Goal: Task Accomplishment & Management: Manage account settings

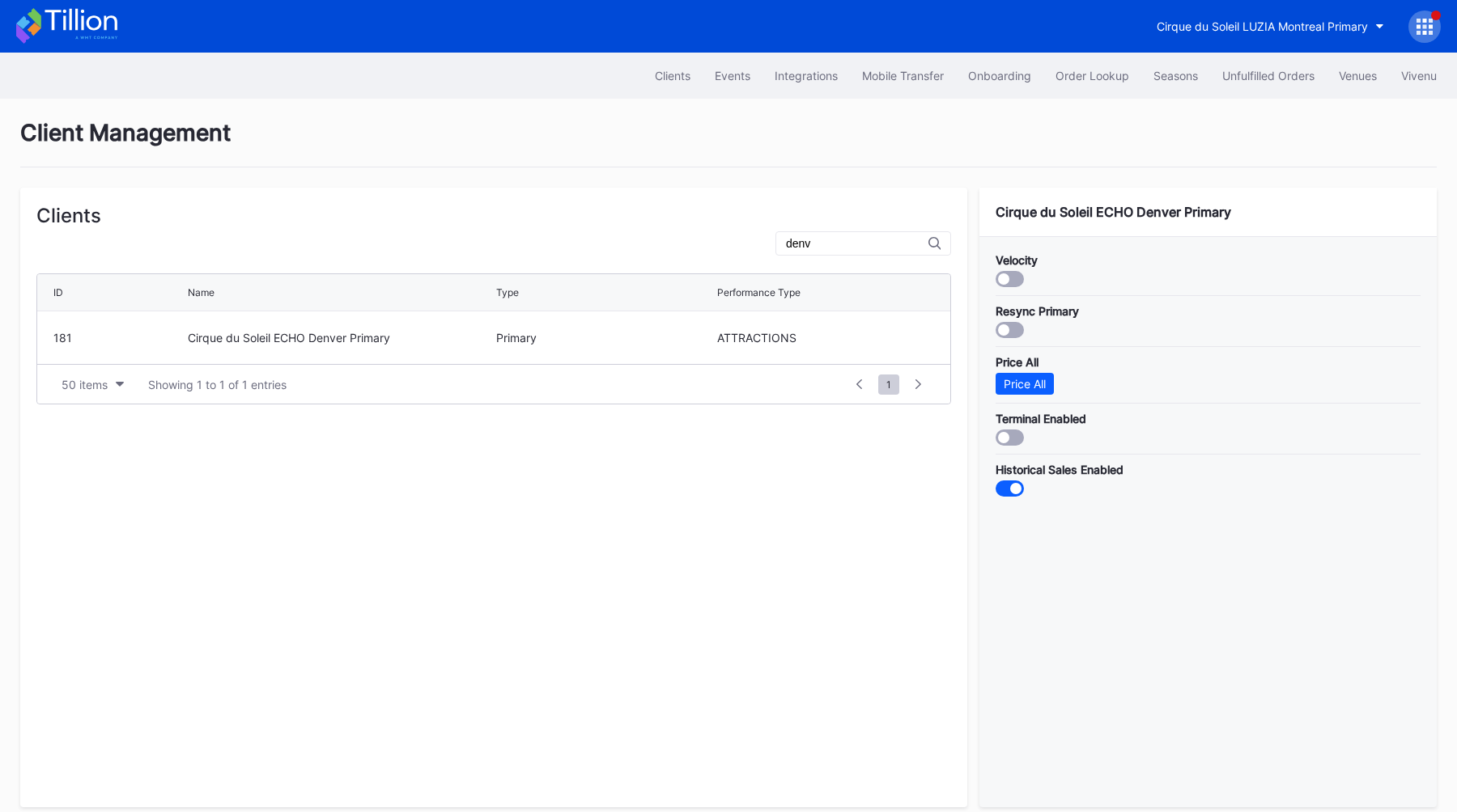
click at [1240, 26] on div "Cirque du Soleil LUZIA Montreal Primary" at bounding box center [1262, 26] width 211 height 13
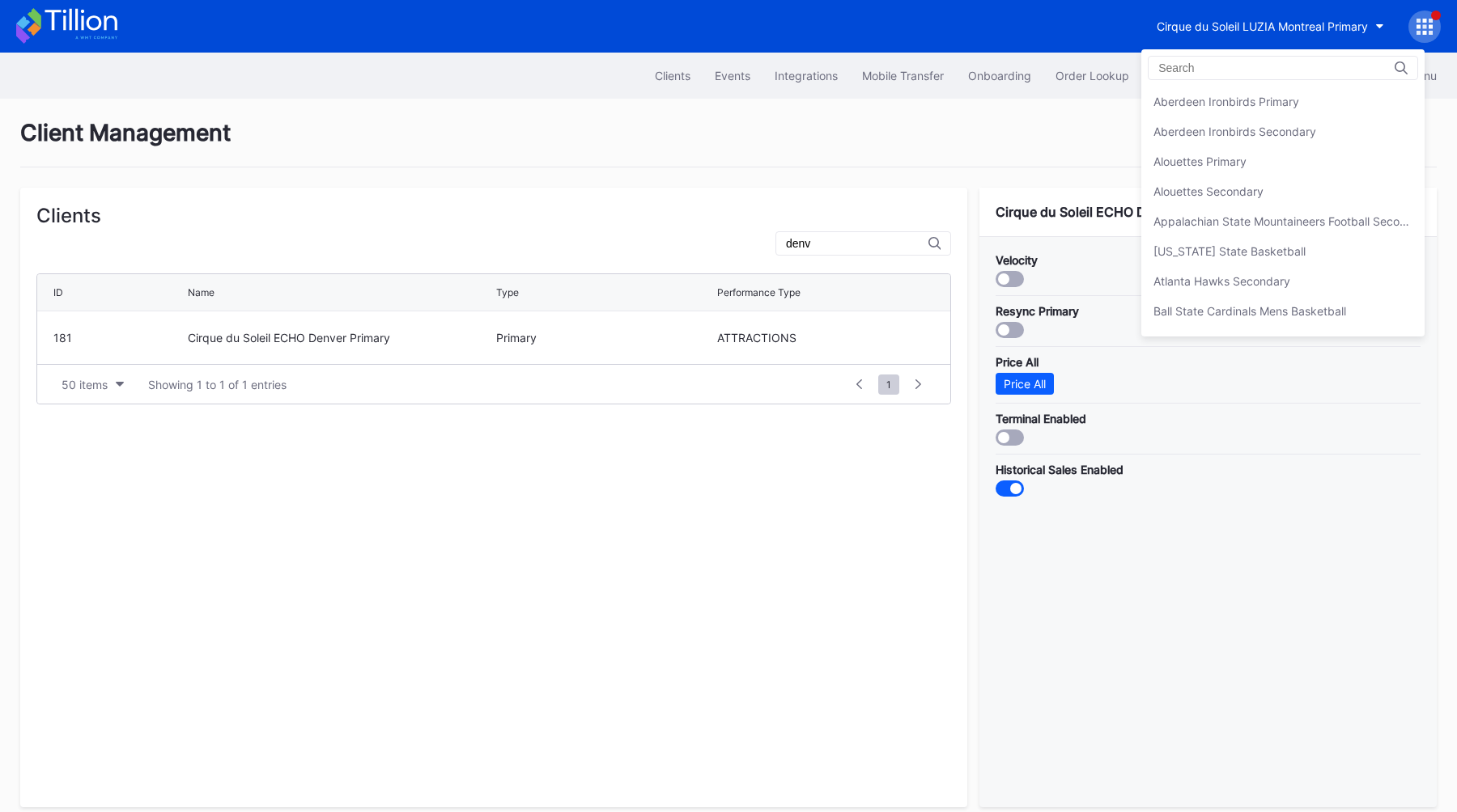
scroll to position [389, 0]
type input "m"
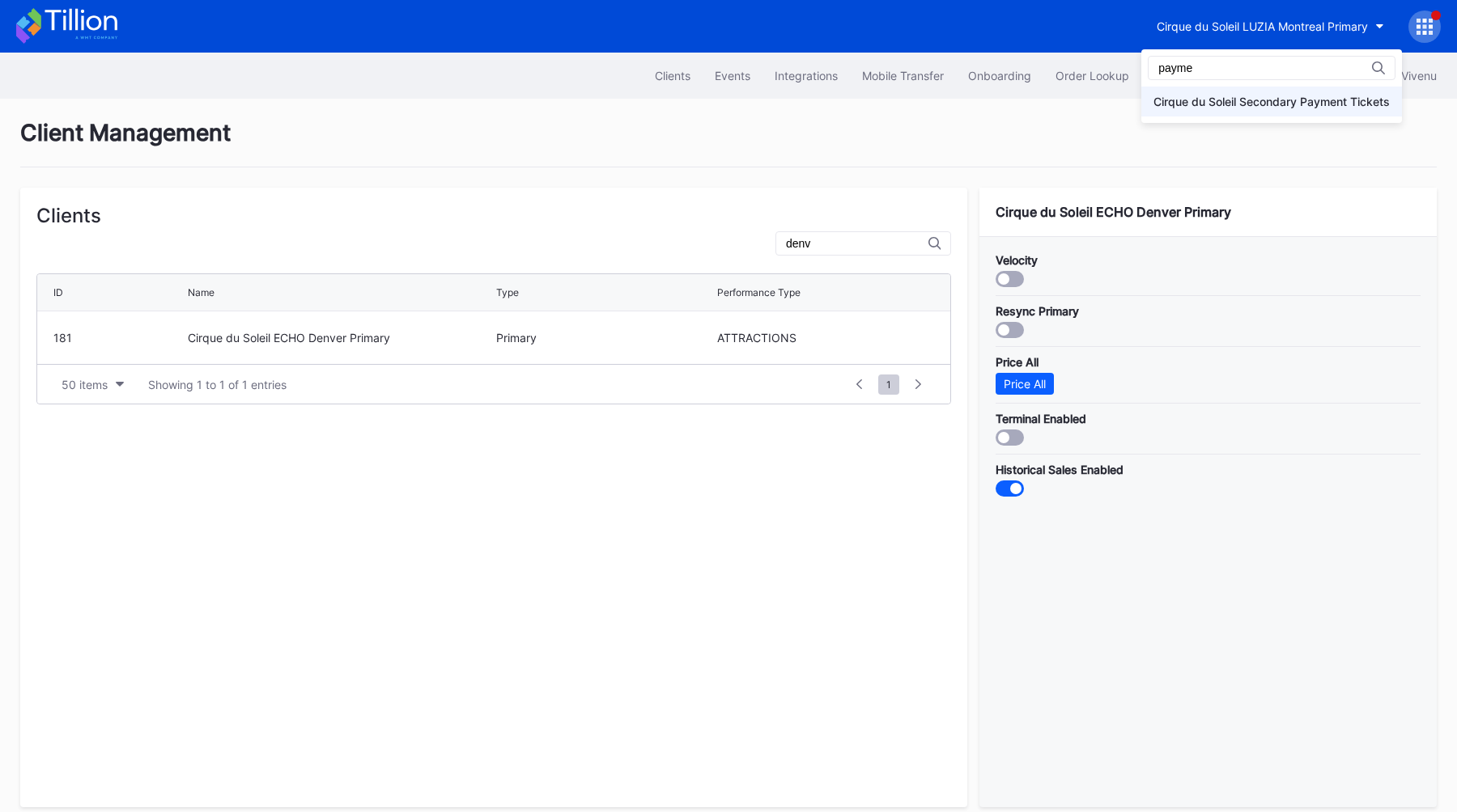
type input "payme"
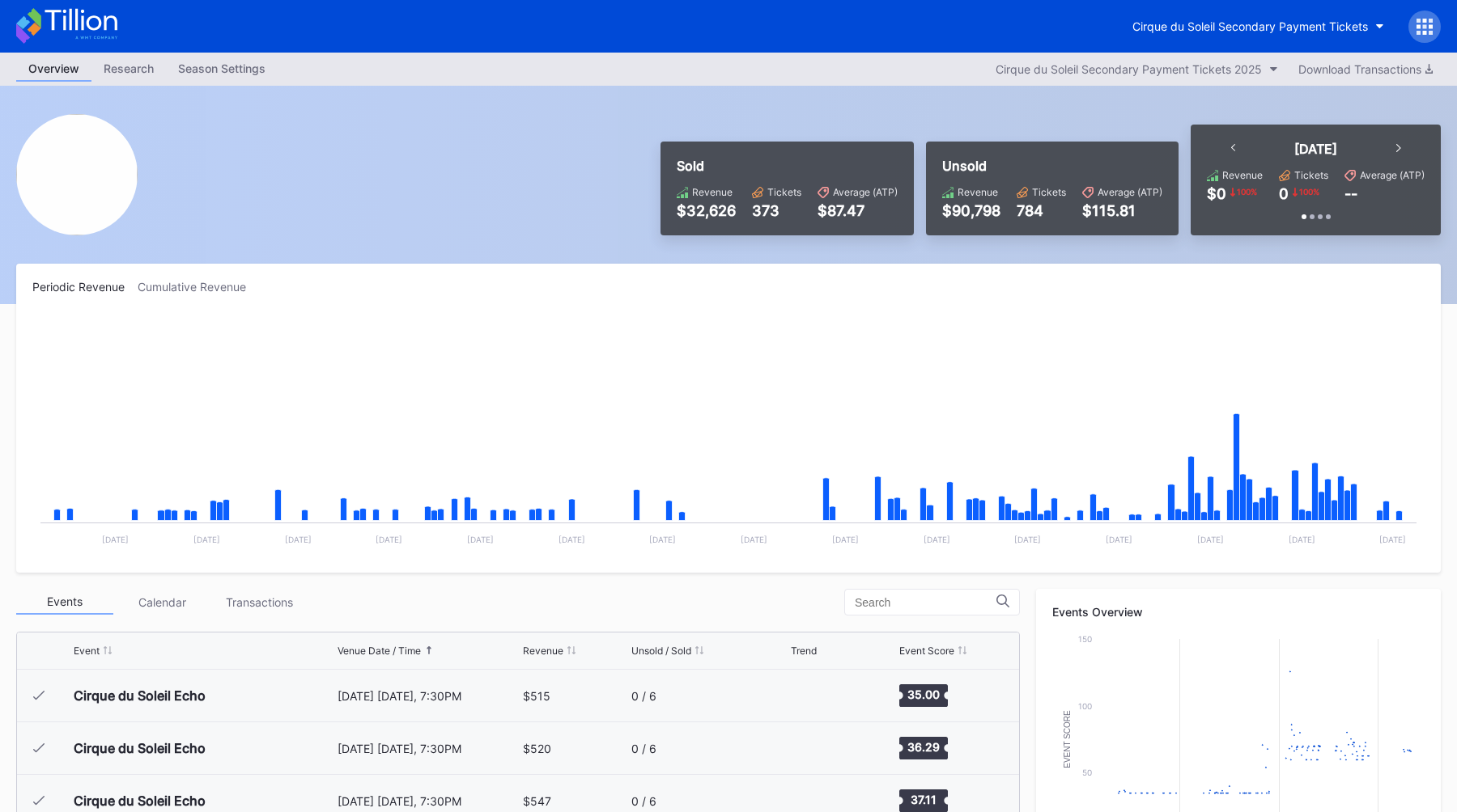
scroll to position [2419, 0]
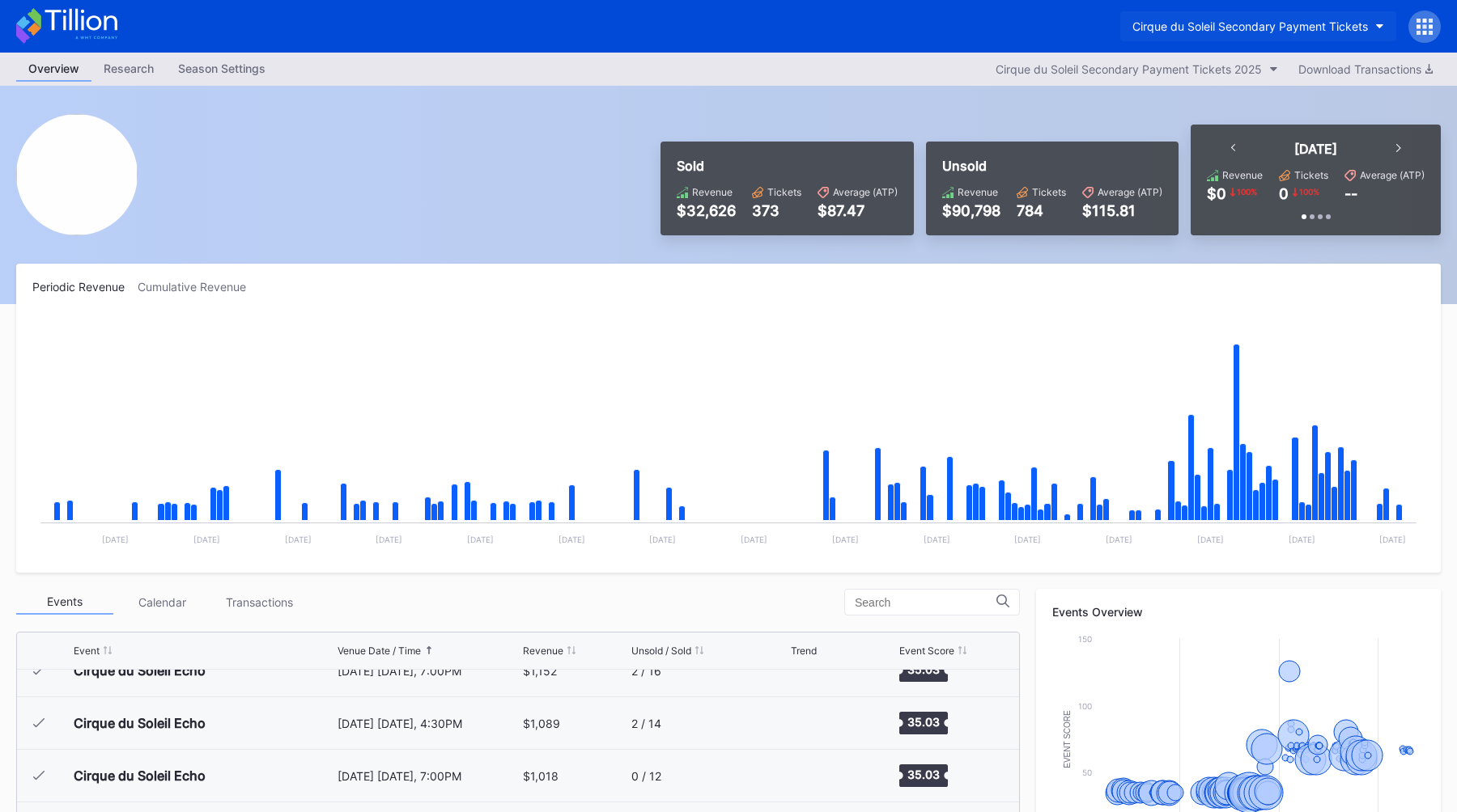
click at [1265, 35] on button "Cirque du Soleil Secondary Payment Tickets" at bounding box center [1258, 26] width 276 height 30
type input "o"
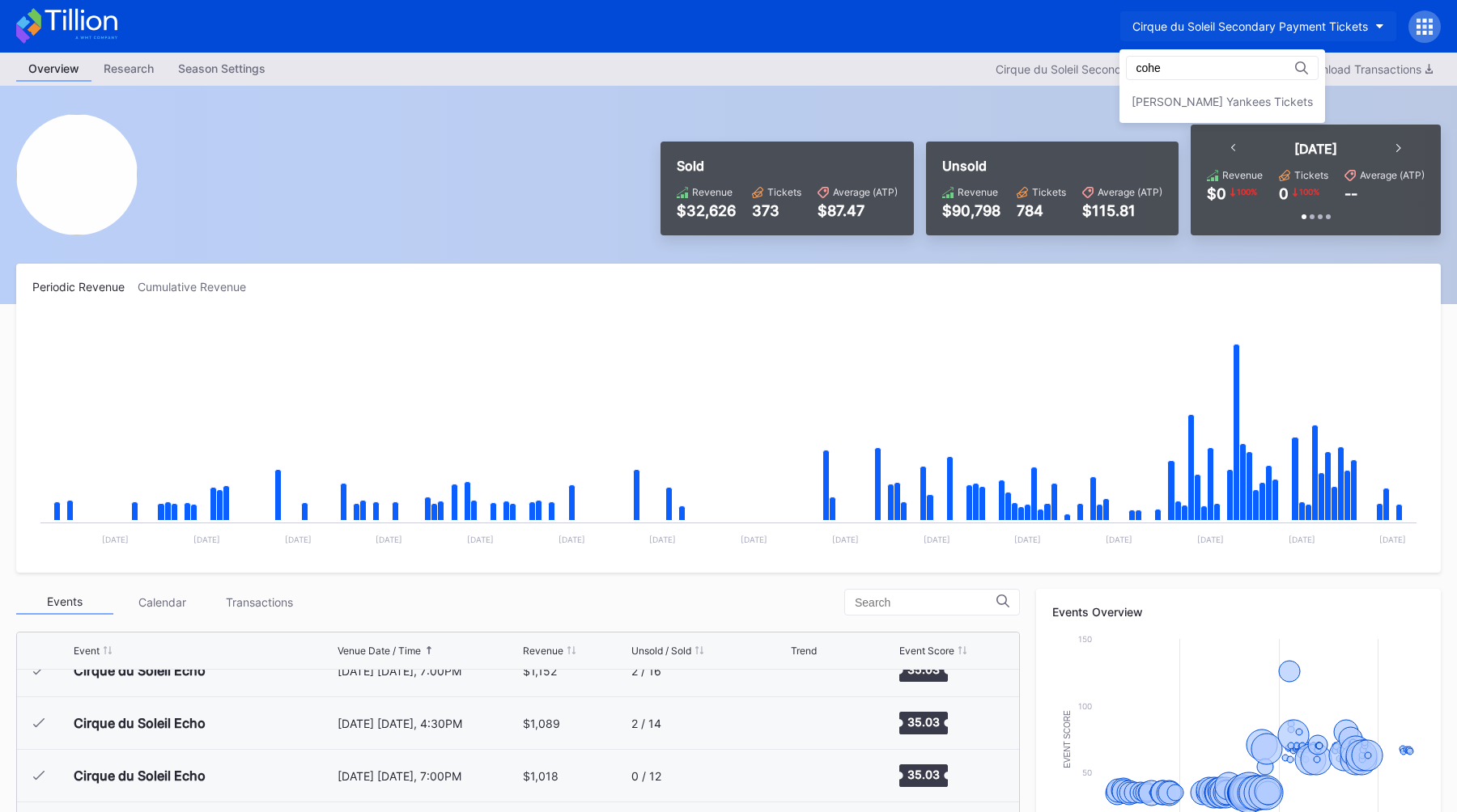
type input "cohe"
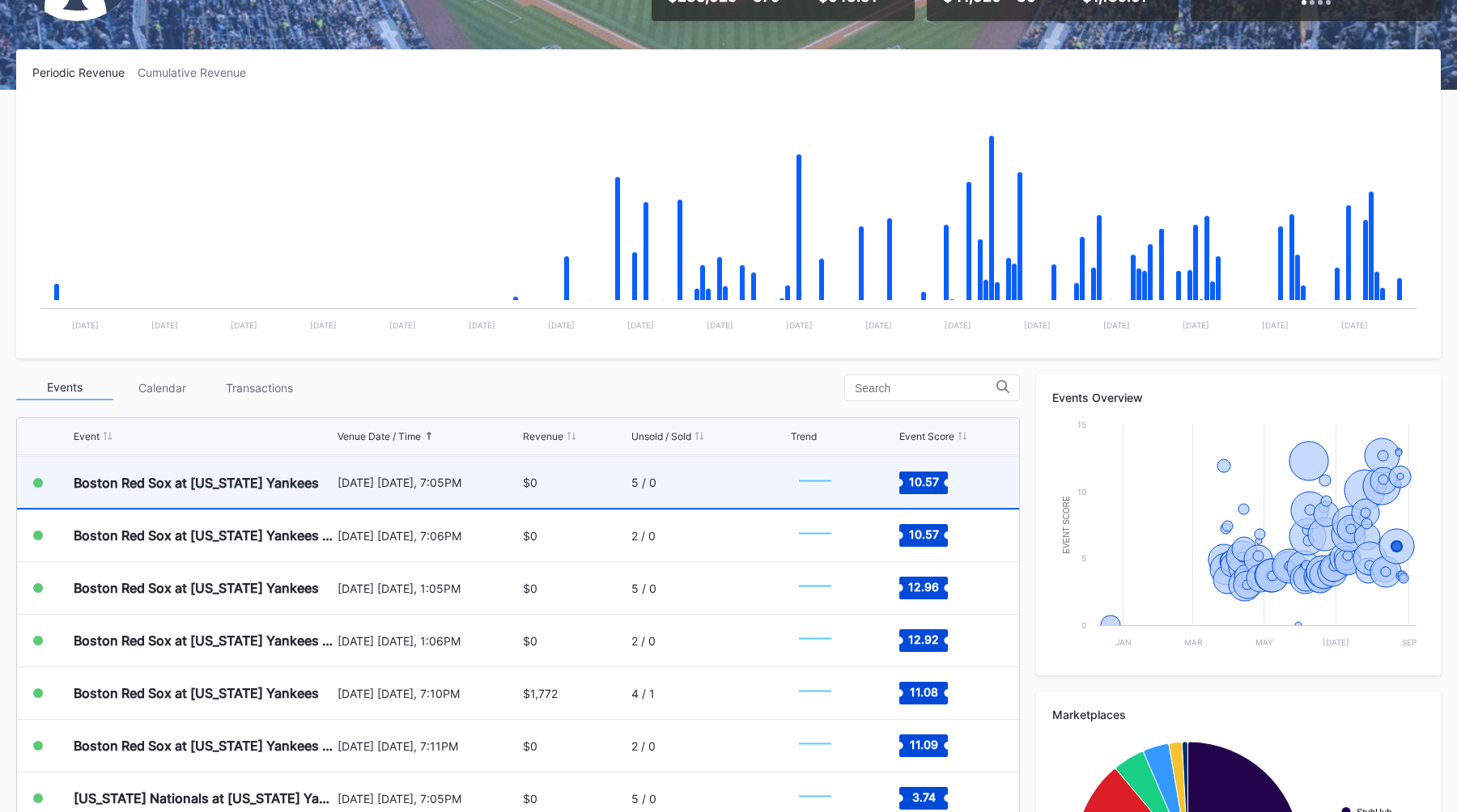
scroll to position [5786, 0]
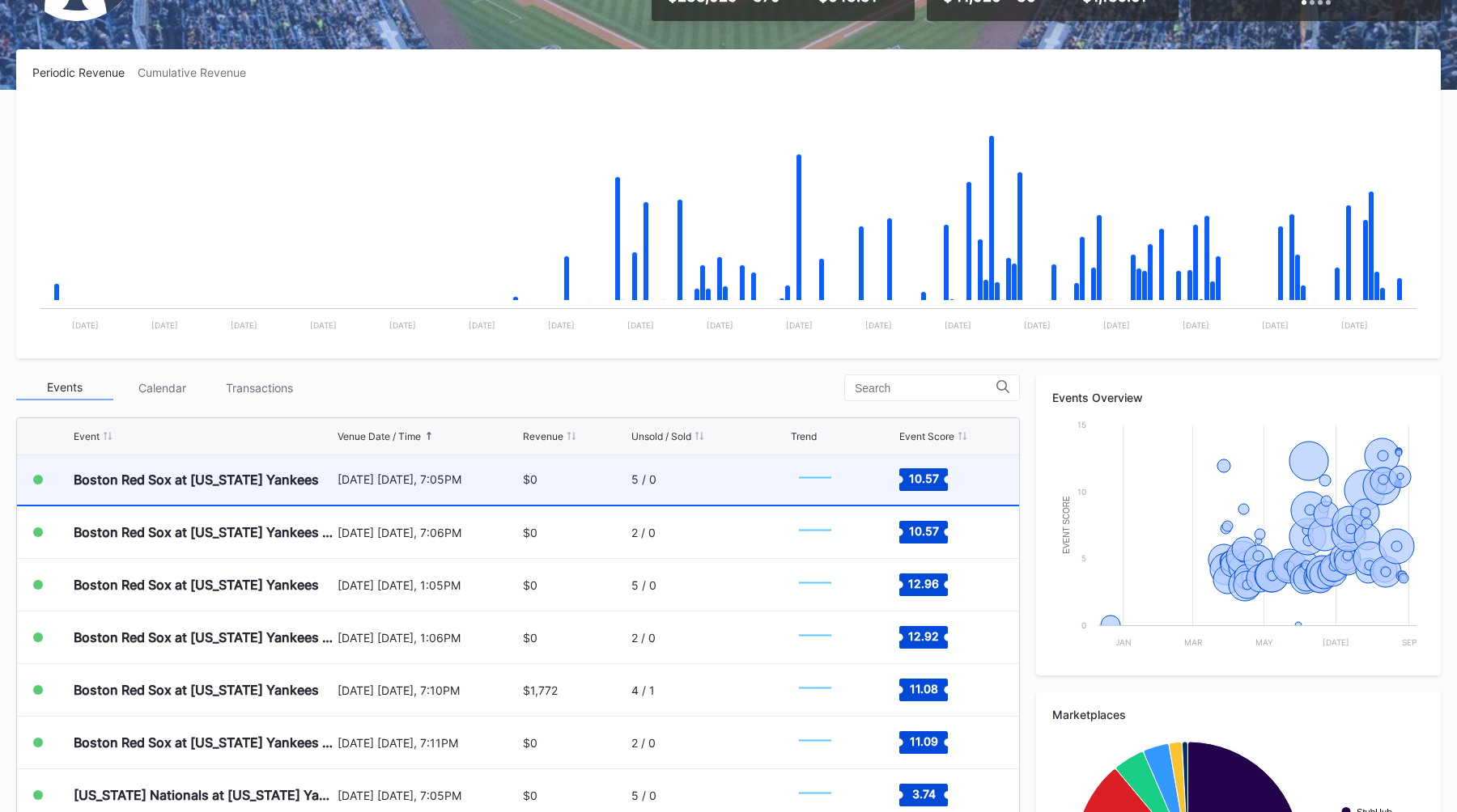
click at [374, 488] on div "[DATE] [DATE], 7:05PM" at bounding box center [428, 479] width 182 height 51
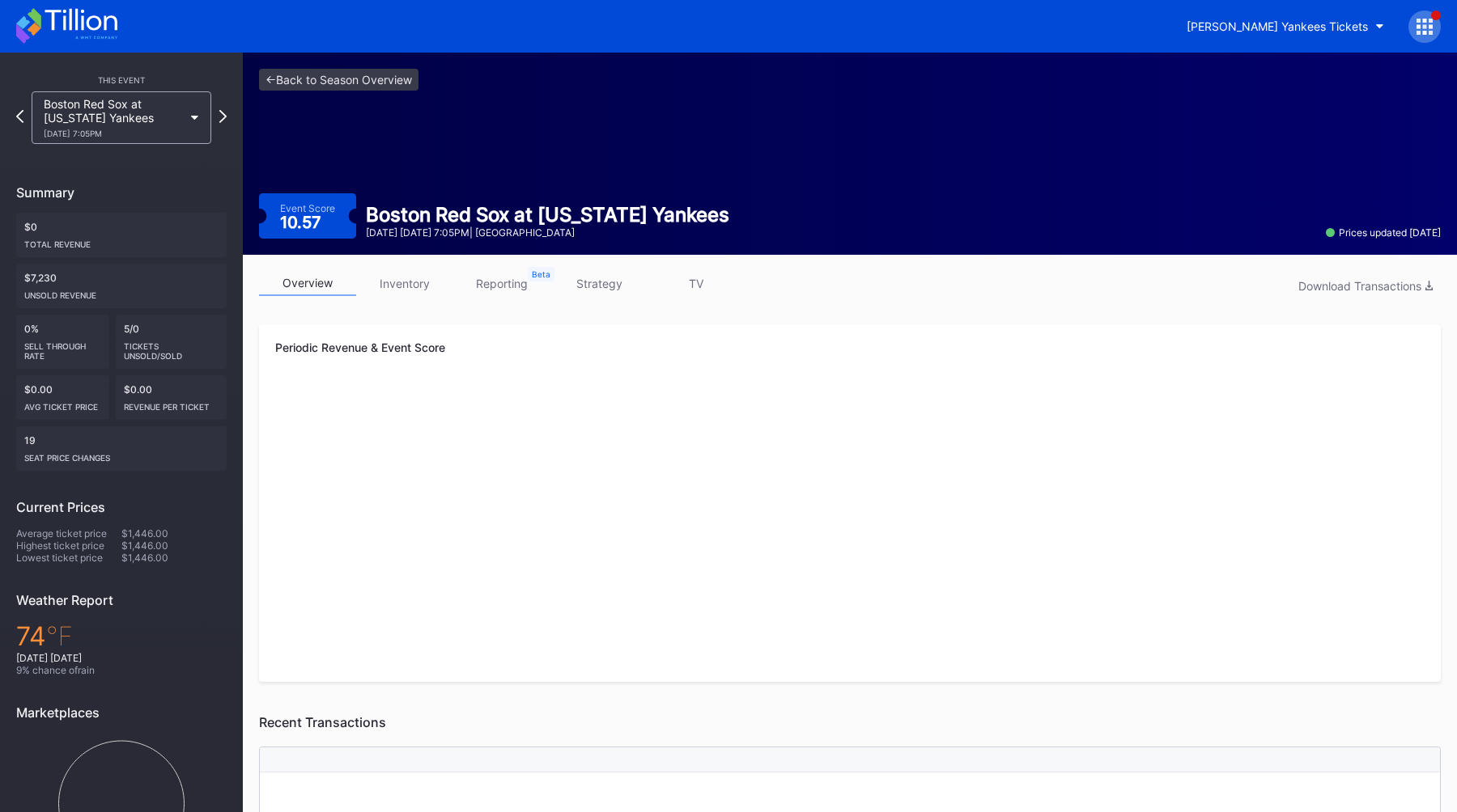
click at [602, 277] on link "strategy" at bounding box center [599, 284] width 97 height 25
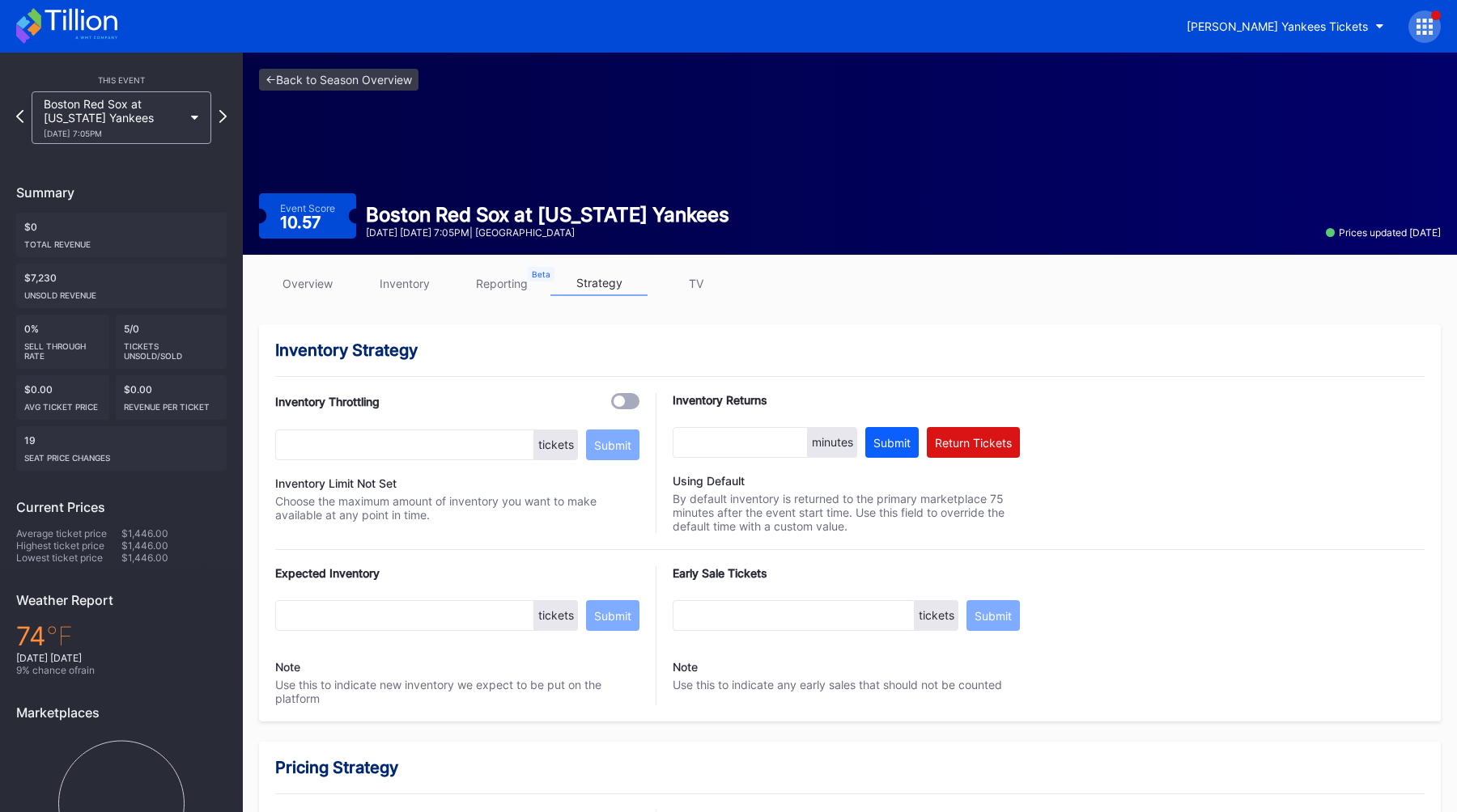
scroll to position [969, 0]
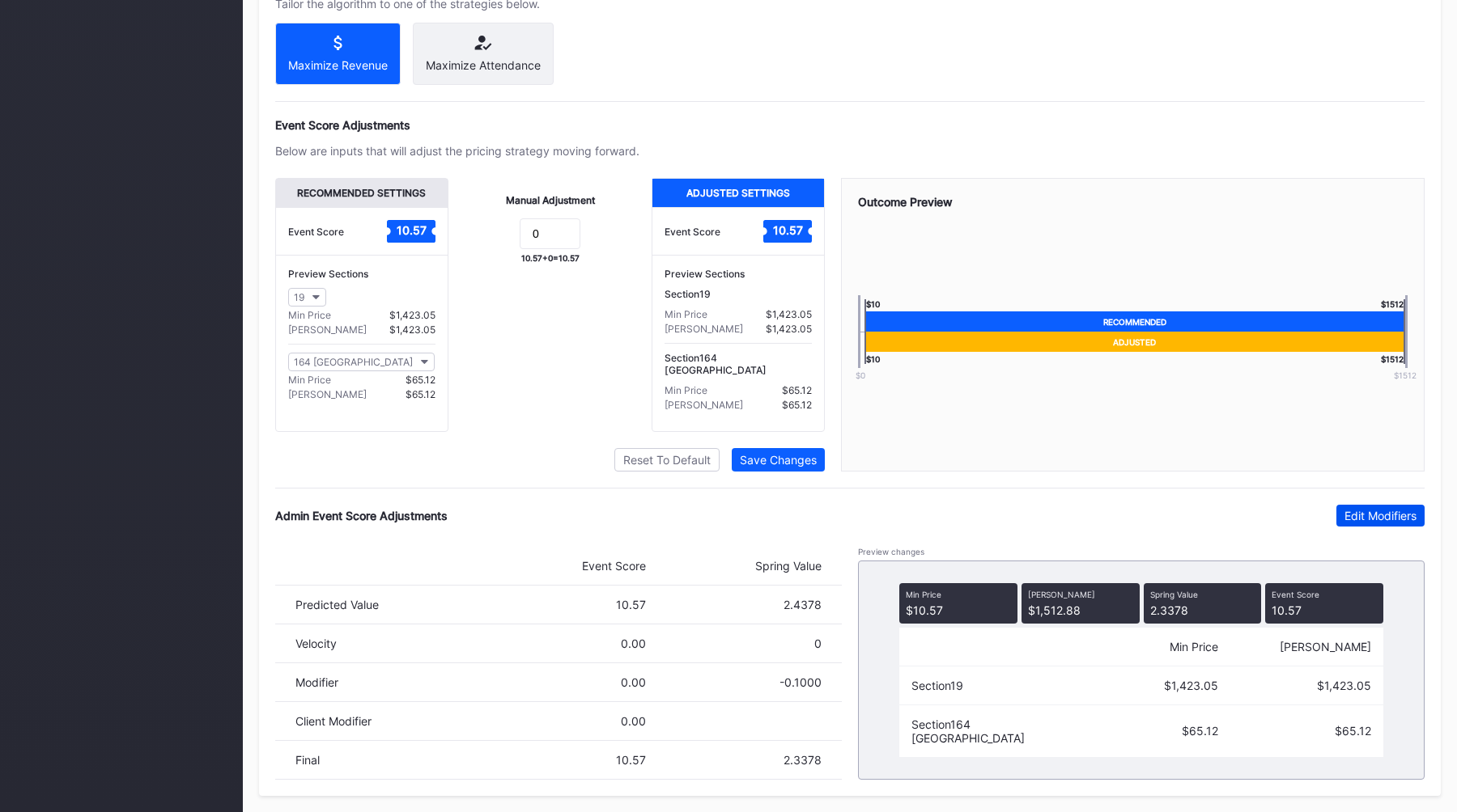
click at [1370, 513] on div "Edit Modifiers" at bounding box center [1380, 516] width 72 height 13
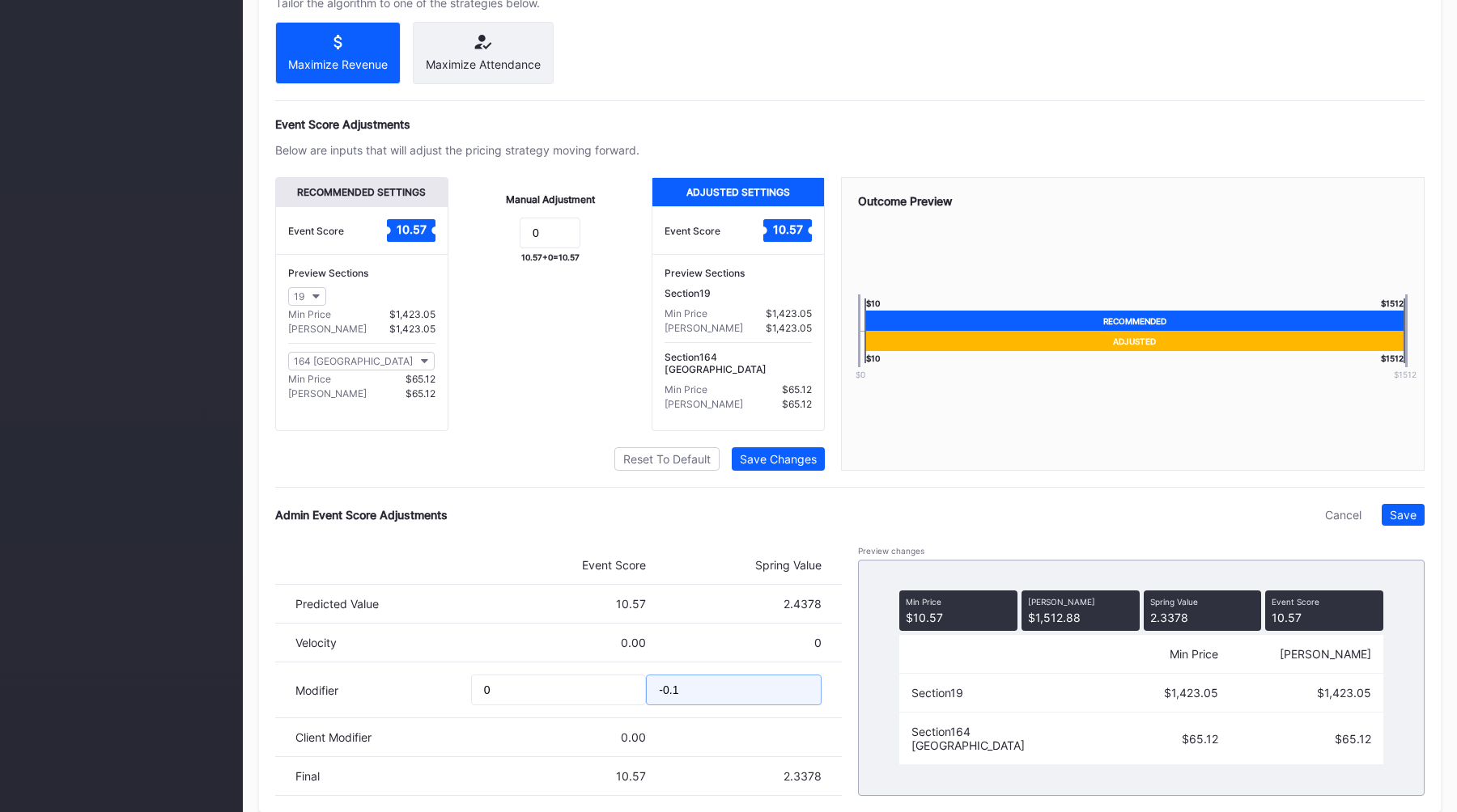
drag, startPoint x: 741, startPoint y: 700, endPoint x: 538, endPoint y: 692, distance: 203.2
click at [549, 694] on div "Modifier 0 -0.1" at bounding box center [558, 691] width 567 height 56
type input "-0.2"
click at [1405, 516] on div "Save" at bounding box center [1403, 515] width 27 height 13
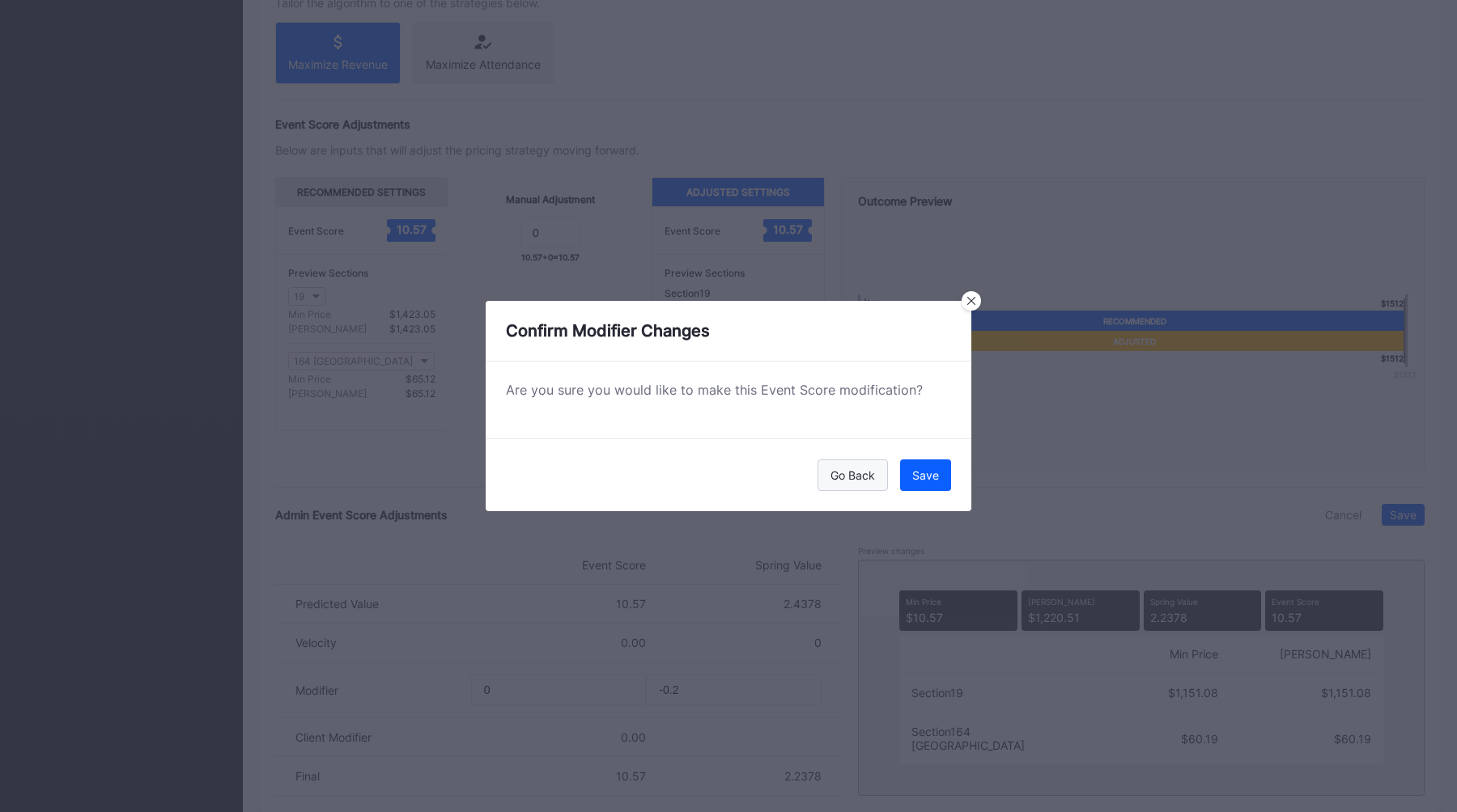
click at [872, 483] on button "Go Back" at bounding box center [852, 475] width 70 height 32
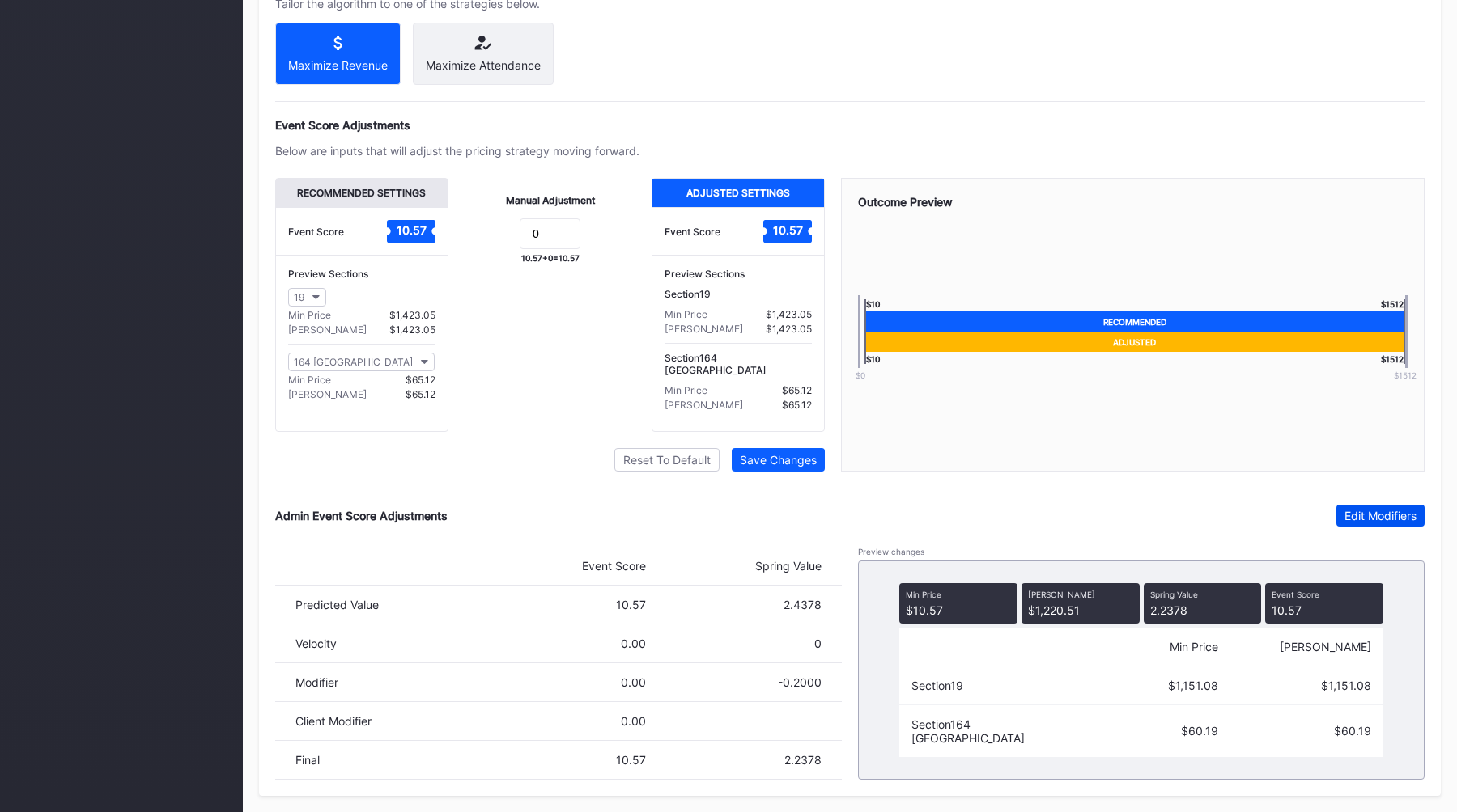
click at [1371, 520] on div "Edit Modifiers" at bounding box center [1380, 516] width 72 height 13
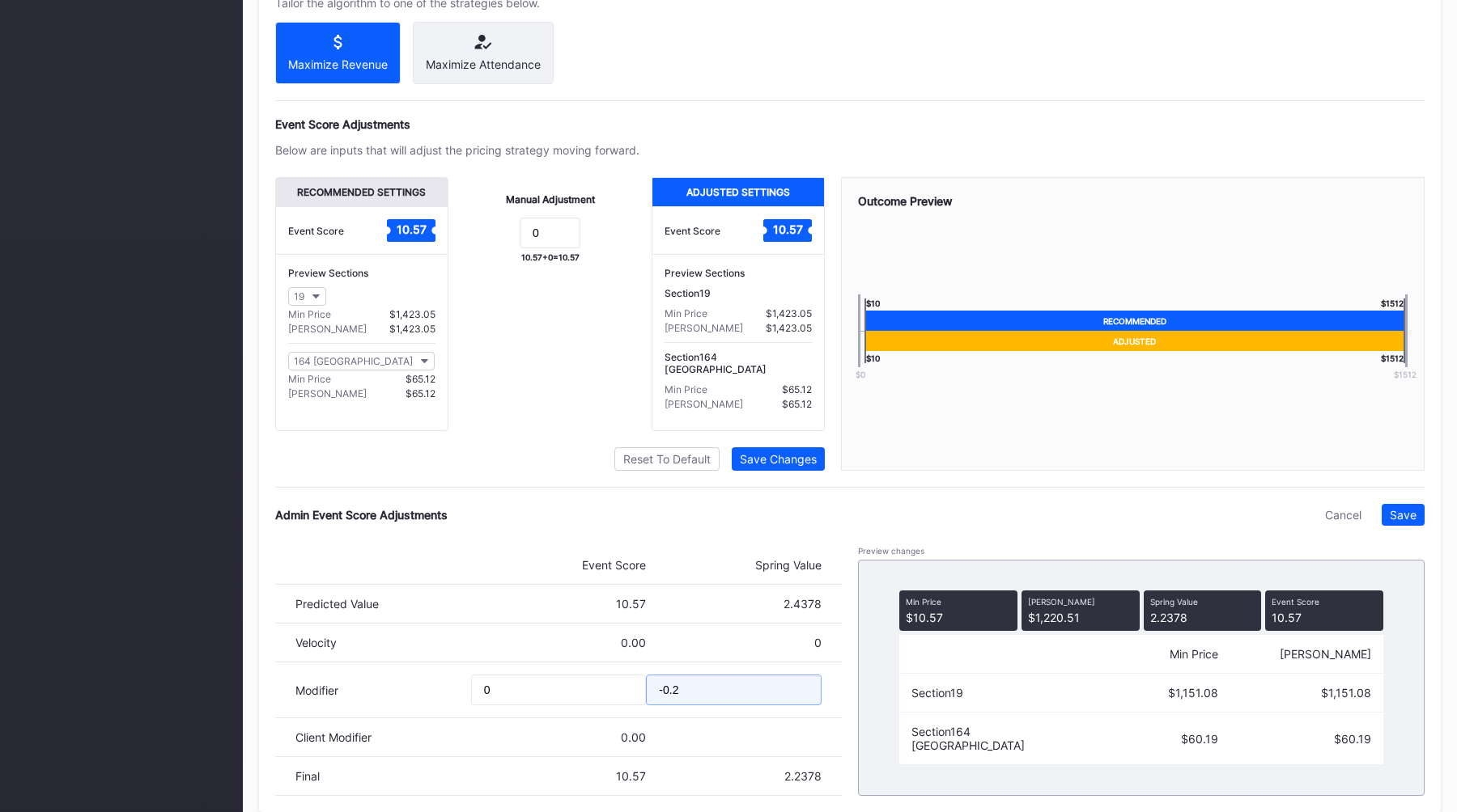
click at [706, 695] on input "-0.2" at bounding box center [733, 690] width 175 height 31
type input "-0.25"
click at [1399, 524] on button "Save" at bounding box center [1402, 515] width 43 height 22
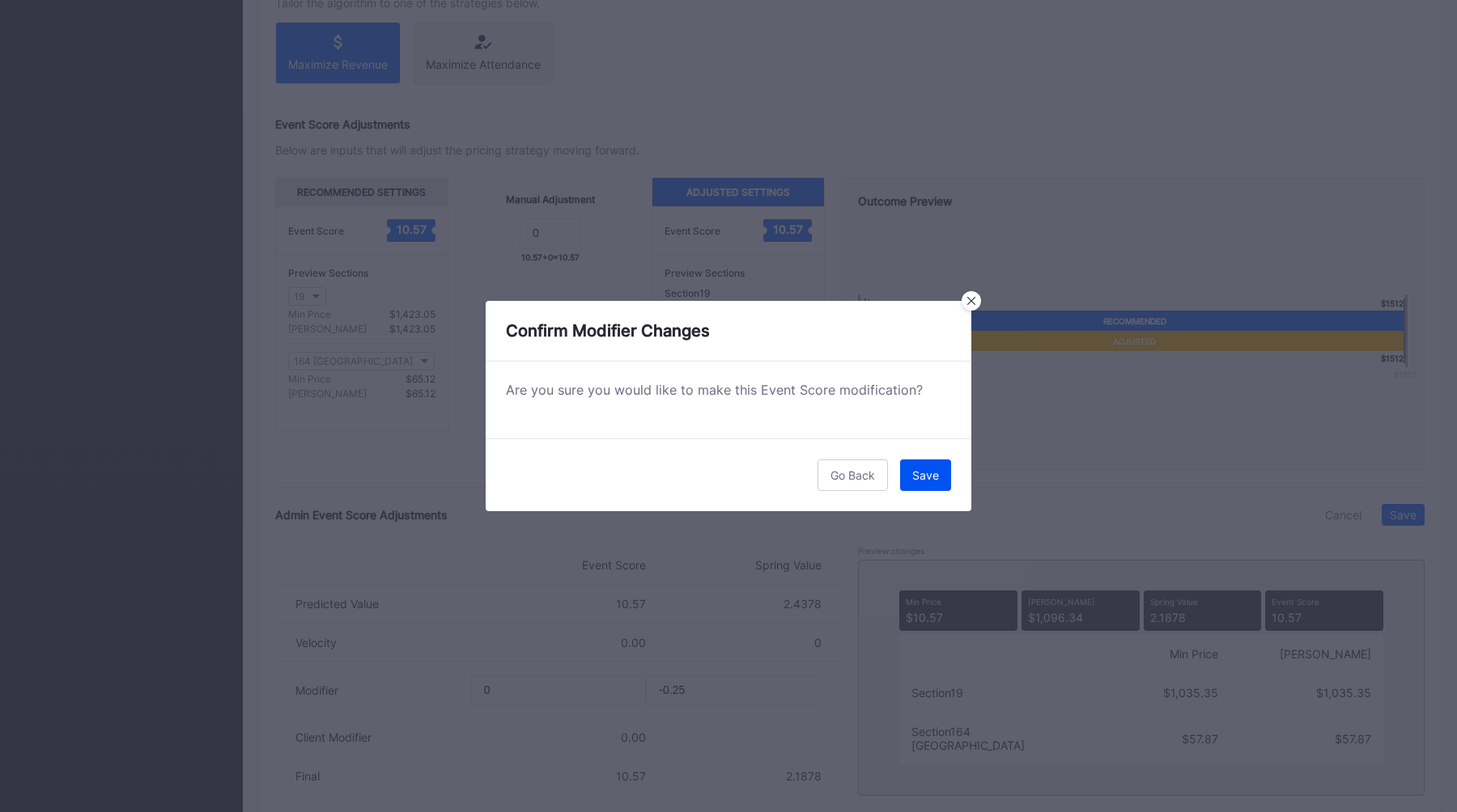
click at [917, 477] on div "Save" at bounding box center [926, 475] width 27 height 13
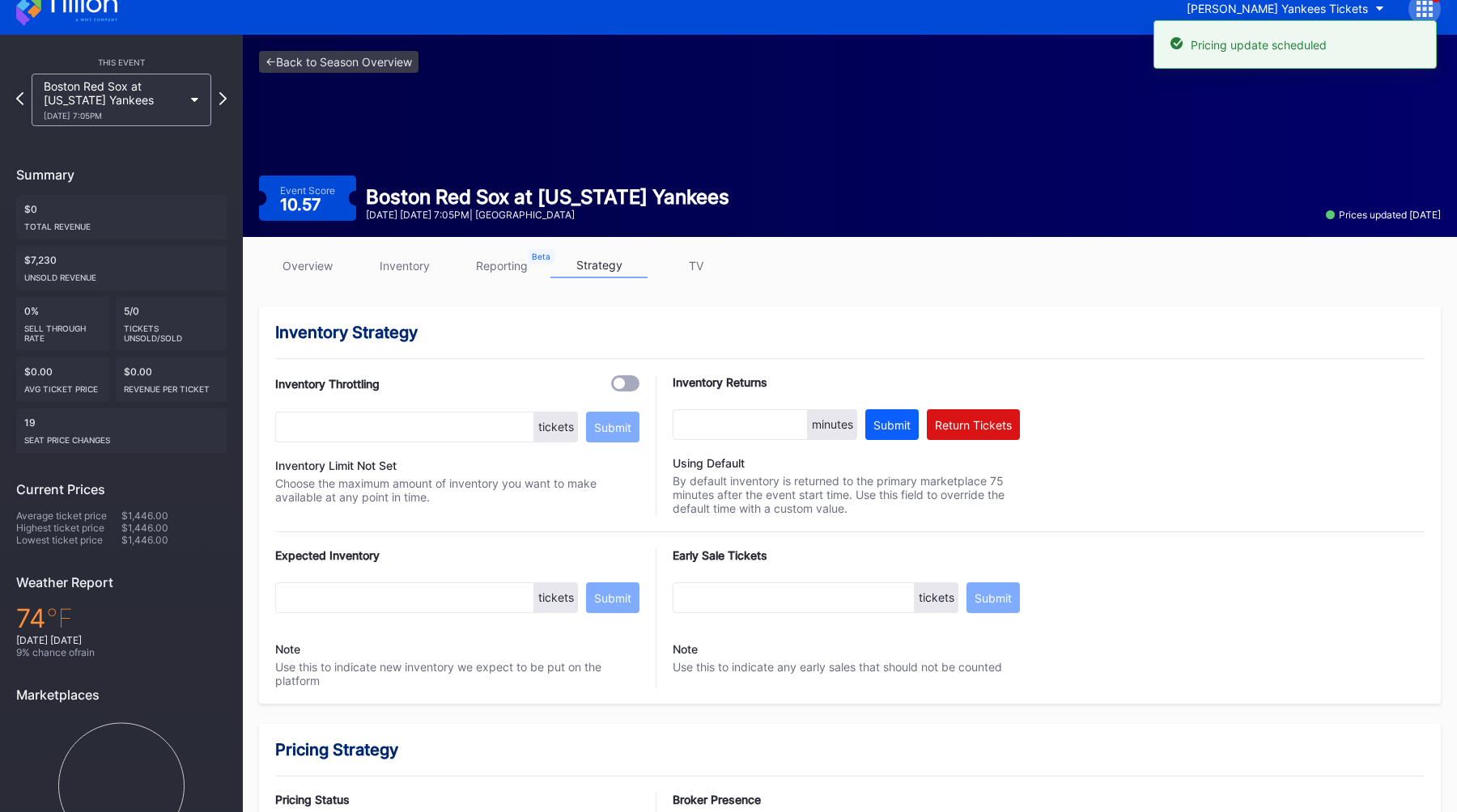
scroll to position [0, 0]
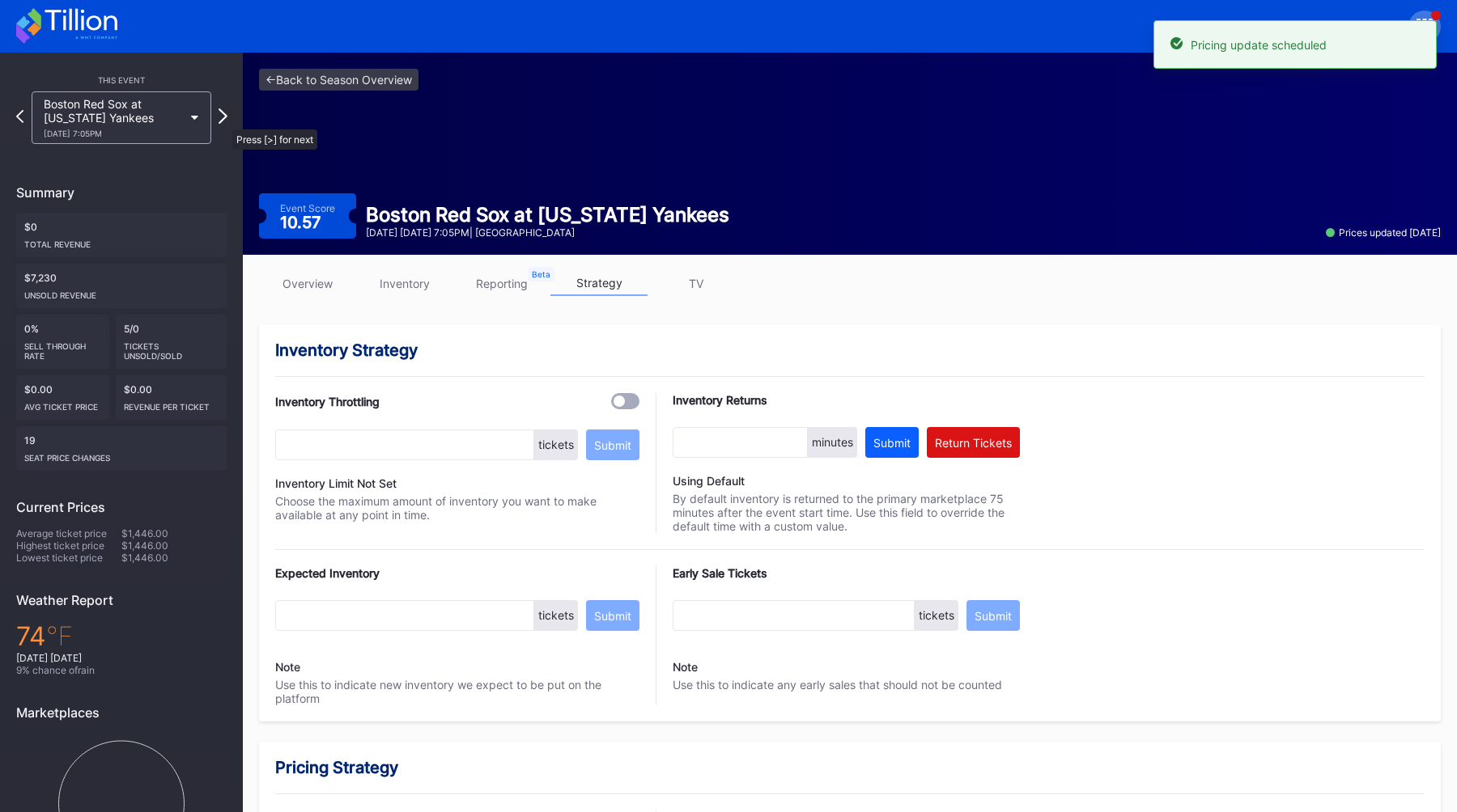
click at [223, 121] on icon at bounding box center [222, 116] width 9 height 15
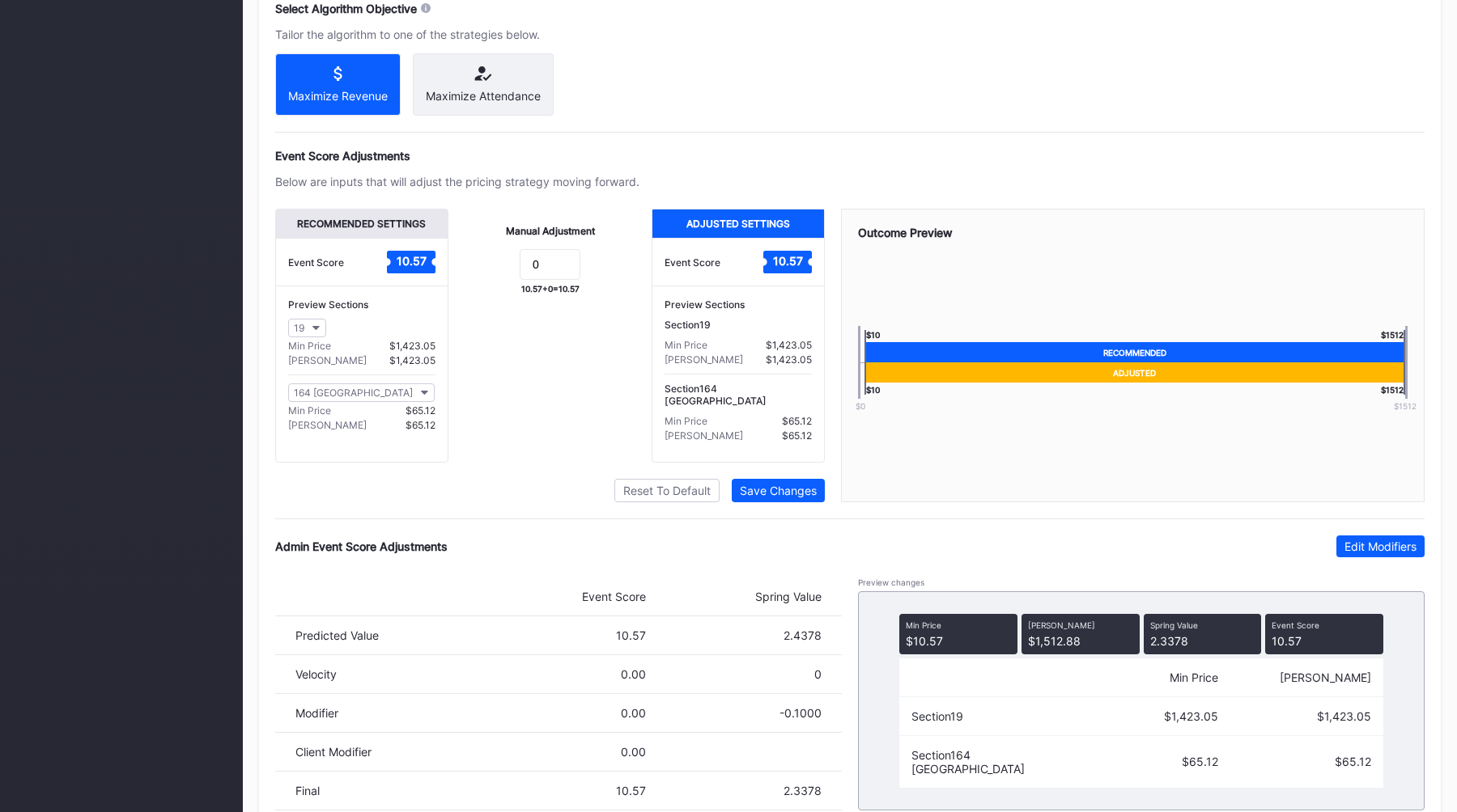
scroll to position [969, 0]
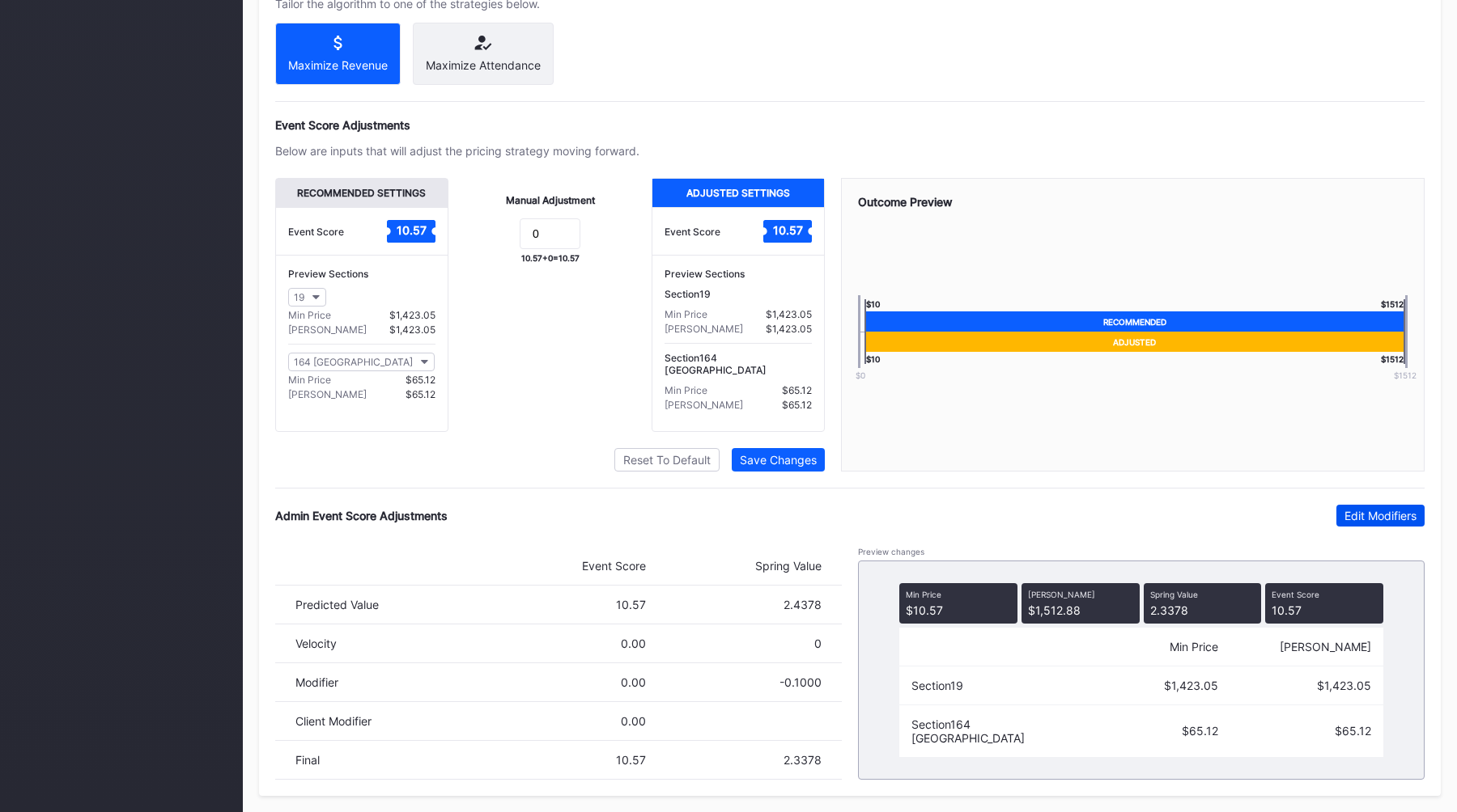
click at [1345, 526] on button "Edit Modifiers" at bounding box center [1380, 516] width 89 height 22
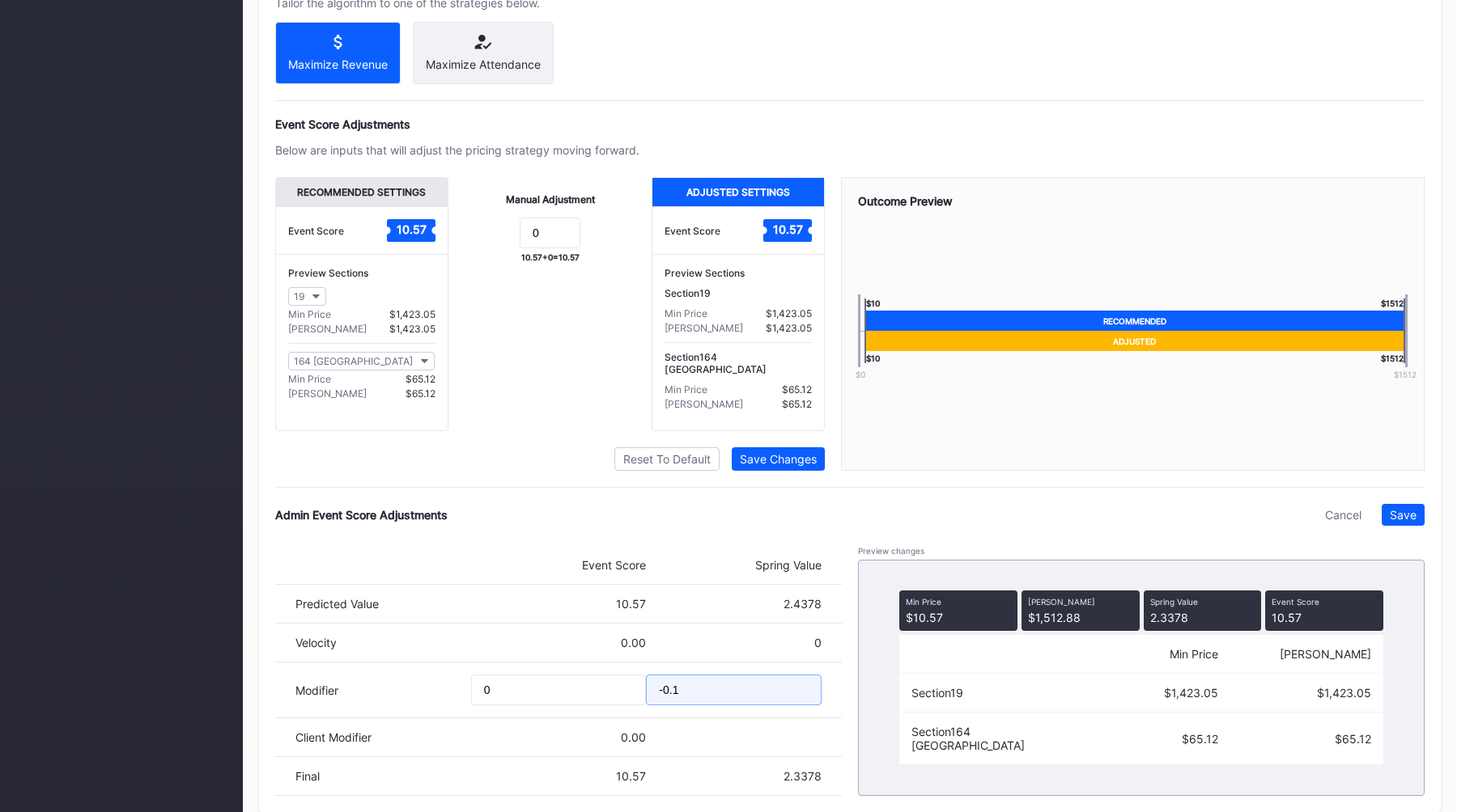
drag, startPoint x: 701, startPoint y: 691, endPoint x: 550, endPoint y: 691, distance: 151.0
click at [550, 691] on div "Modifier 0 -0.1" at bounding box center [558, 691] width 567 height 56
type input "-0.25"
click at [1404, 508] on div "Save" at bounding box center [1403, 515] width 27 height 13
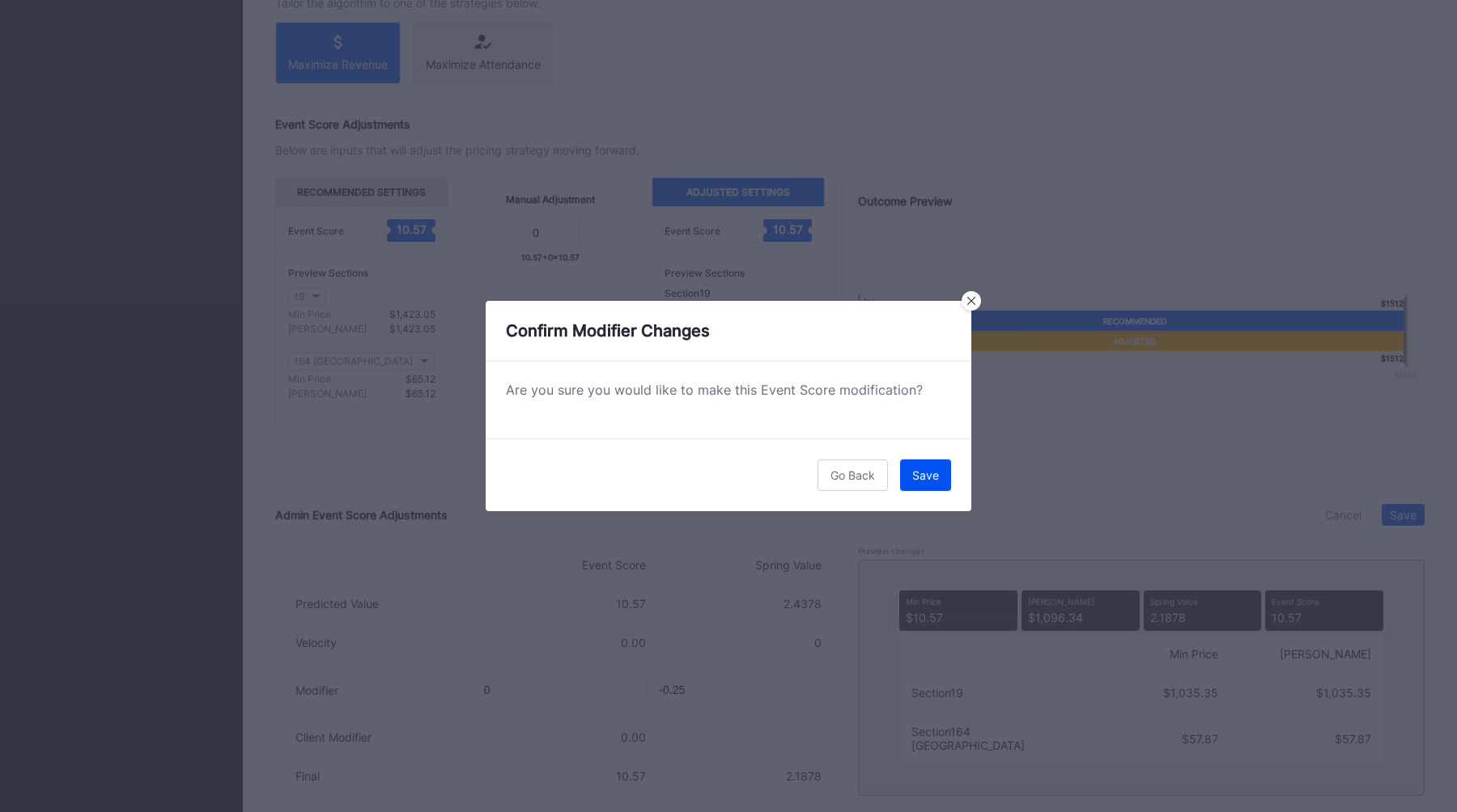
click at [934, 470] on div "Save" at bounding box center [926, 475] width 27 height 13
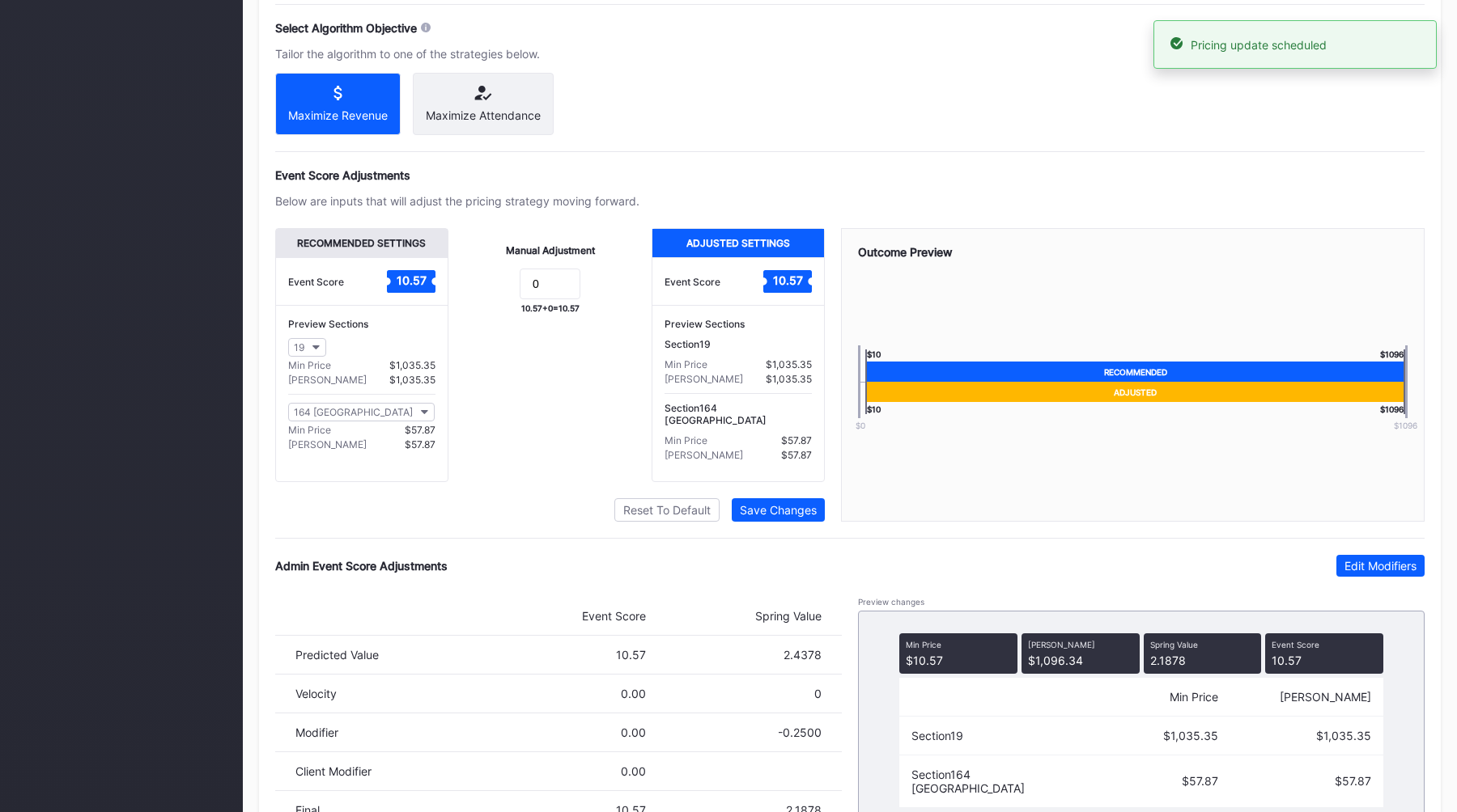
scroll to position [0, 0]
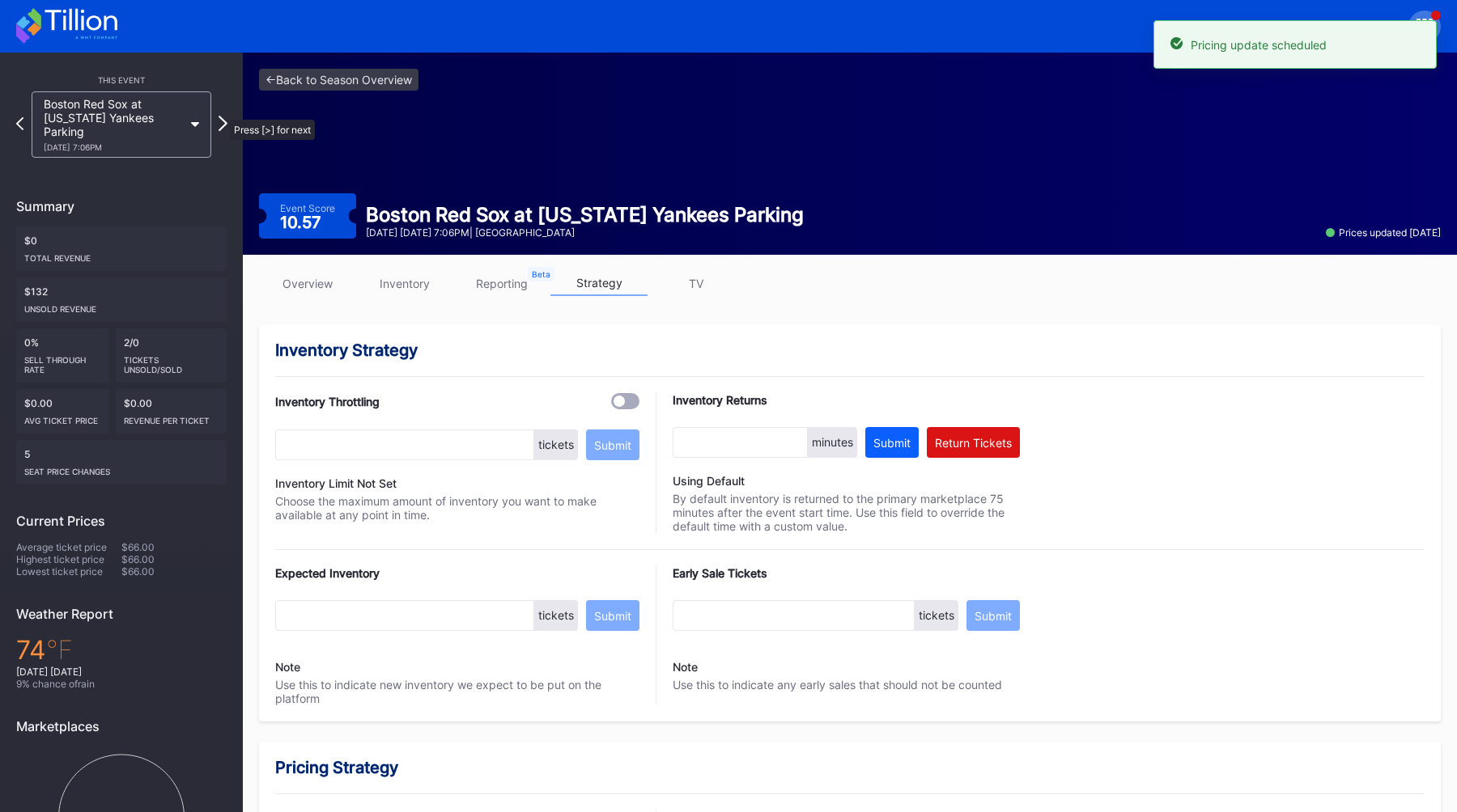
click at [221, 115] on icon at bounding box center [222, 123] width 9 height 15
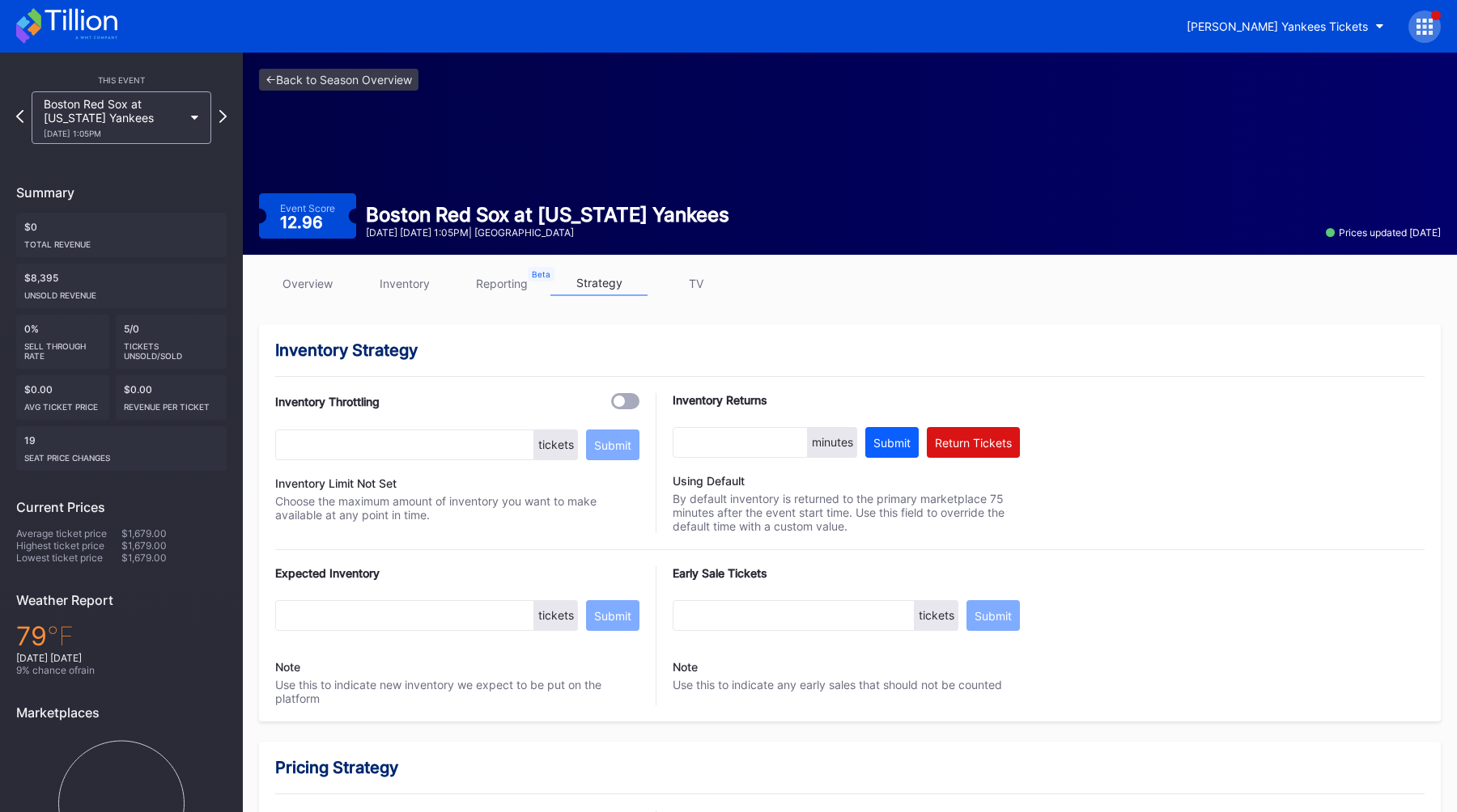
scroll to position [969, 0]
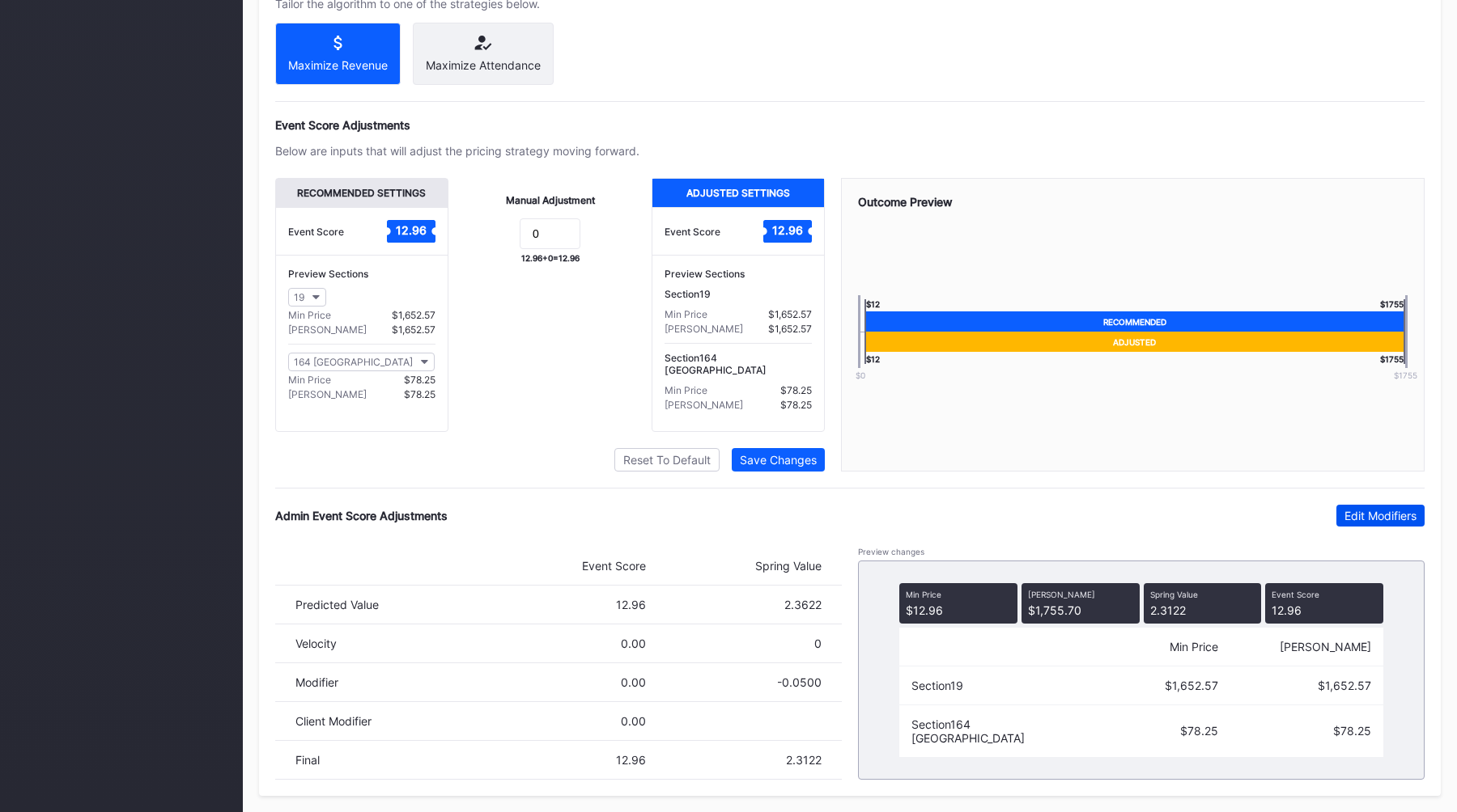
click at [1376, 517] on div "Edit Modifiers" at bounding box center [1380, 516] width 72 height 13
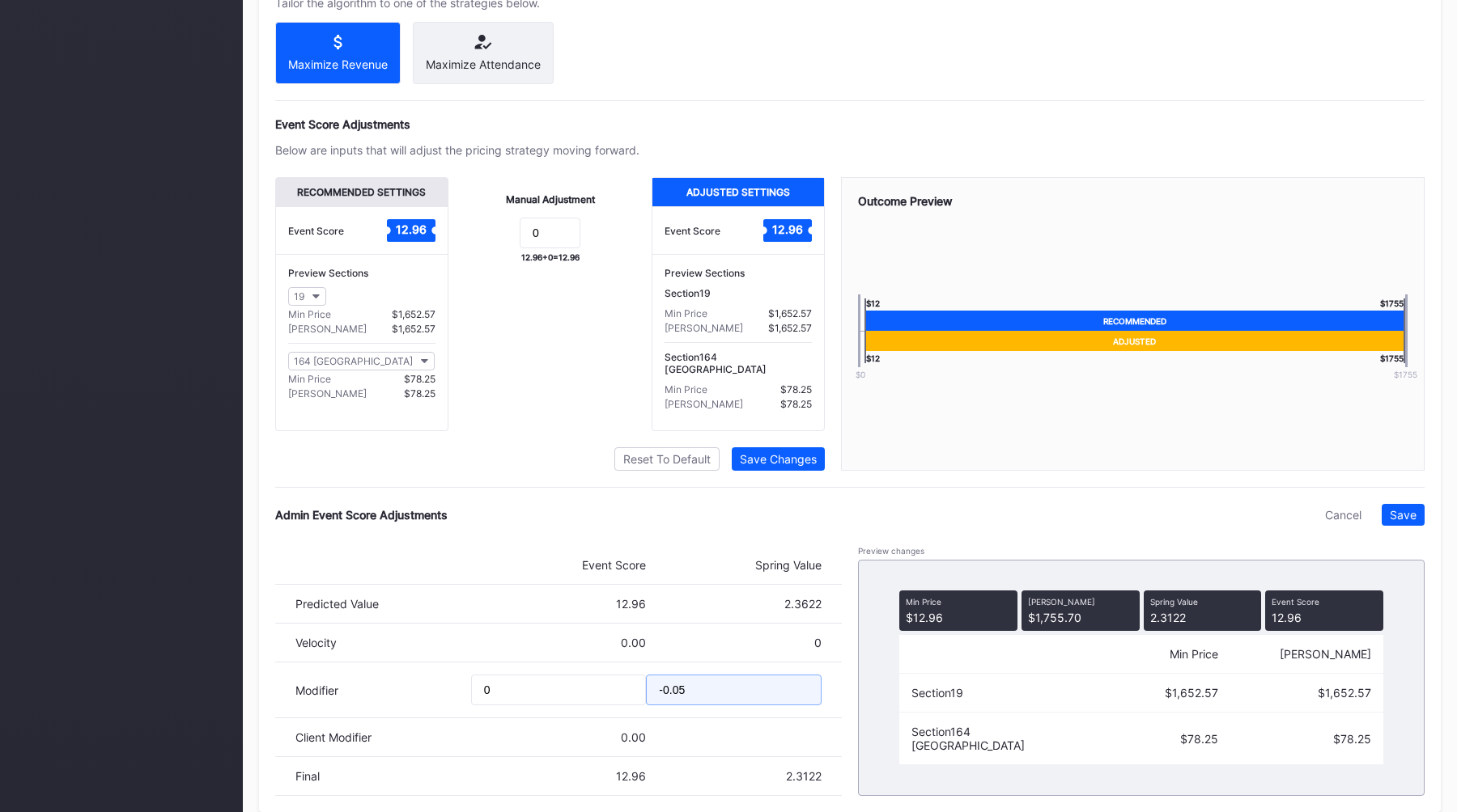
drag, startPoint x: 702, startPoint y: 694, endPoint x: 505, endPoint y: 693, distance: 197.0
click at [507, 693] on div "Modifier 0 -0.05" at bounding box center [558, 691] width 567 height 56
type input "-"
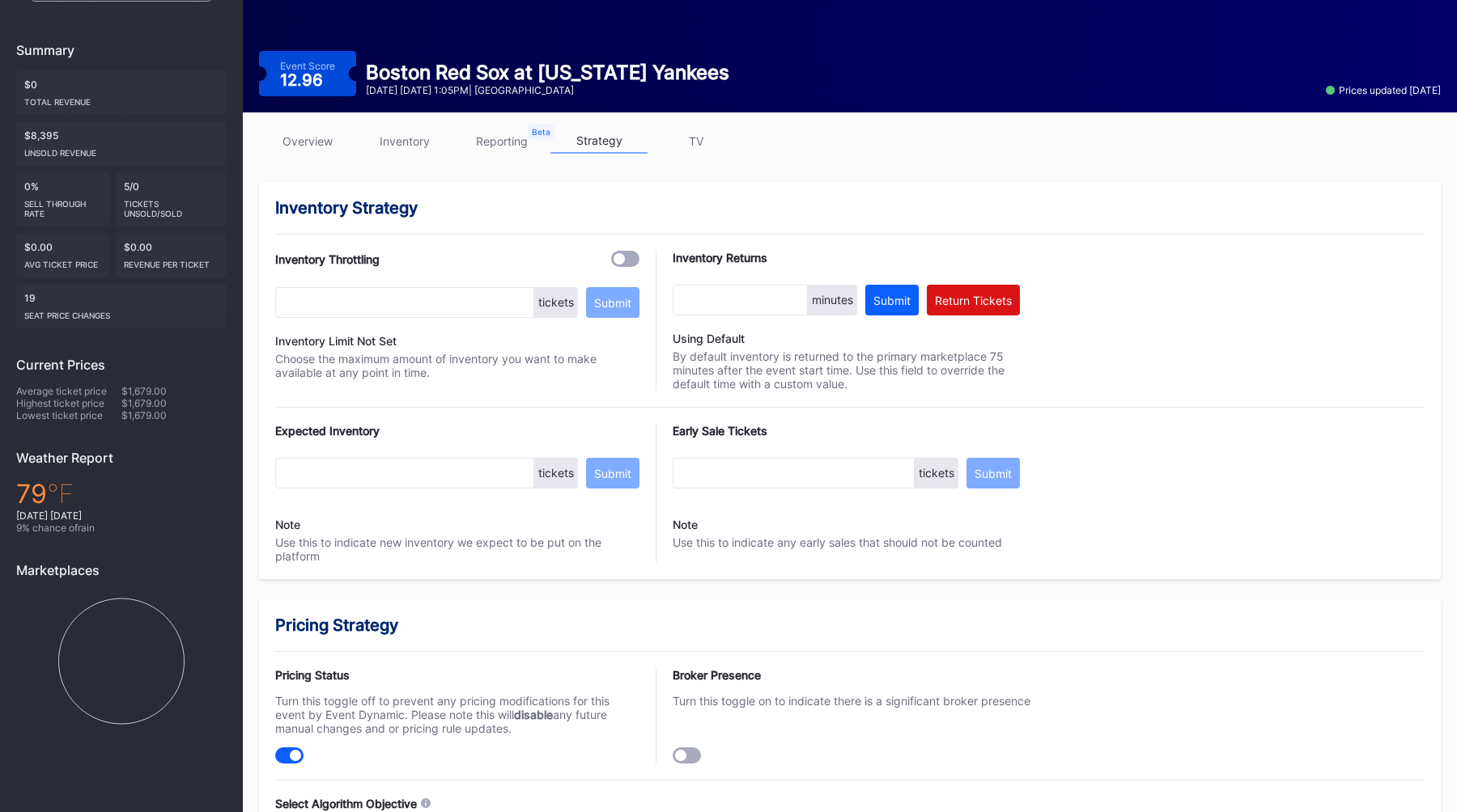
scroll to position [969, 0]
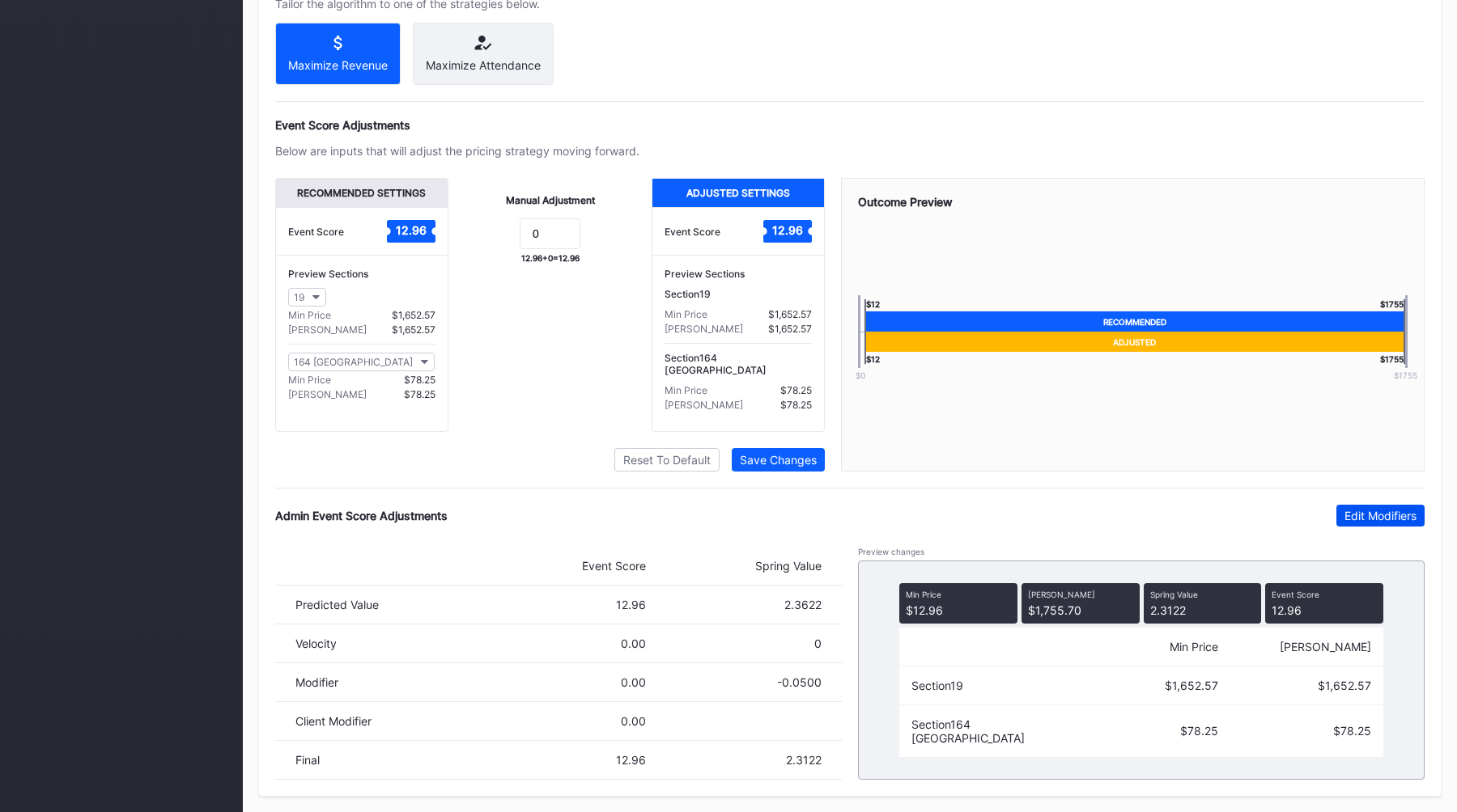
click at [1359, 514] on div "Edit Modifiers" at bounding box center [1380, 516] width 72 height 13
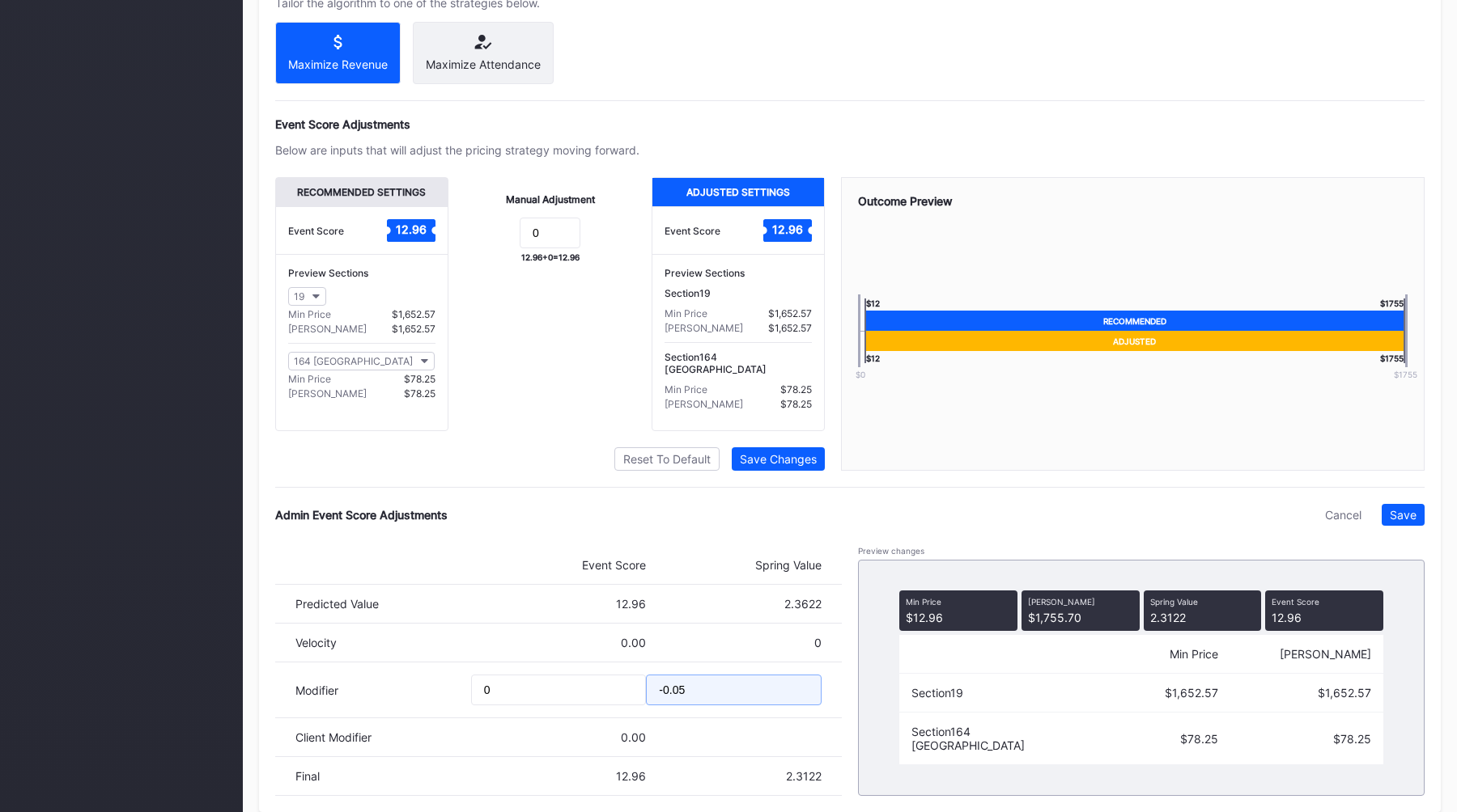
drag, startPoint x: 720, startPoint y: 697, endPoint x: 490, endPoint y: 693, distance: 230.0
click at [496, 695] on div "Modifier 0 -0.05" at bounding box center [558, 691] width 567 height 56
type input "-0.25"
click at [1400, 519] on div "Save" at bounding box center [1403, 515] width 27 height 13
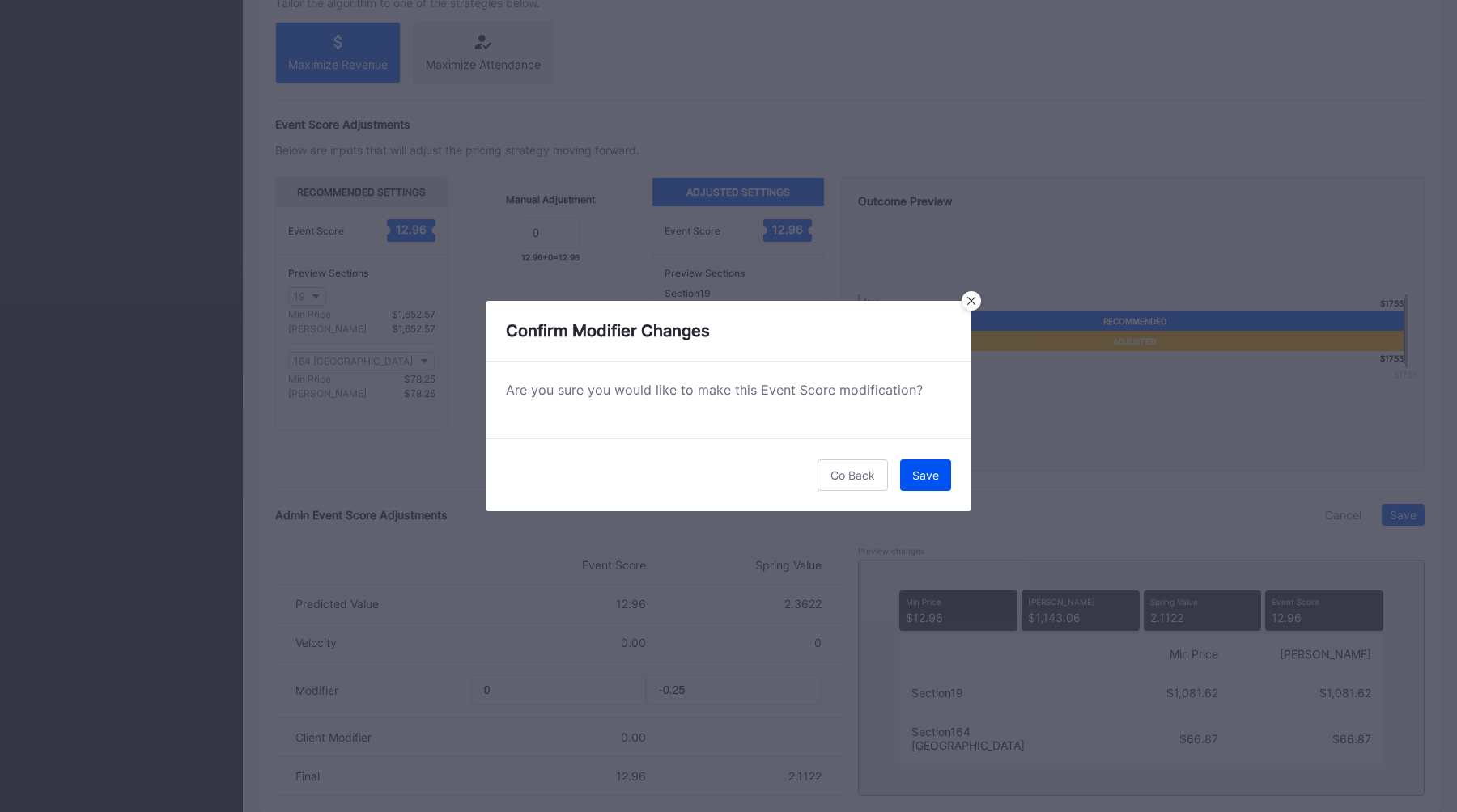
click at [922, 472] on div "Save" at bounding box center [926, 475] width 27 height 13
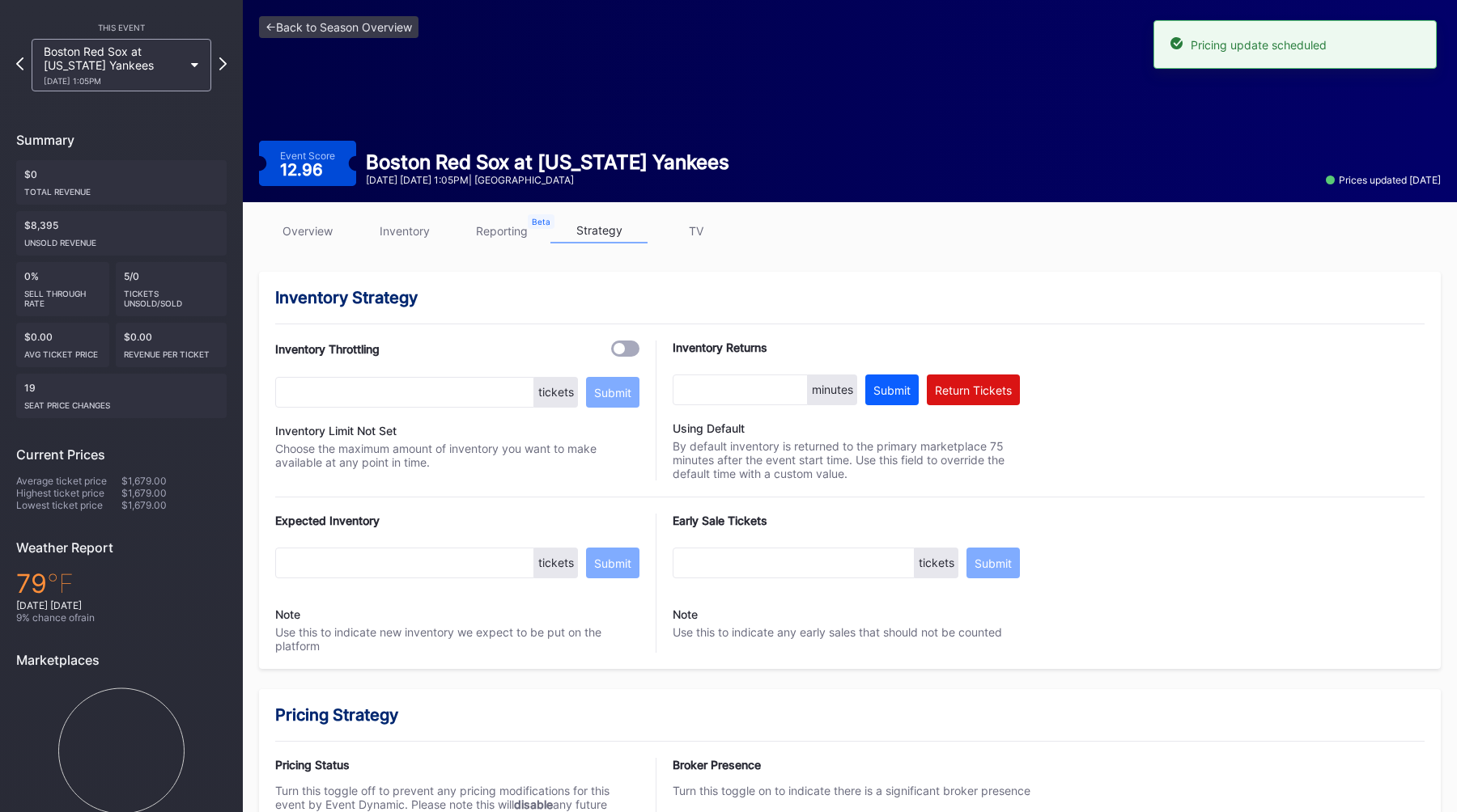
scroll to position [0, 0]
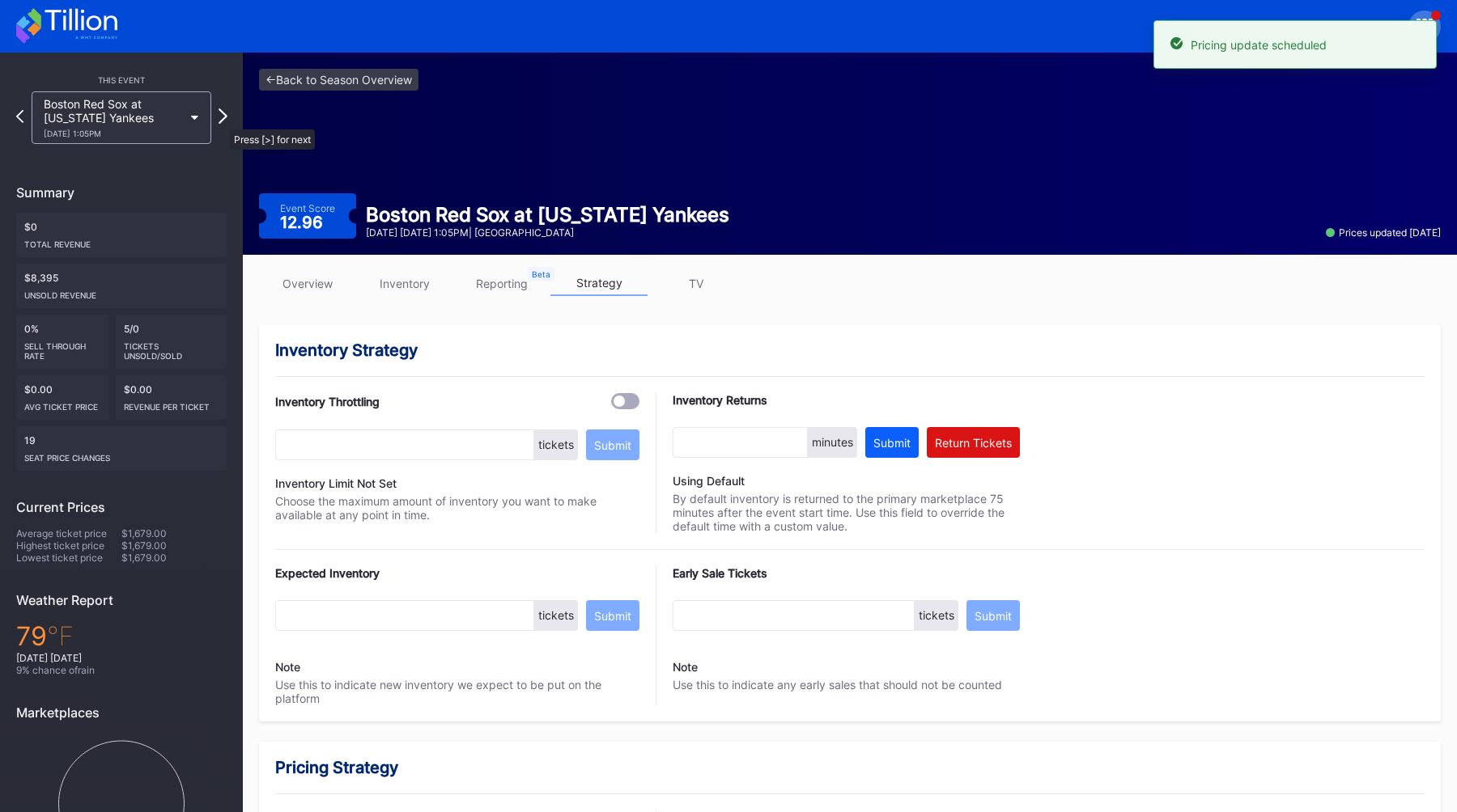
click at [221, 121] on icon at bounding box center [222, 116] width 9 height 15
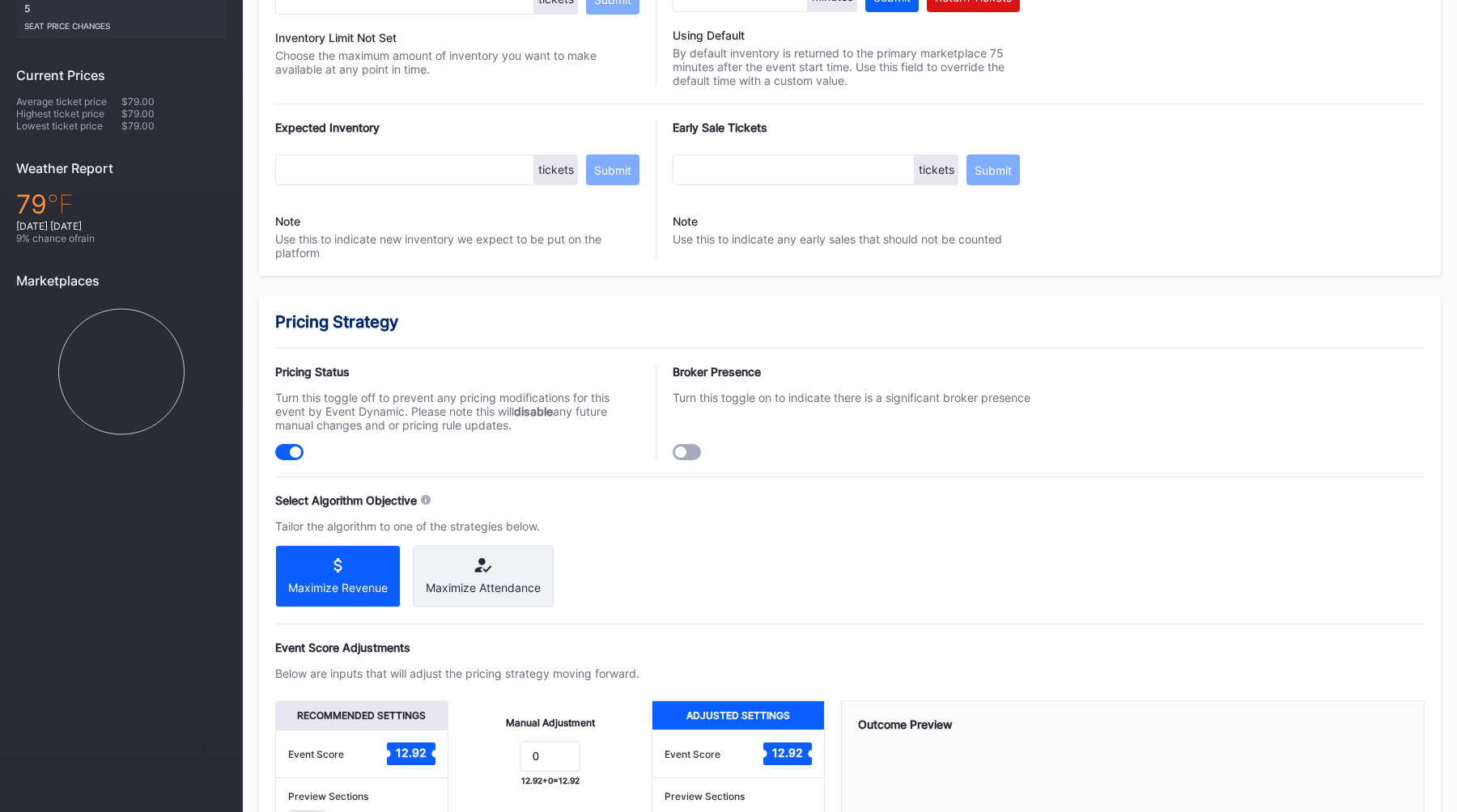
scroll to position [969, 0]
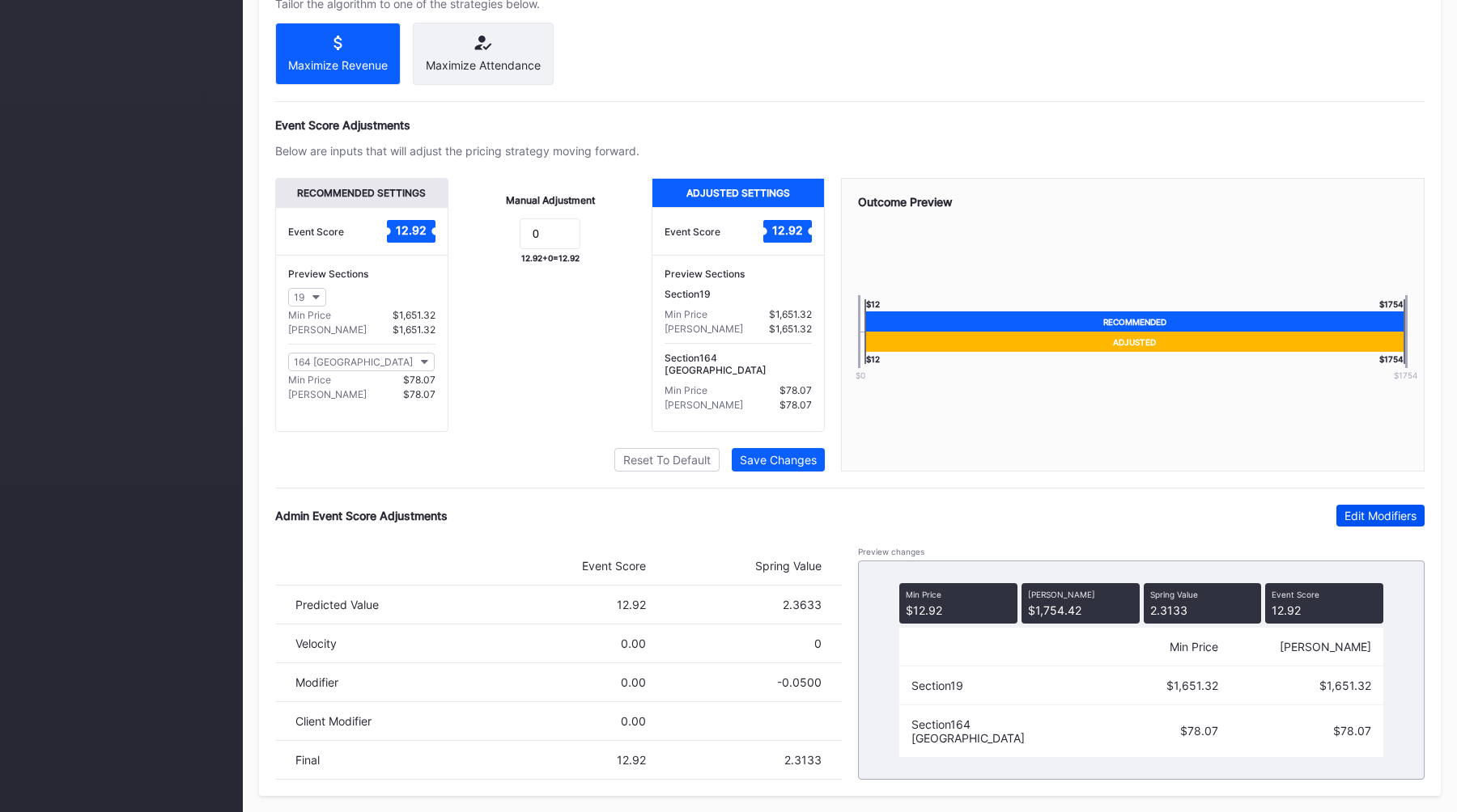
click at [1371, 520] on div "Edit Modifiers" at bounding box center [1380, 516] width 72 height 13
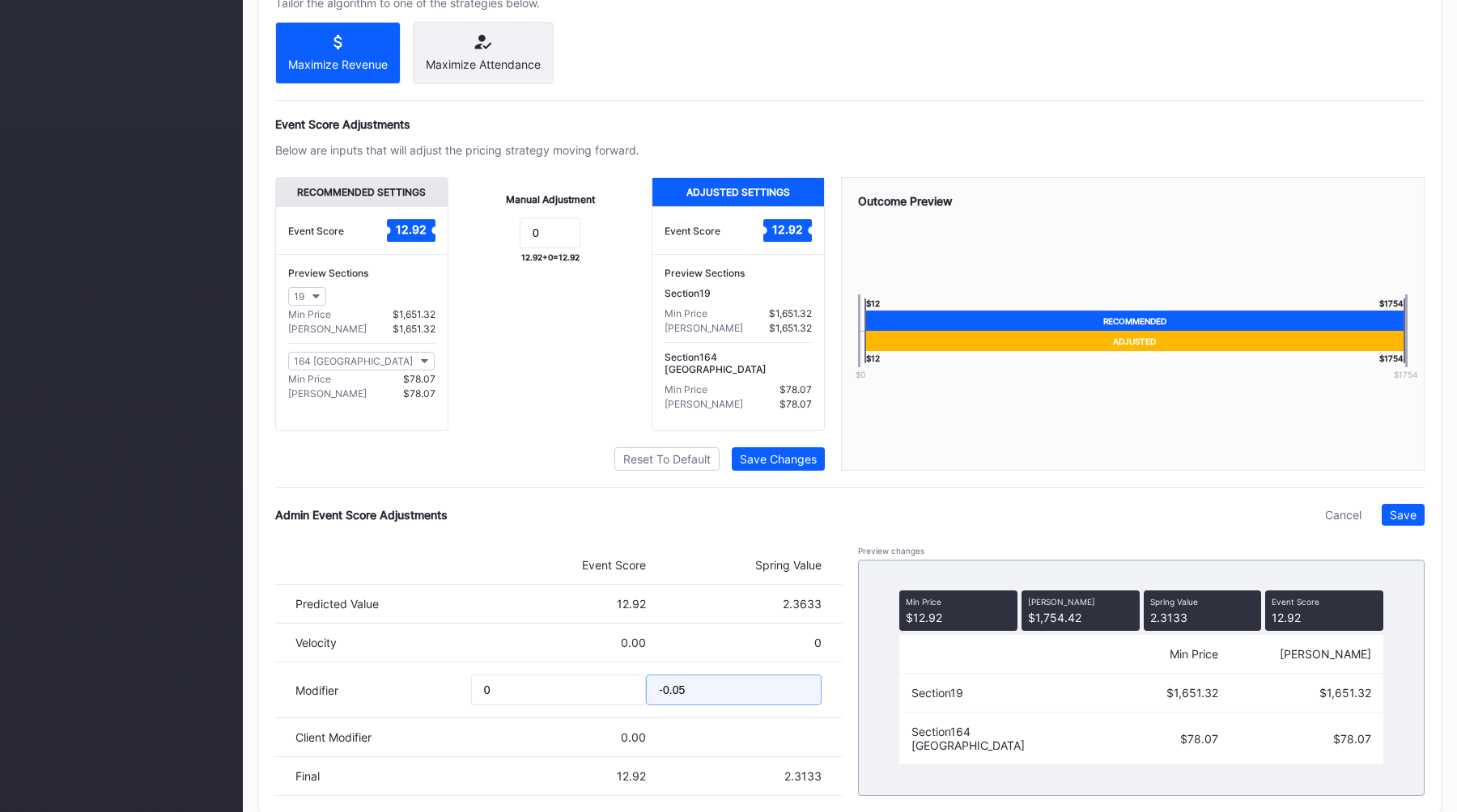
drag, startPoint x: 705, startPoint y: 688, endPoint x: 569, endPoint y: 684, distance: 136.1
click at [573, 687] on div "Modifier 0 -0.05" at bounding box center [558, 691] width 567 height 56
type input "-0.25"
click at [1396, 506] on button "Save" at bounding box center [1402, 515] width 43 height 22
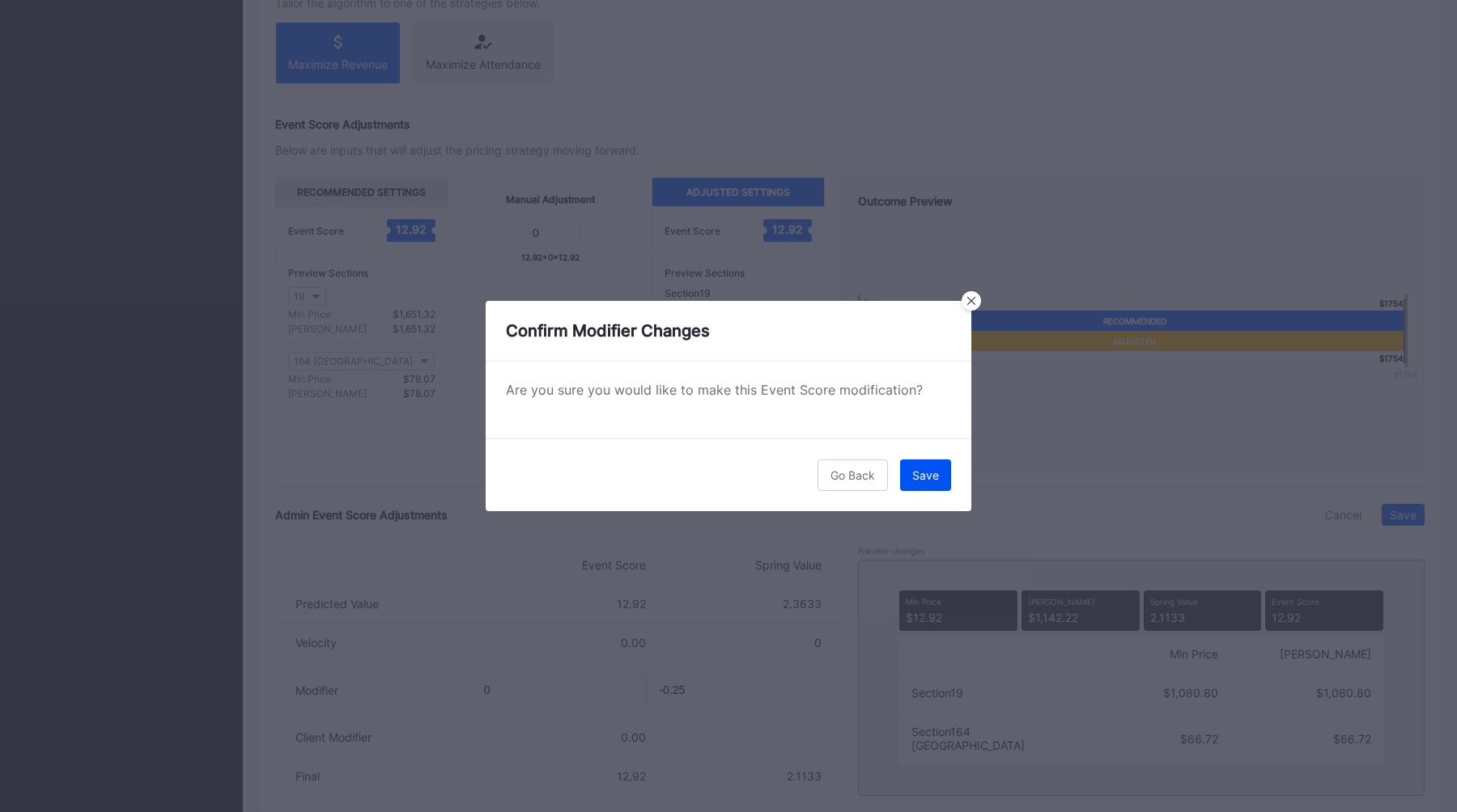
click at [908, 479] on button "Save" at bounding box center [925, 475] width 51 height 32
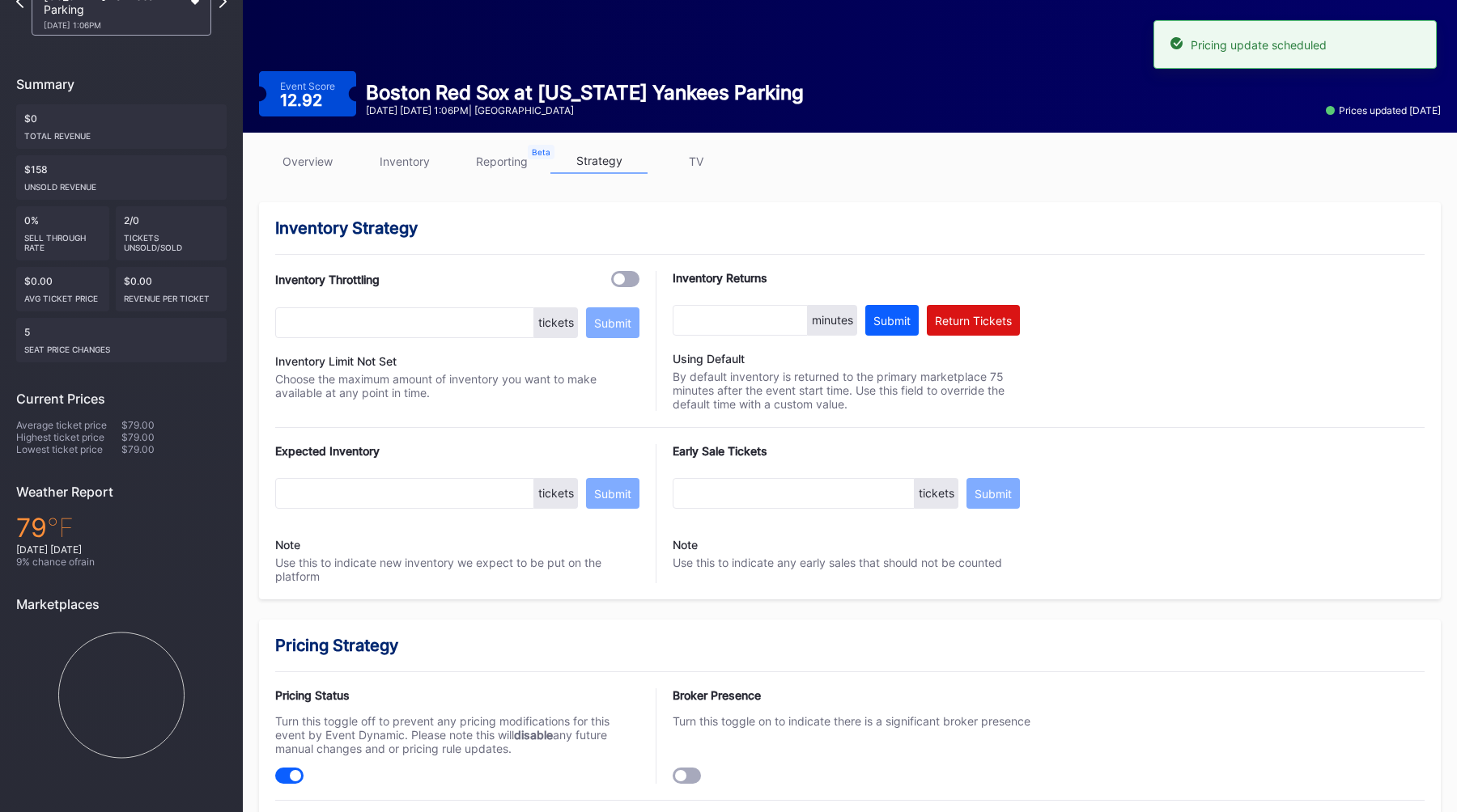
scroll to position [0, 0]
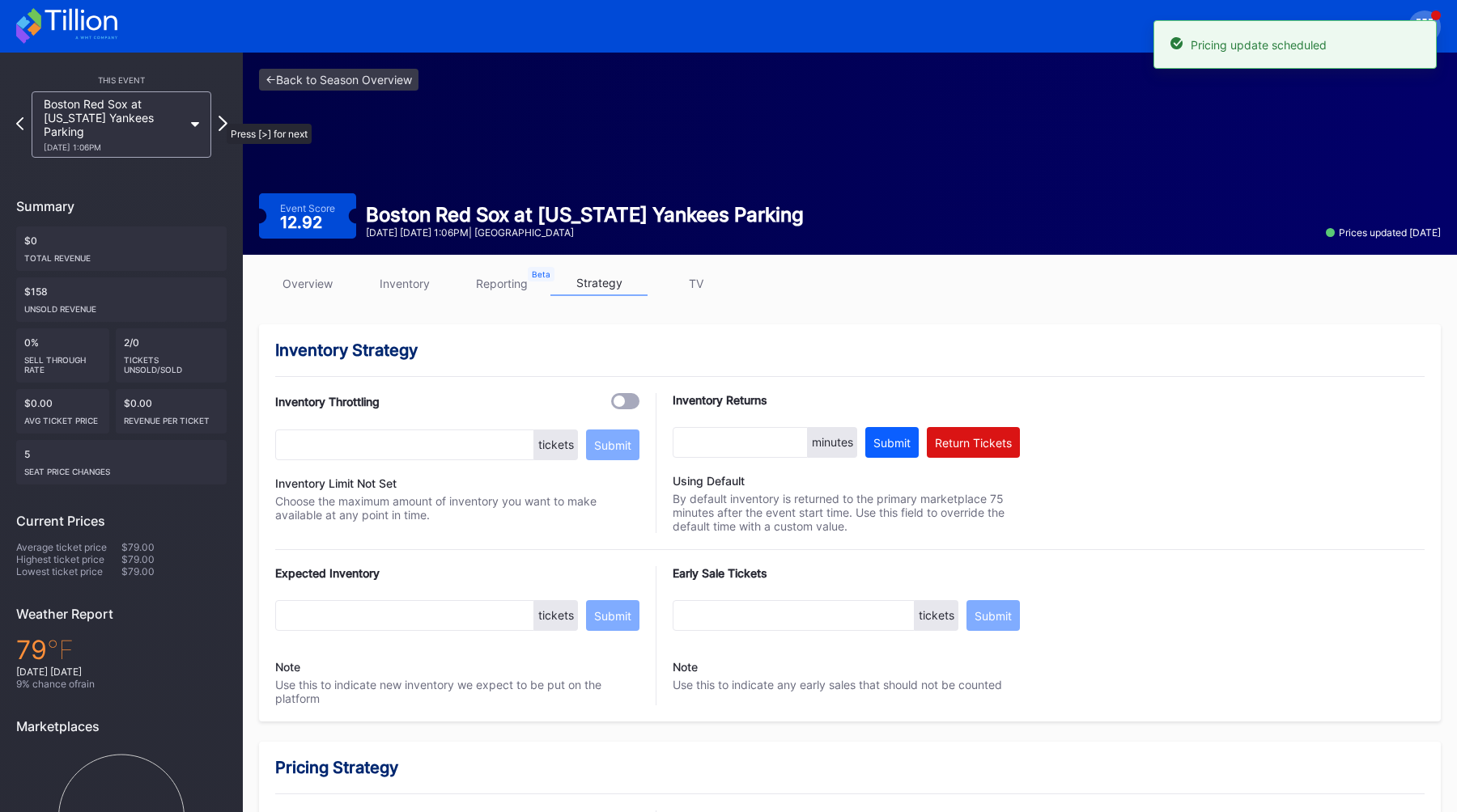
click at [221, 116] on icon at bounding box center [222, 123] width 9 height 15
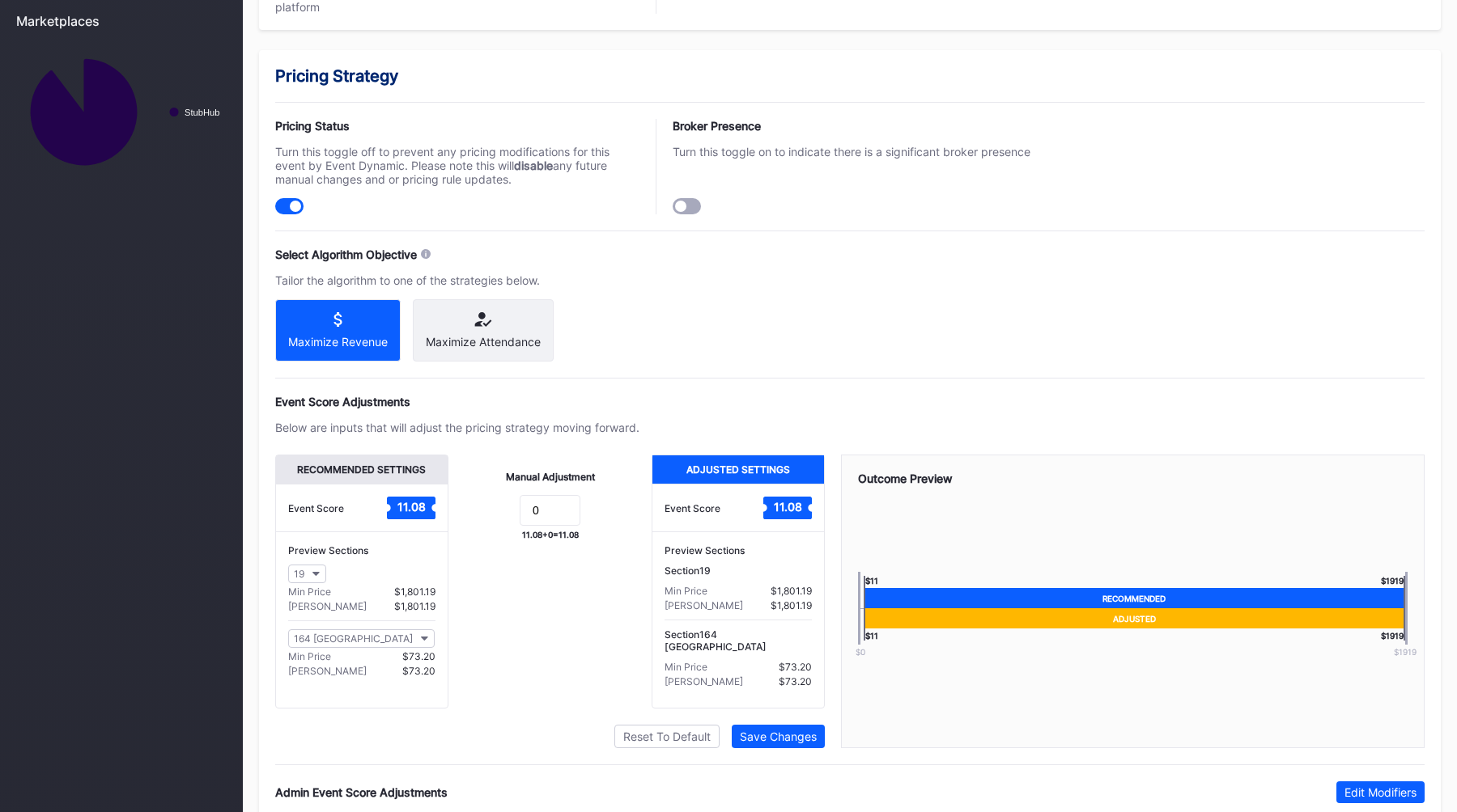
scroll to position [969, 0]
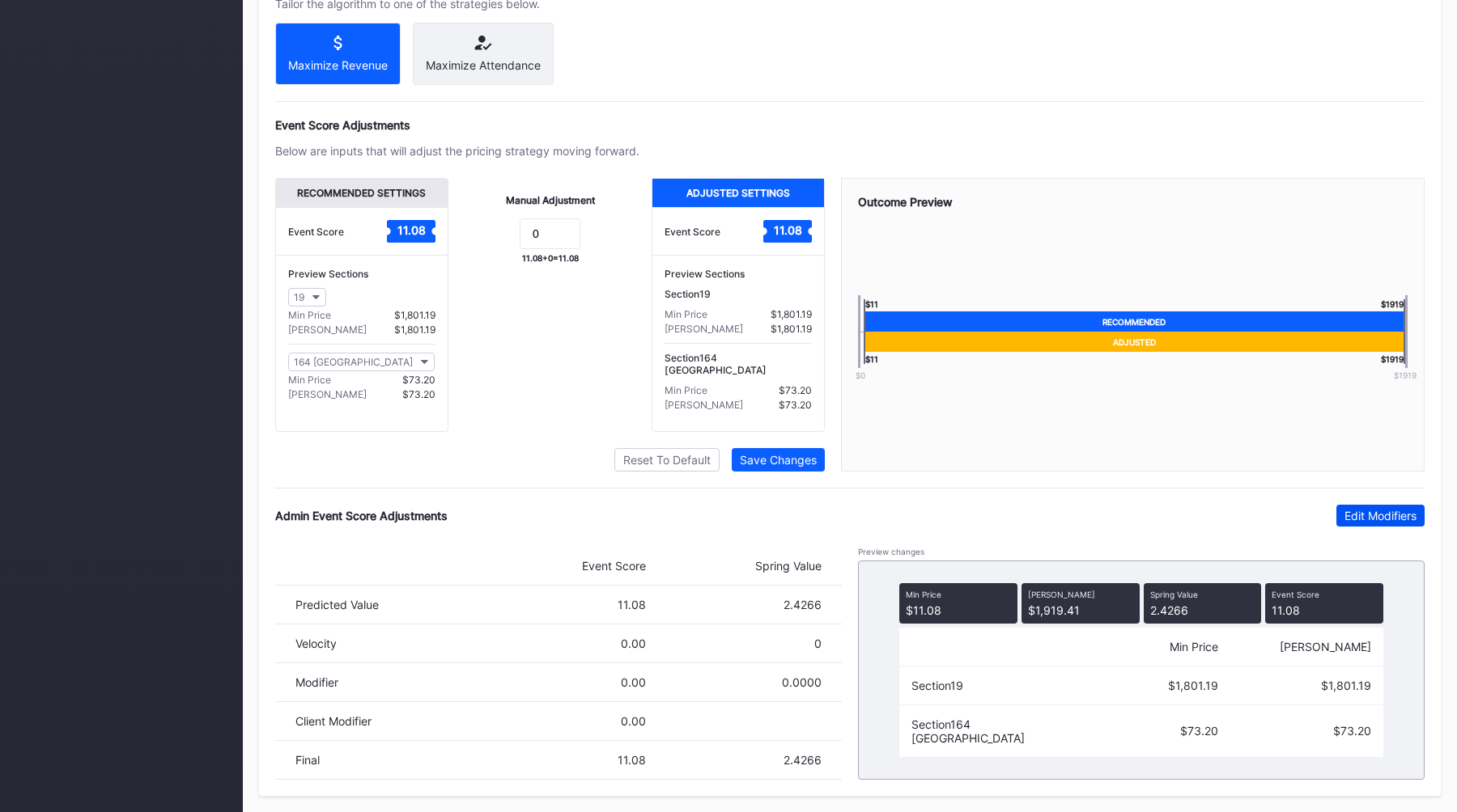
click at [1366, 508] on button "Edit Modifiers" at bounding box center [1380, 516] width 89 height 22
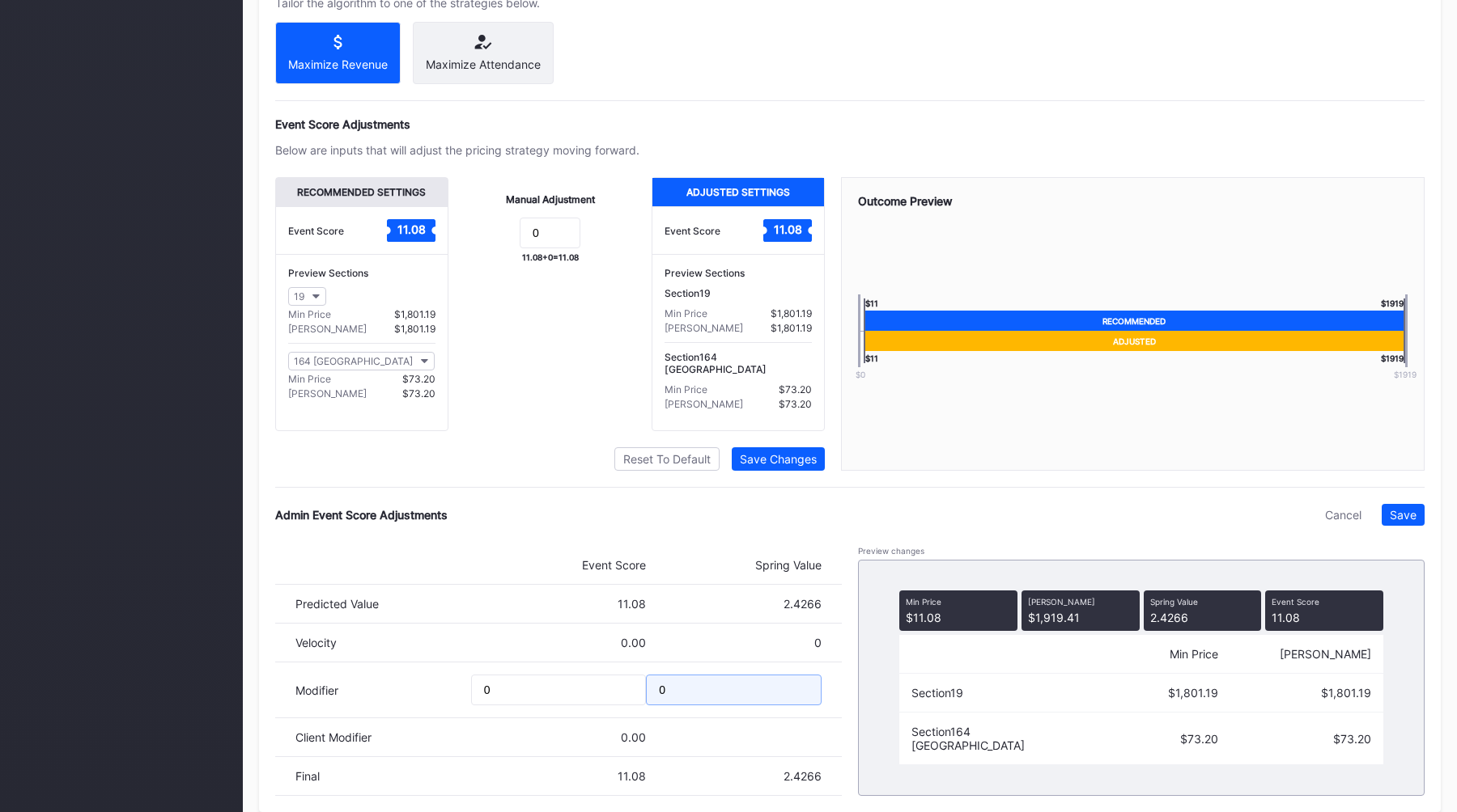
drag, startPoint x: 707, startPoint y: 688, endPoint x: 561, endPoint y: 688, distance: 146.0
click at [567, 688] on div "Modifier 0 0" at bounding box center [558, 691] width 567 height 56
type input "-0.2"
click at [1401, 519] on div "Save" at bounding box center [1403, 515] width 27 height 13
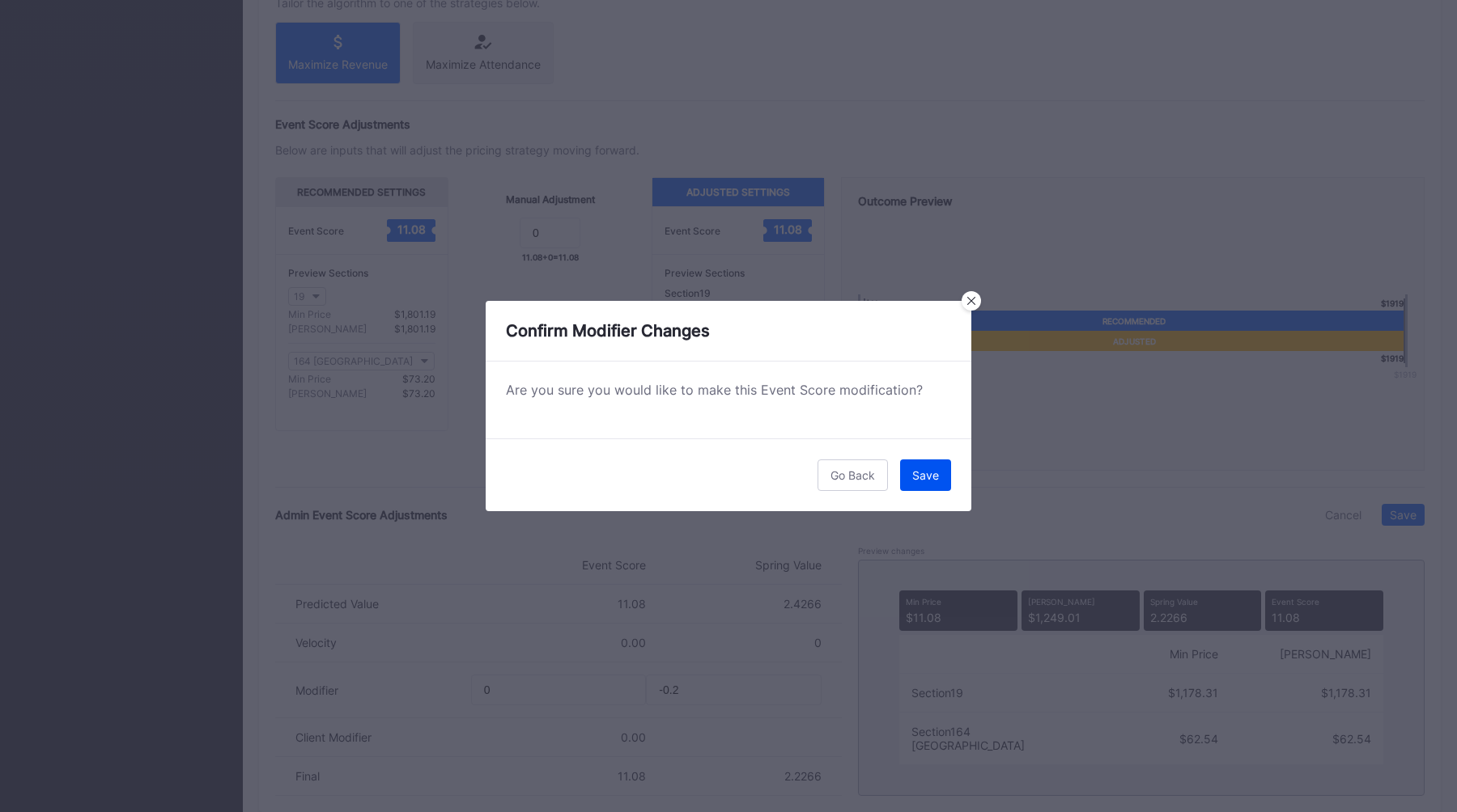
click at [919, 487] on button "Save" at bounding box center [925, 475] width 51 height 32
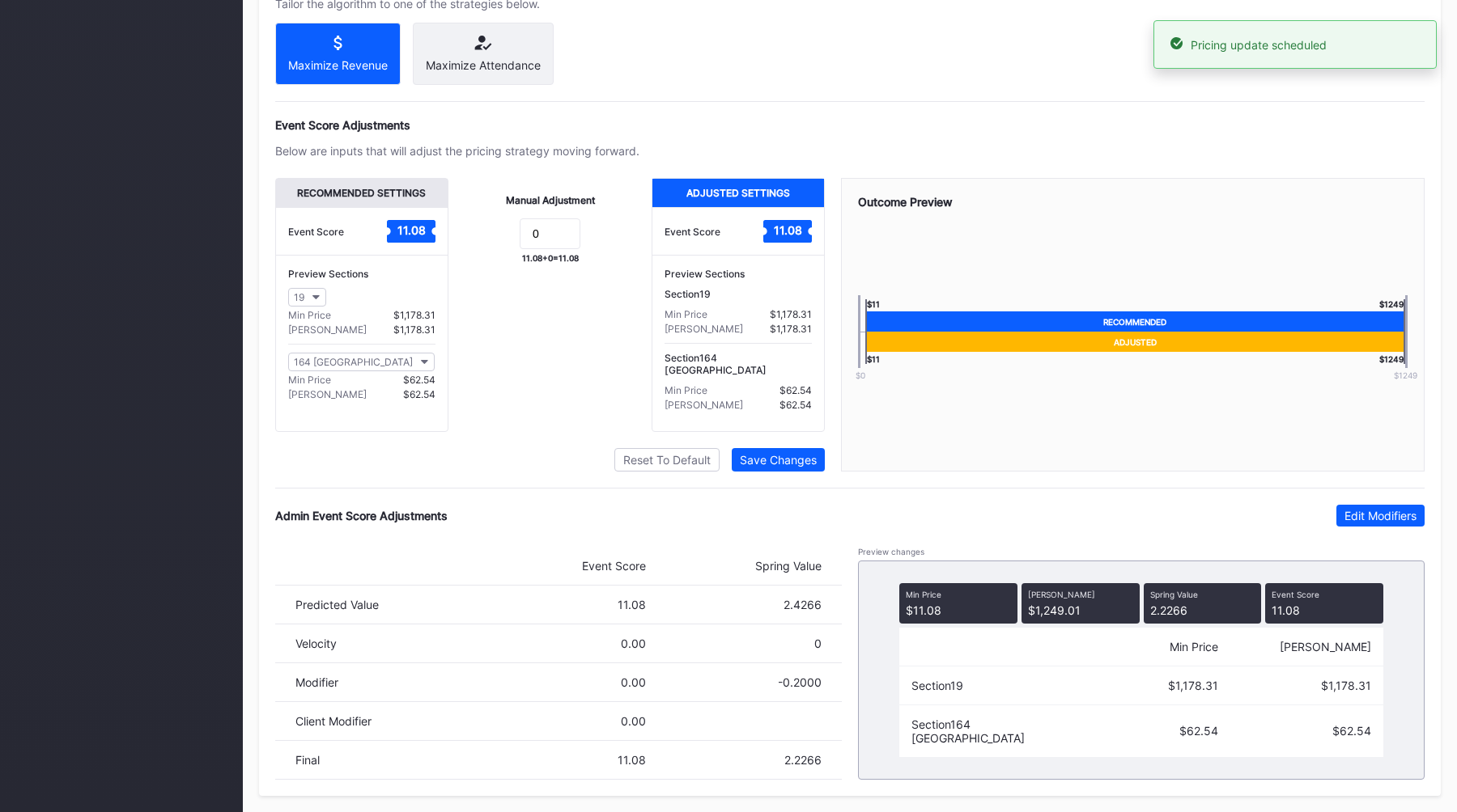
scroll to position [0, 0]
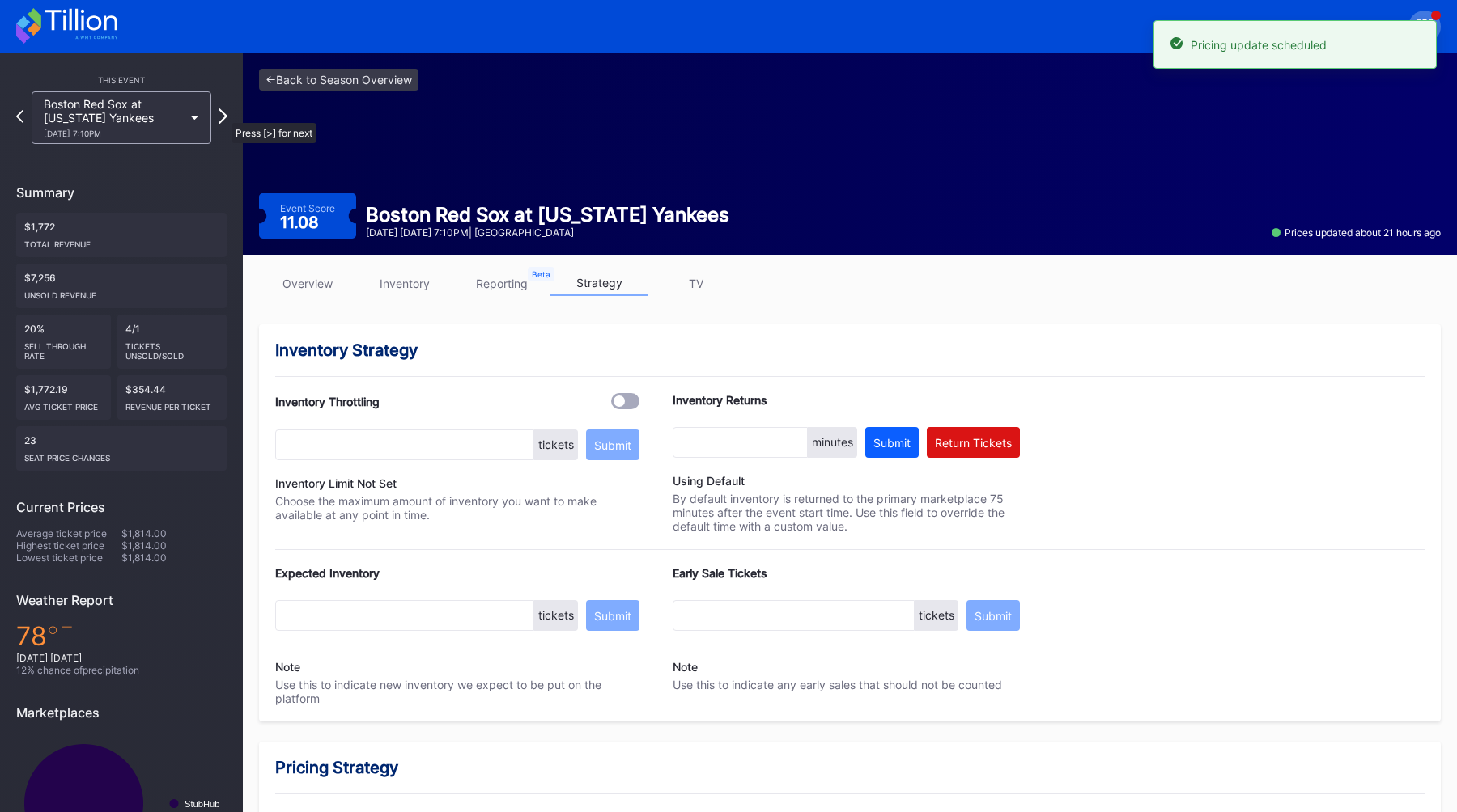
click at [221, 114] on icon at bounding box center [222, 116] width 9 height 15
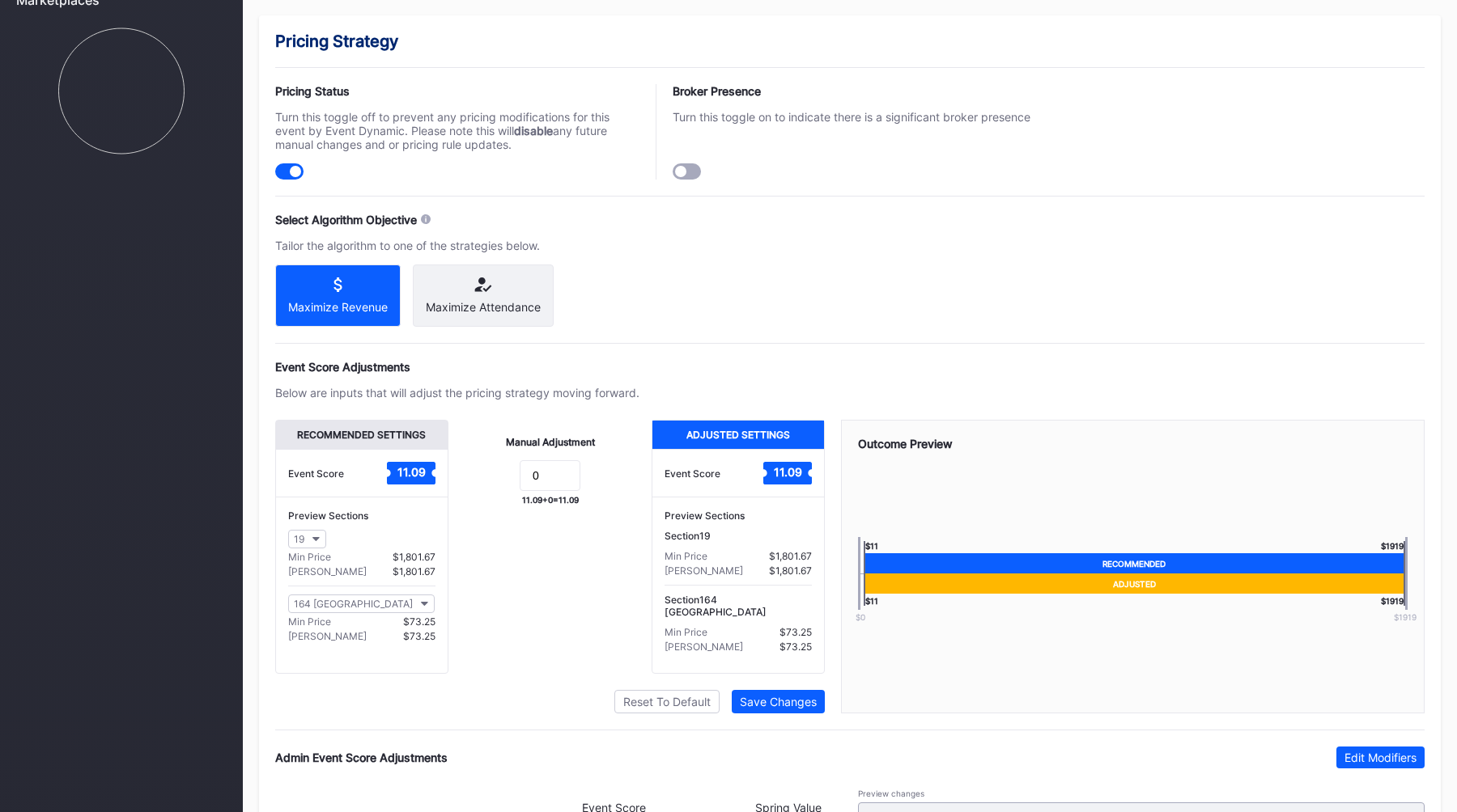
scroll to position [969, 0]
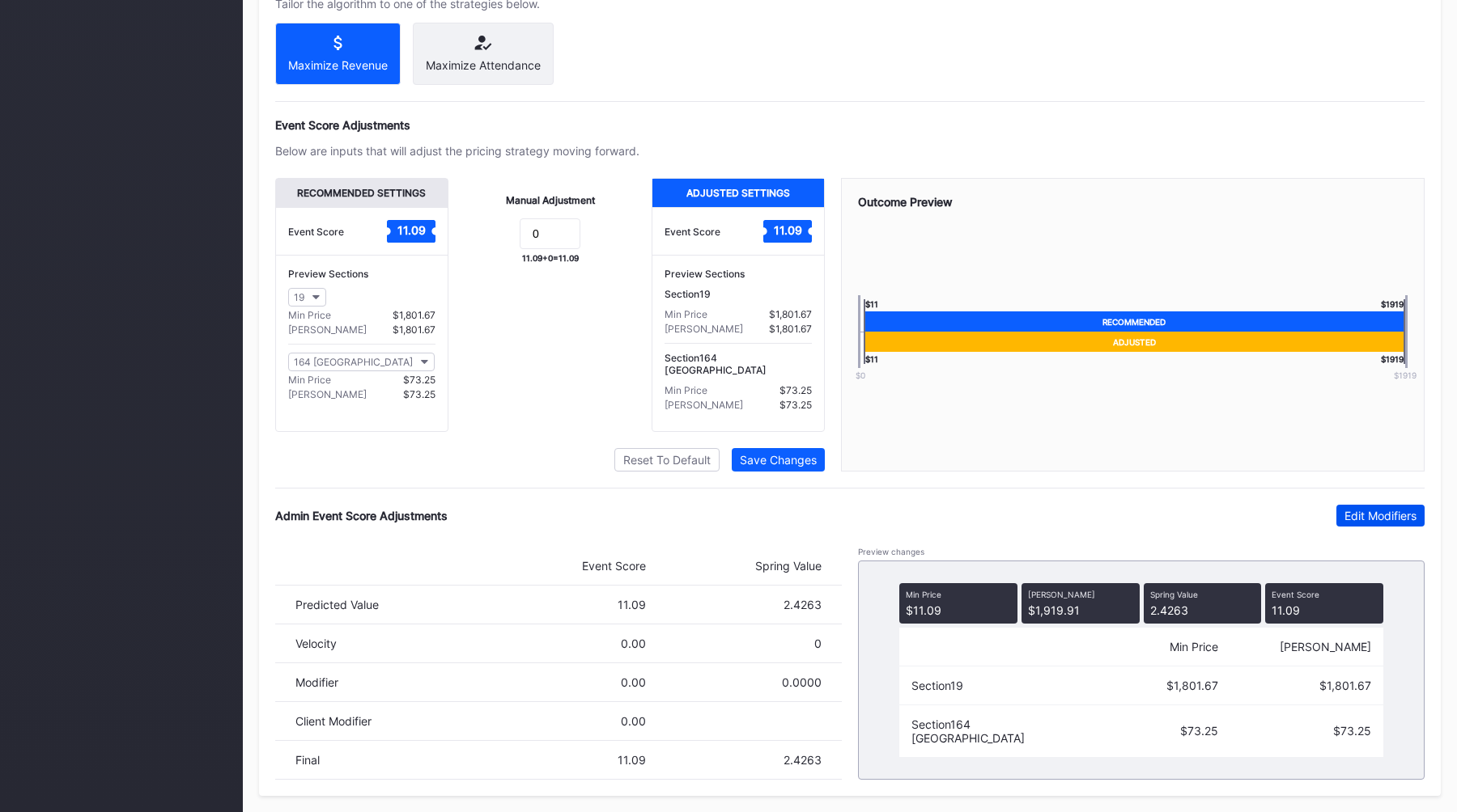
click at [1363, 511] on div "Edit Modifiers" at bounding box center [1380, 516] width 72 height 13
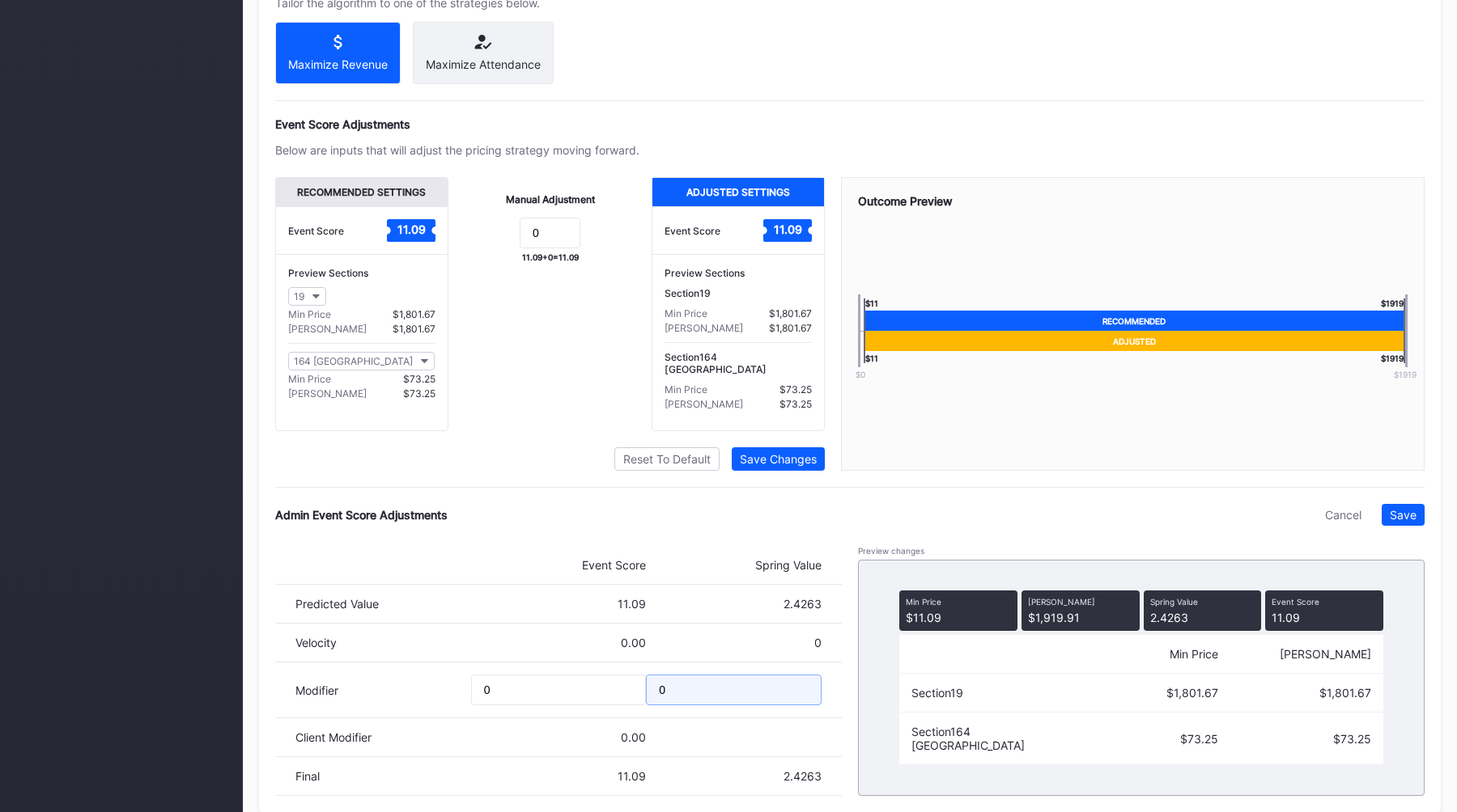
drag, startPoint x: 695, startPoint y: 695, endPoint x: 547, endPoint y: 680, distance: 148.8
click at [555, 688] on div "Modifier 0 0" at bounding box center [558, 691] width 567 height 56
type input "-0.25"
click at [1392, 507] on button "Save" at bounding box center [1402, 515] width 43 height 22
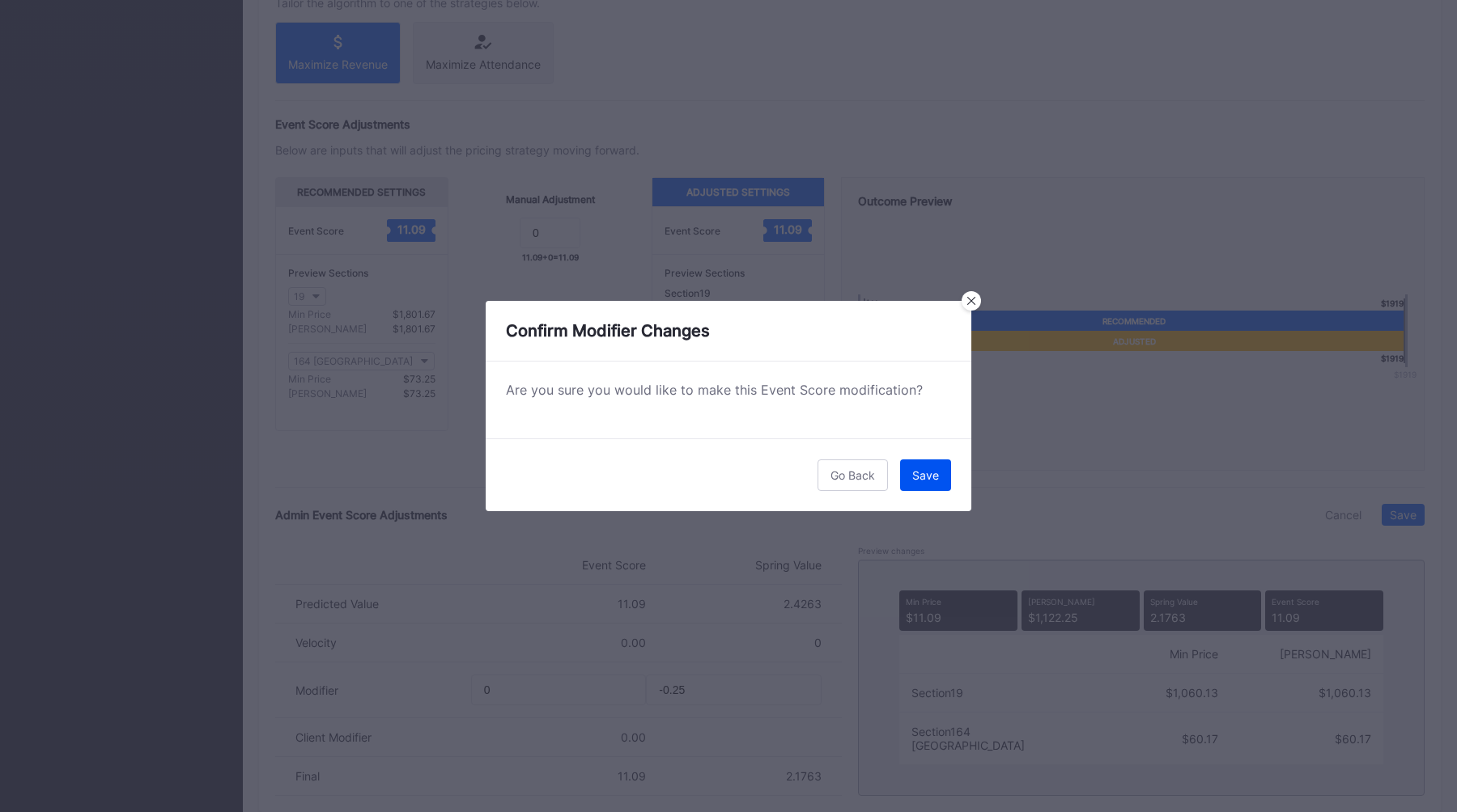
click at [938, 466] on button "Save" at bounding box center [925, 475] width 51 height 32
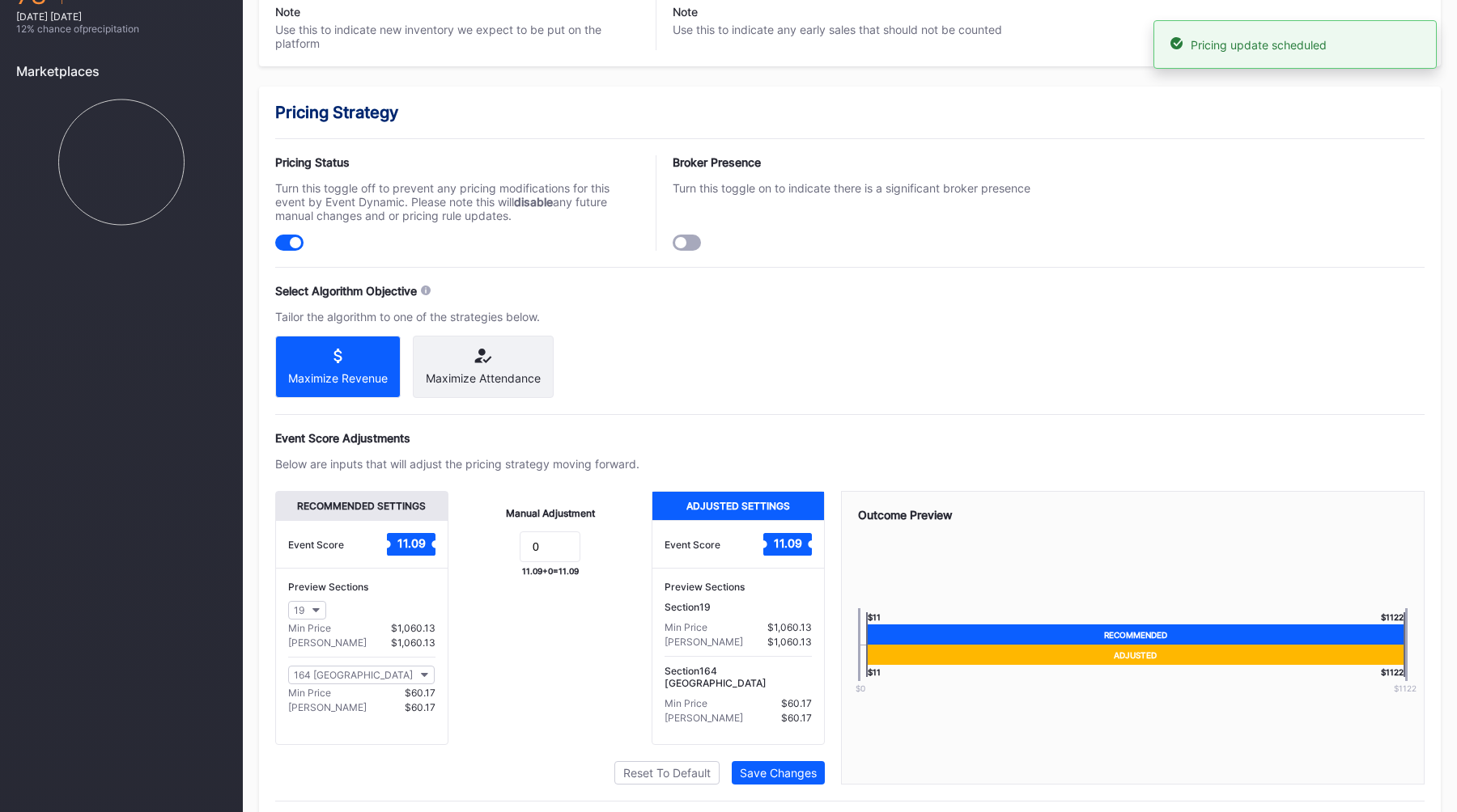
scroll to position [0, 0]
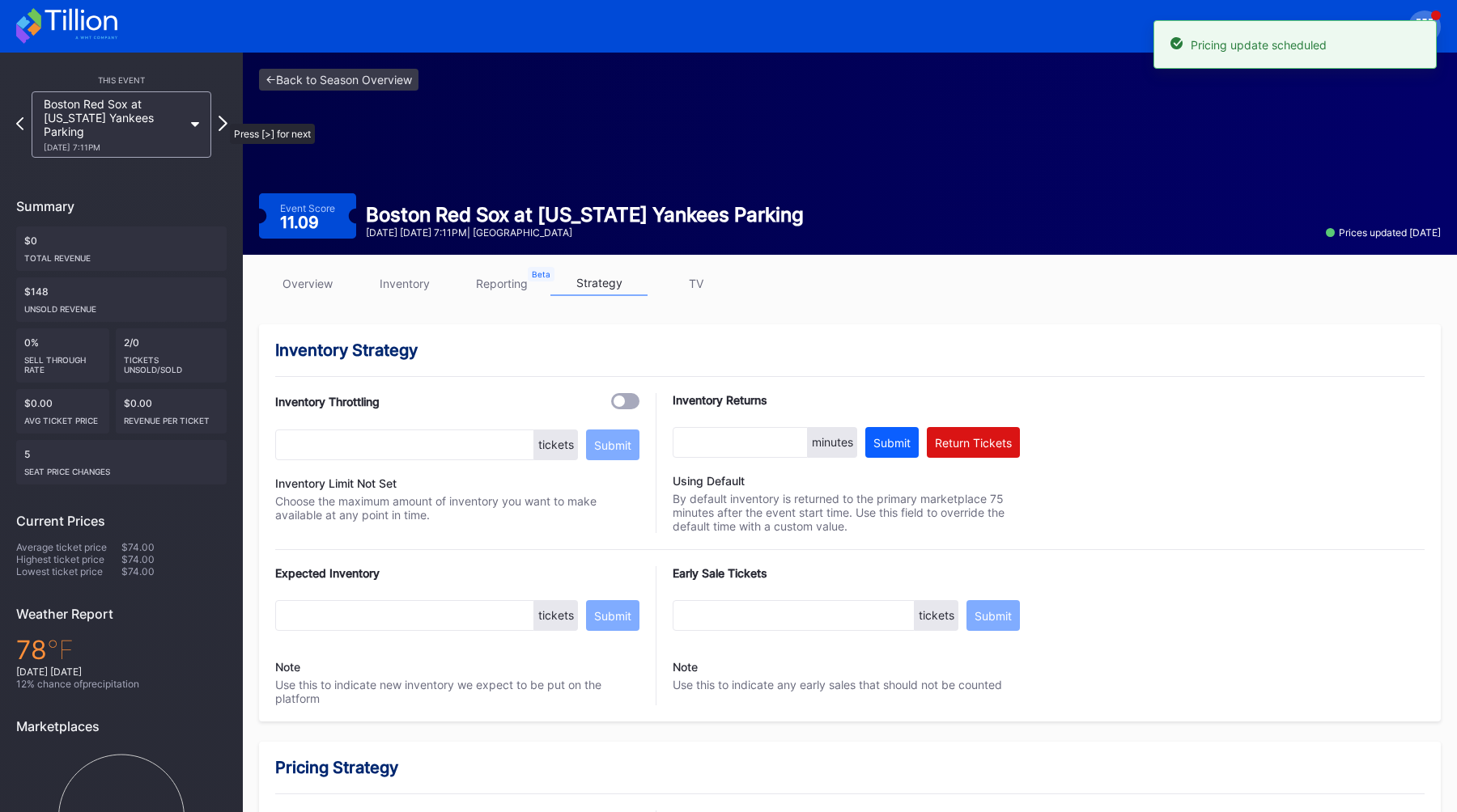
click at [221, 115] on icon at bounding box center [222, 123] width 9 height 15
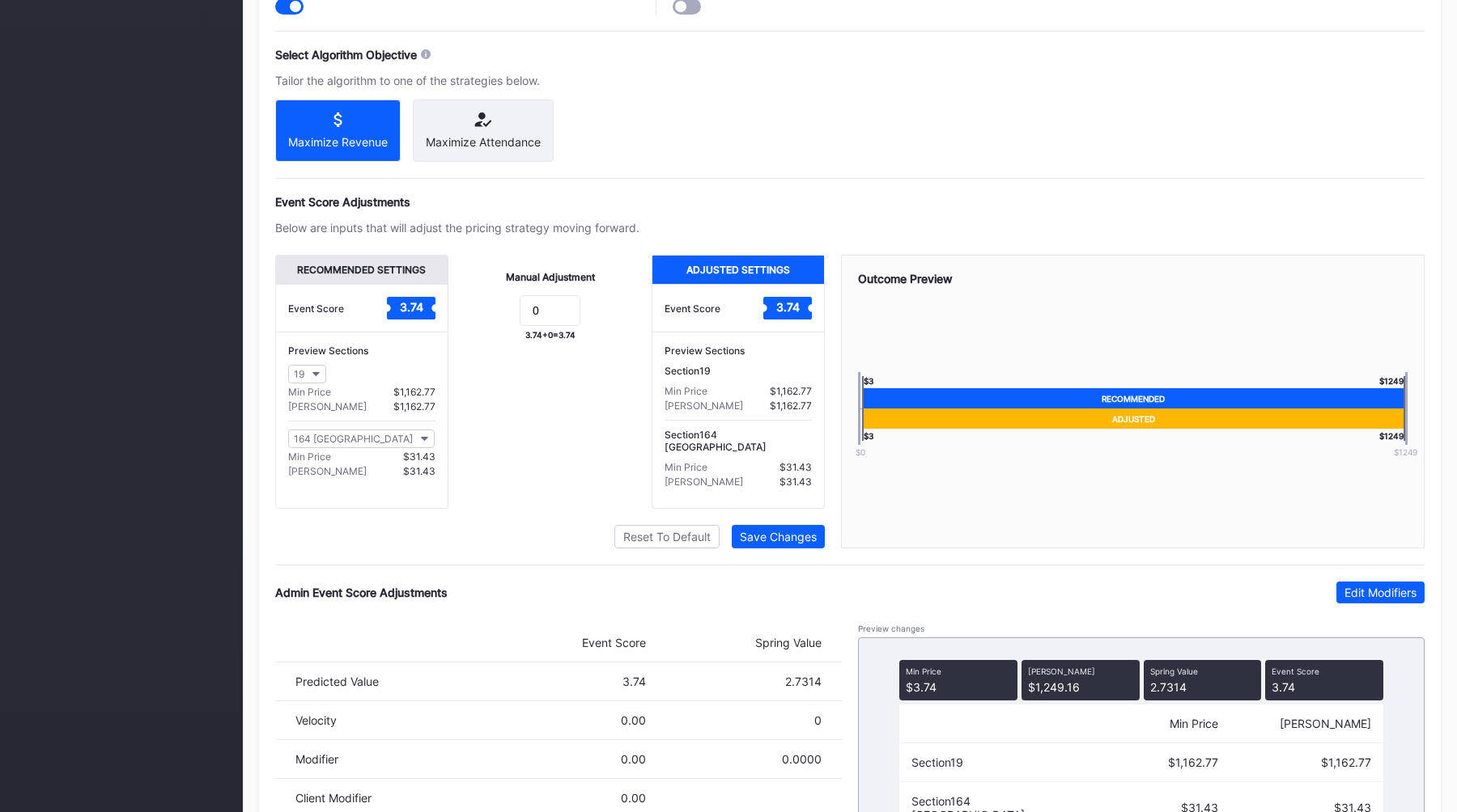
scroll to position [969, 0]
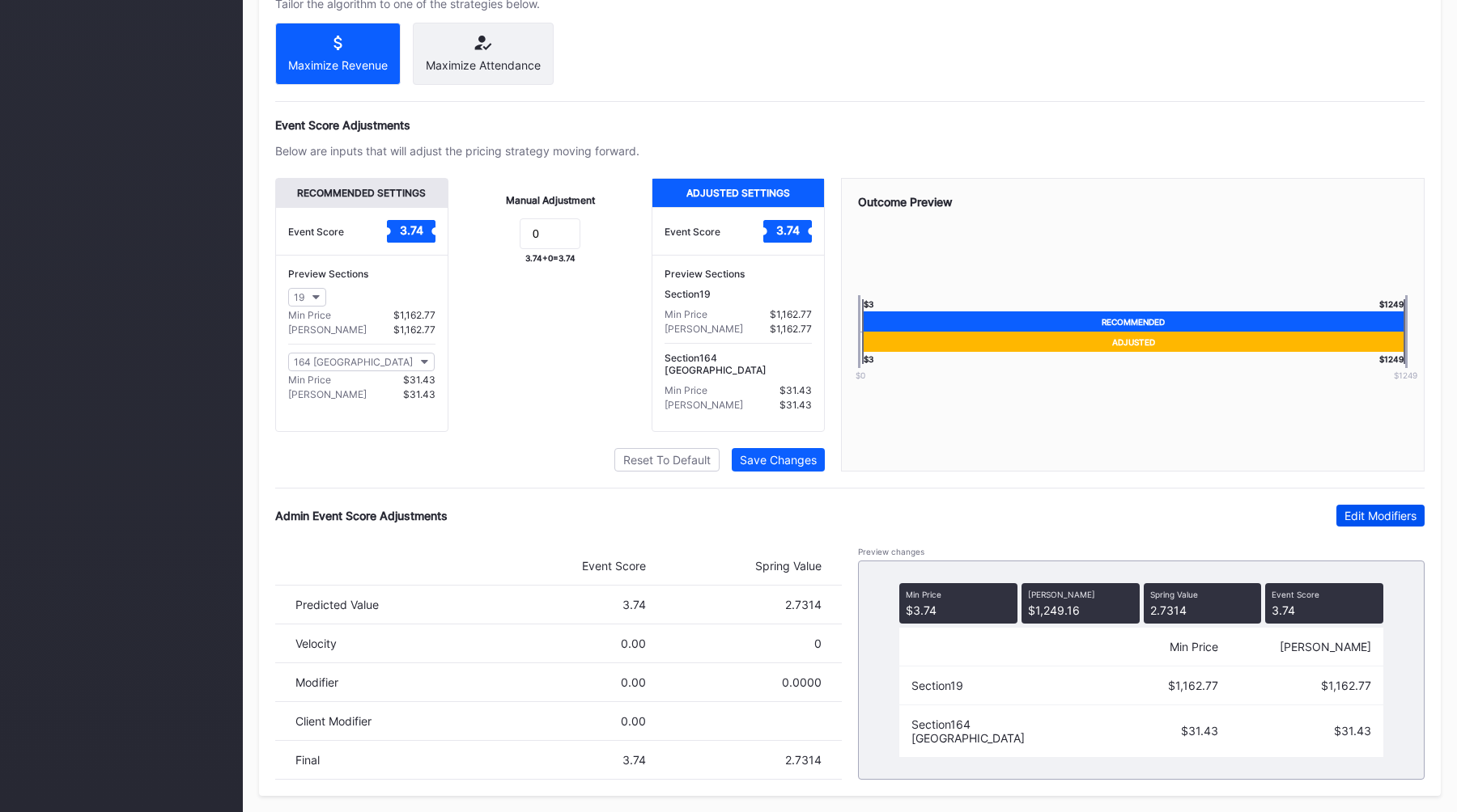
click at [1361, 513] on div "Edit Modifiers" at bounding box center [1380, 516] width 72 height 13
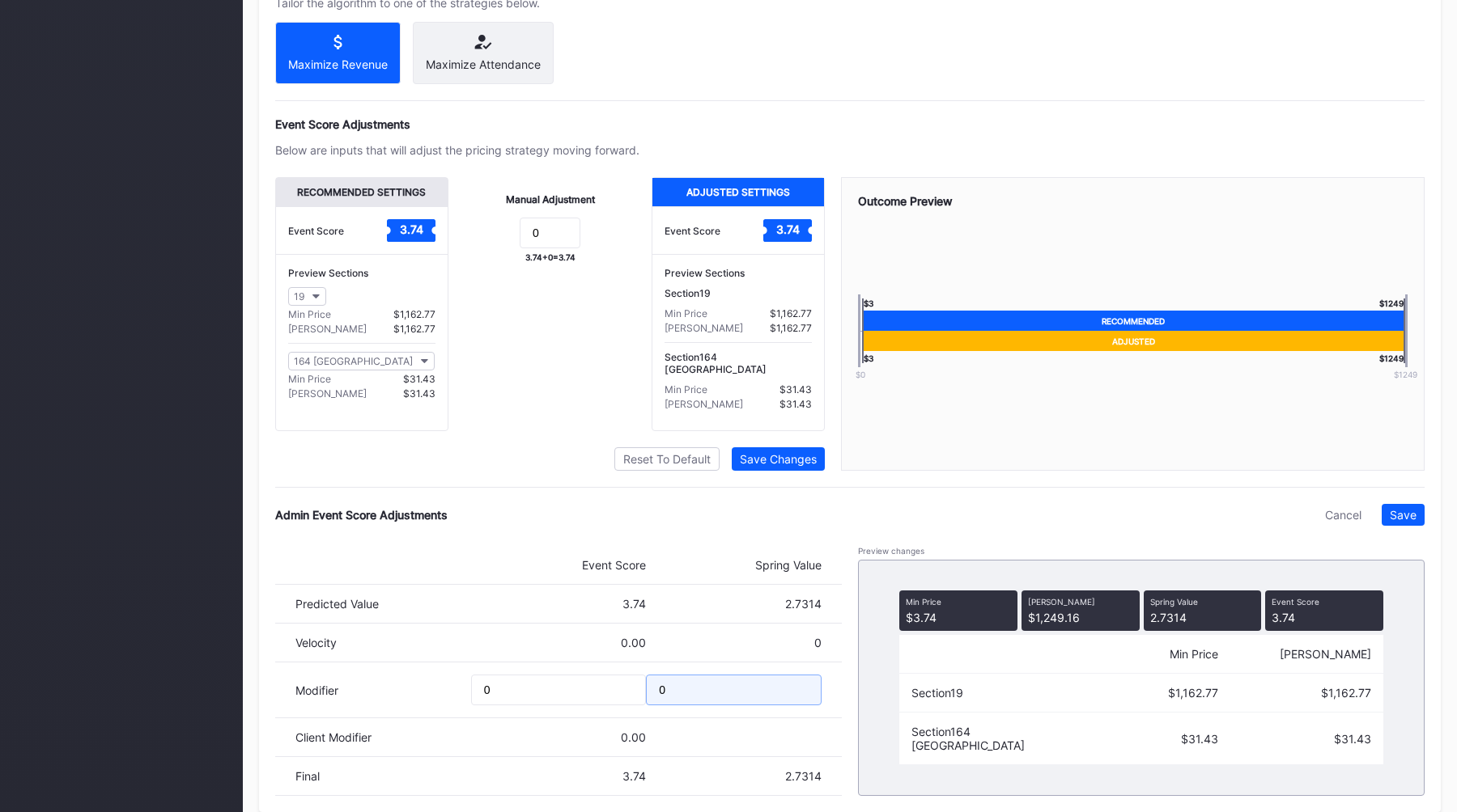
drag, startPoint x: 725, startPoint y: 692, endPoint x: 532, endPoint y: 692, distance: 193.0
click at [532, 692] on div "Modifier 0 0" at bounding box center [558, 691] width 567 height 56
type input "-0.1"
click at [1407, 518] on div "Save" at bounding box center [1403, 515] width 27 height 13
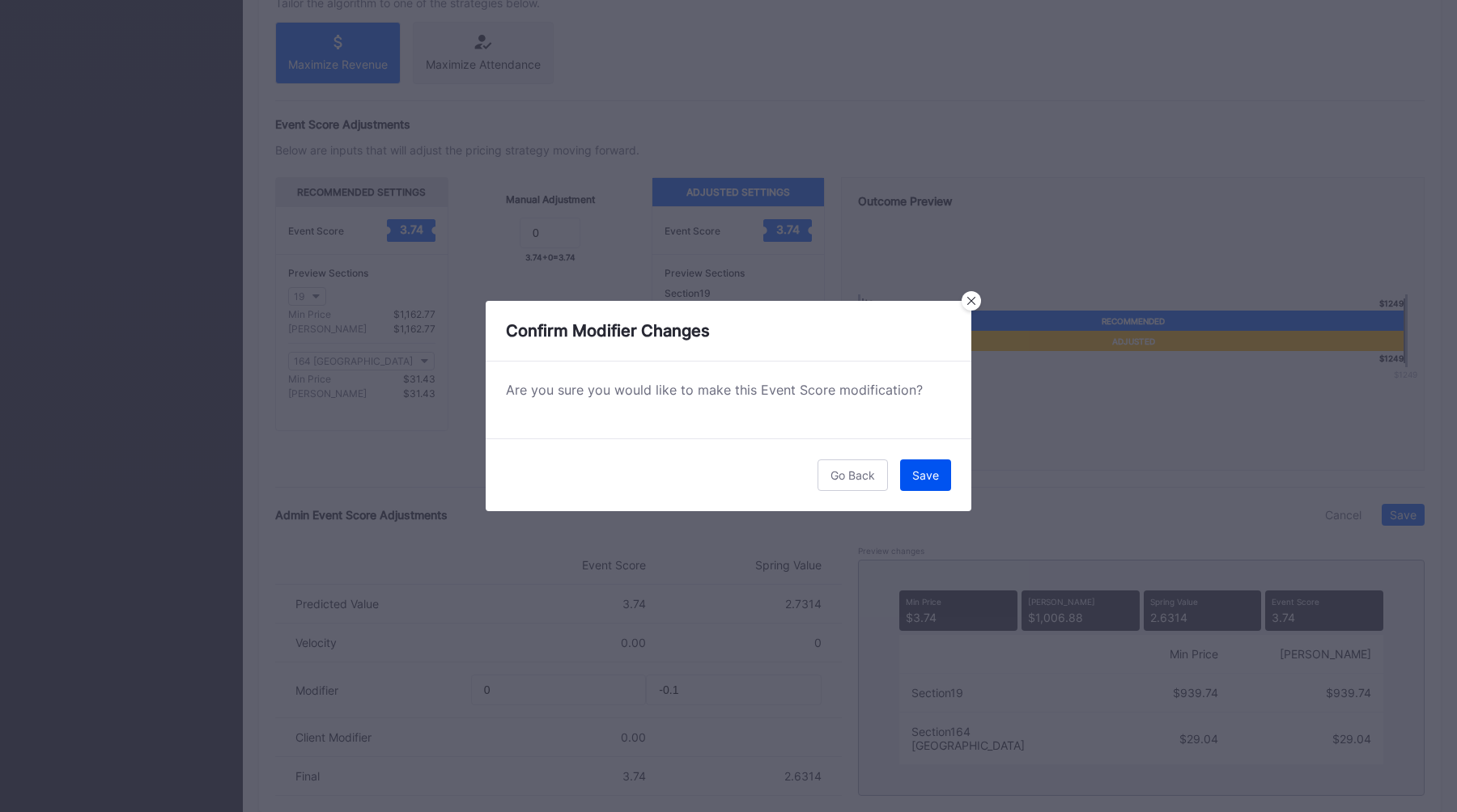
click at [934, 481] on div "Save" at bounding box center [926, 475] width 27 height 13
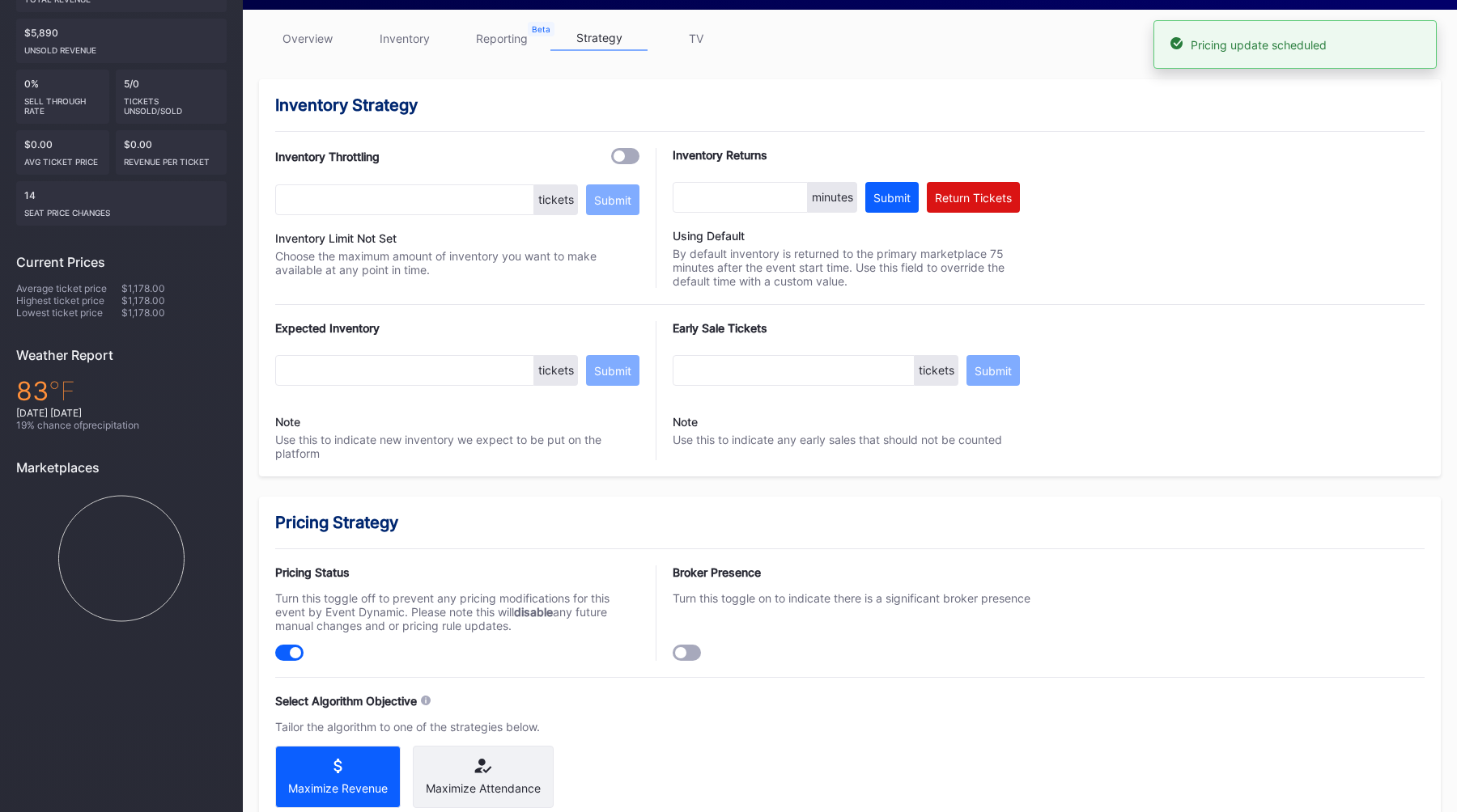
scroll to position [0, 0]
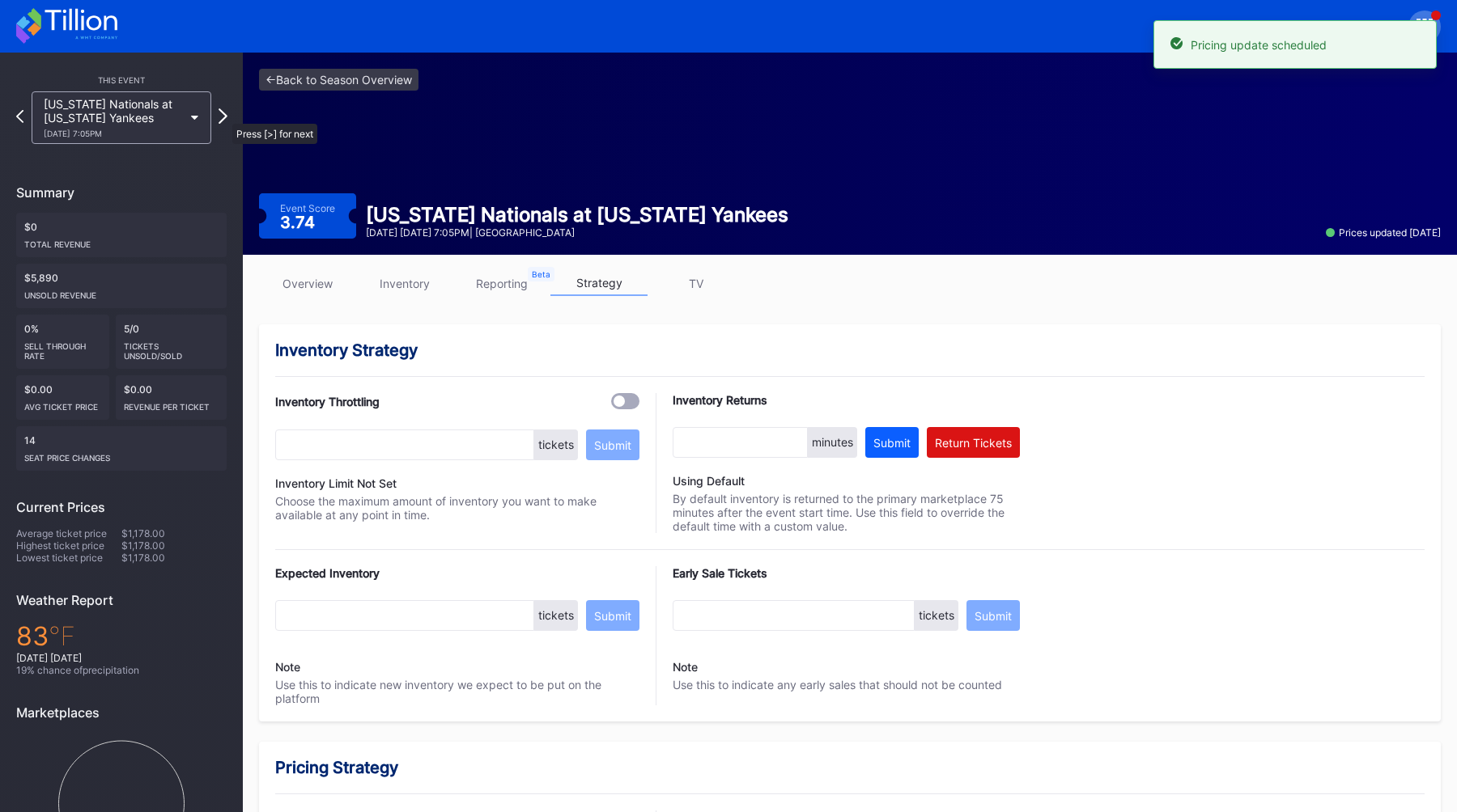
click at [224, 115] on icon at bounding box center [222, 116] width 9 height 15
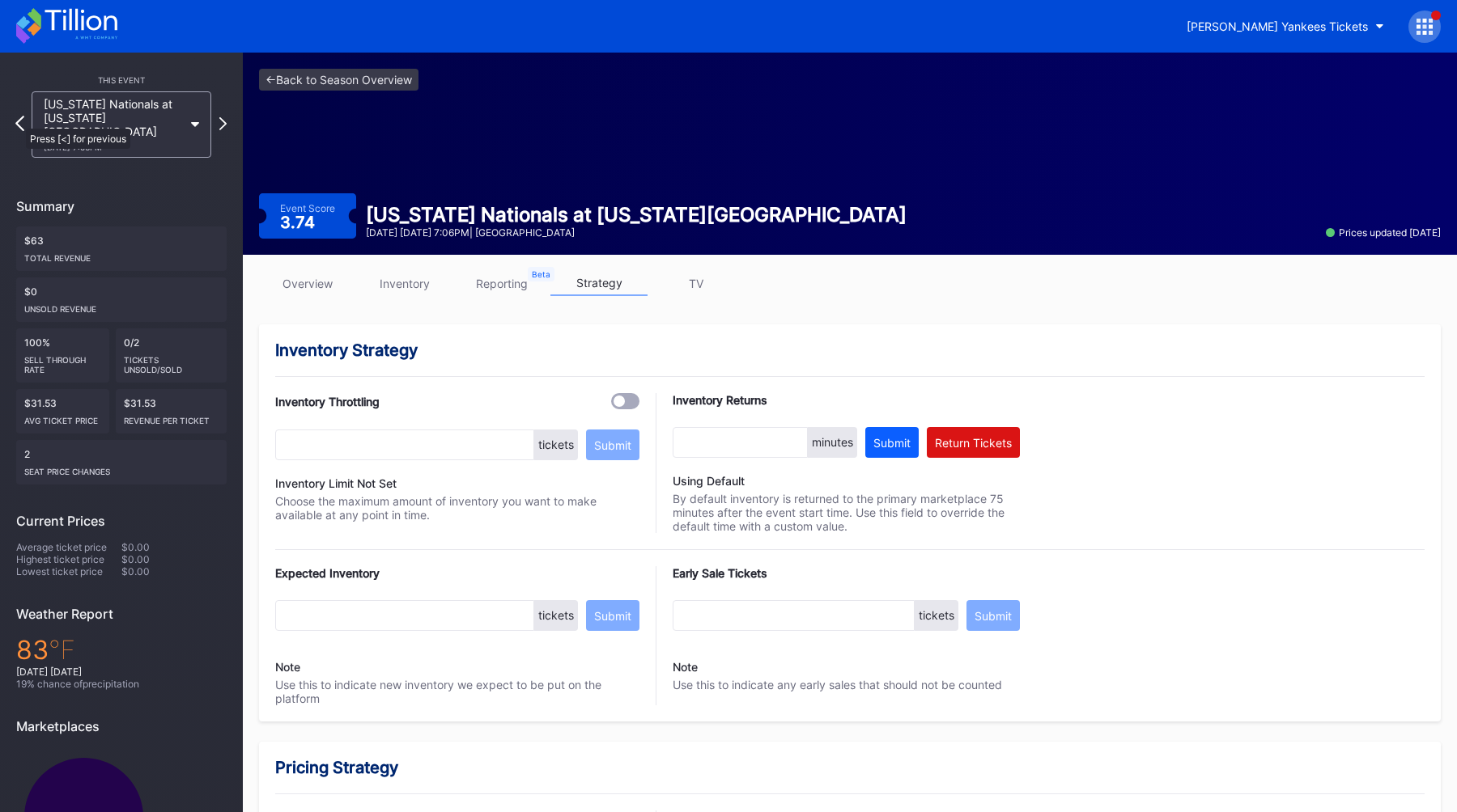
click at [17, 120] on icon at bounding box center [19, 123] width 9 height 15
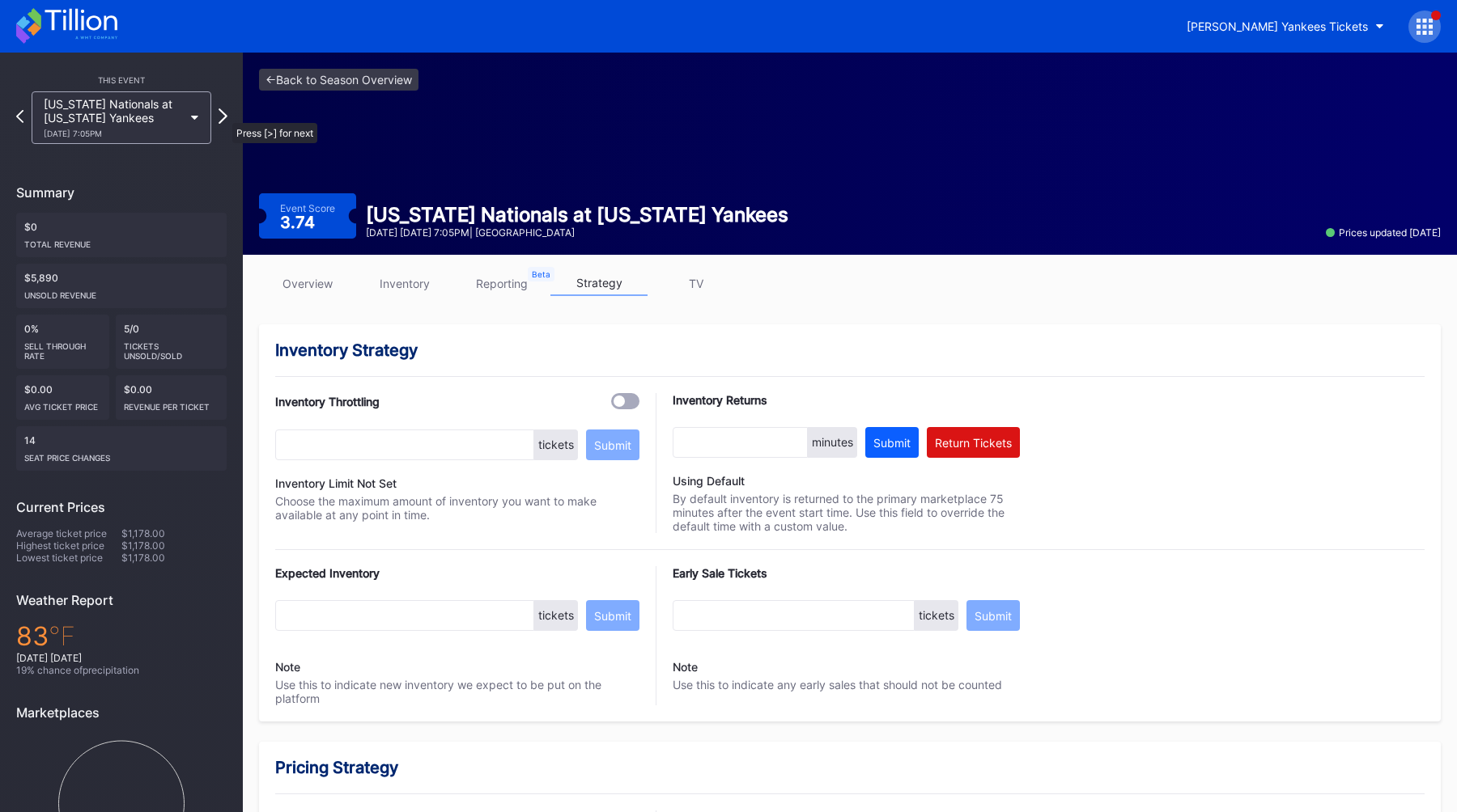
click at [224, 114] on icon at bounding box center [222, 116] width 9 height 15
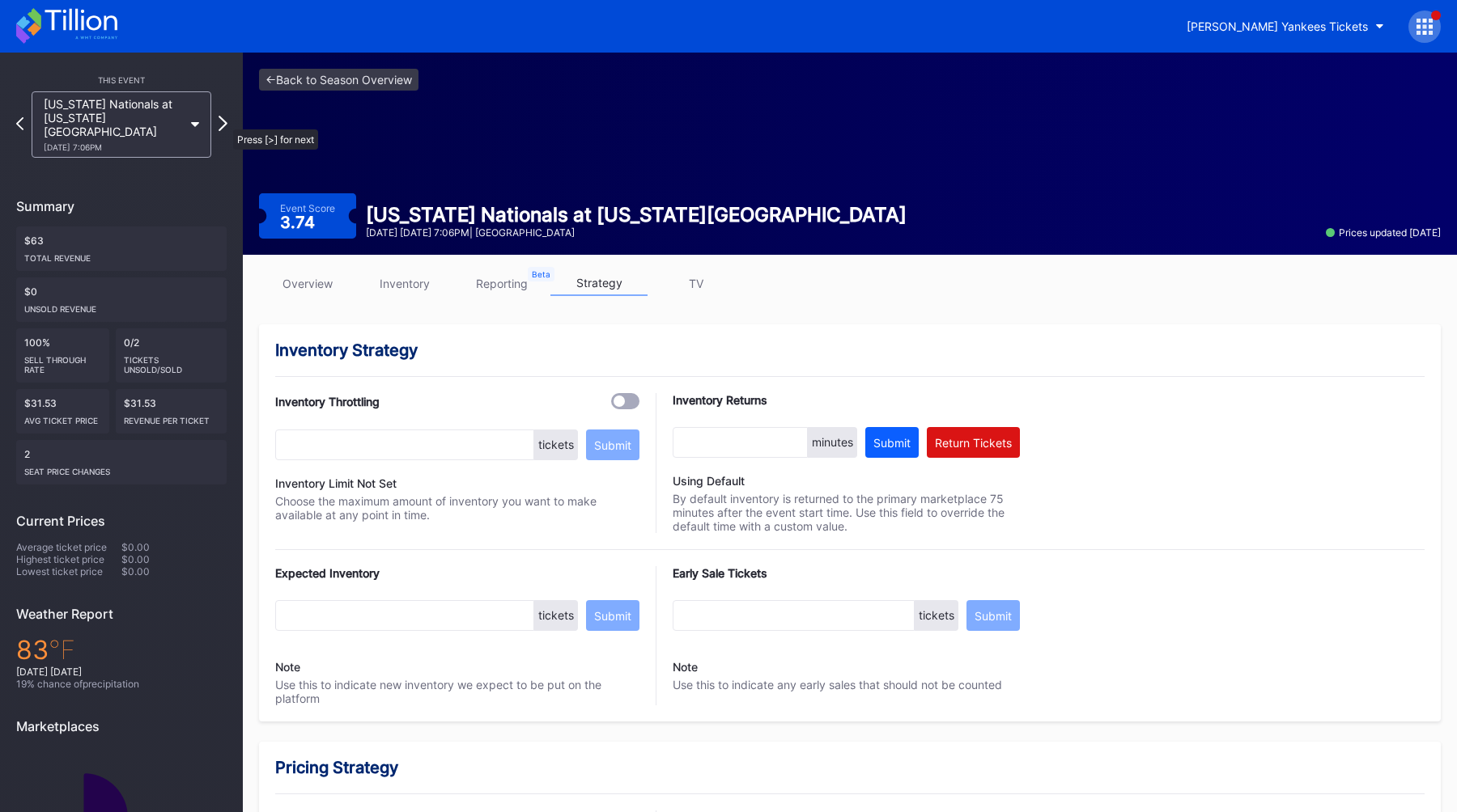
click at [225, 121] on icon at bounding box center [222, 123] width 9 height 15
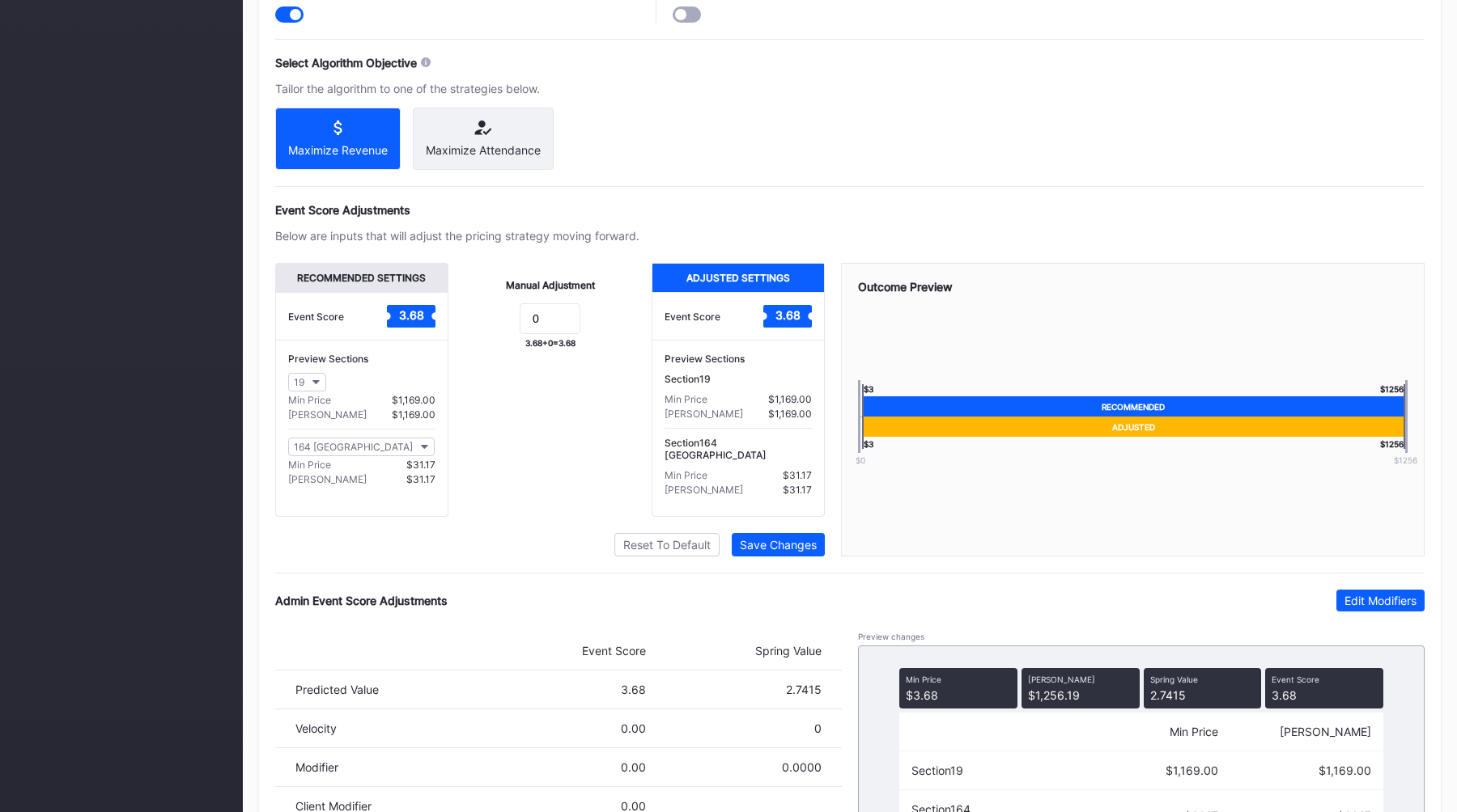
scroll to position [969, 0]
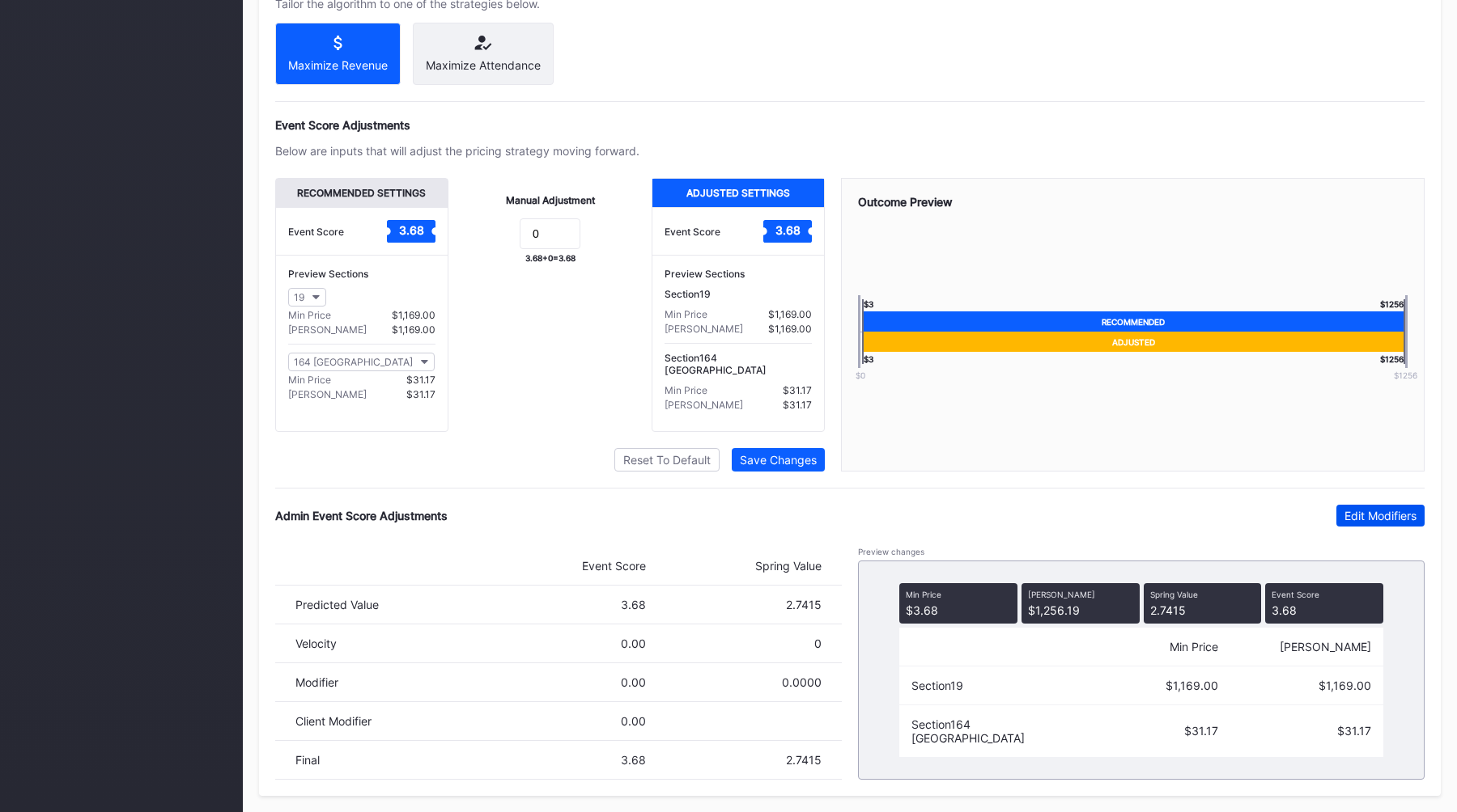
click at [1356, 521] on div "Edit Modifiers" at bounding box center [1380, 516] width 72 height 13
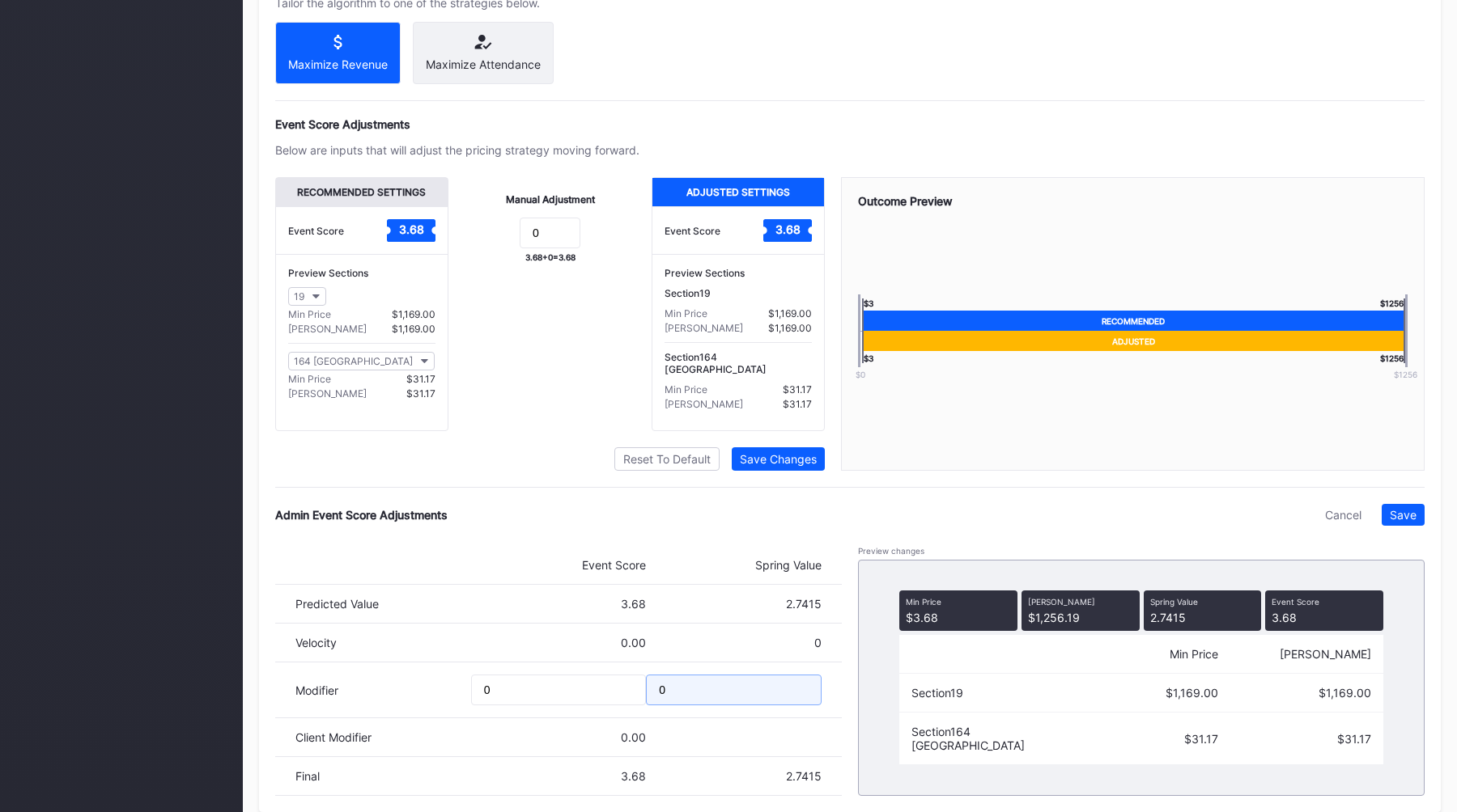
drag, startPoint x: 696, startPoint y: 689, endPoint x: 530, endPoint y: 685, distance: 166.0
click at [535, 687] on div "Modifier 0 0" at bounding box center [558, 691] width 567 height 56
type input "-0.1"
click at [1390, 511] on button "Save" at bounding box center [1402, 515] width 43 height 22
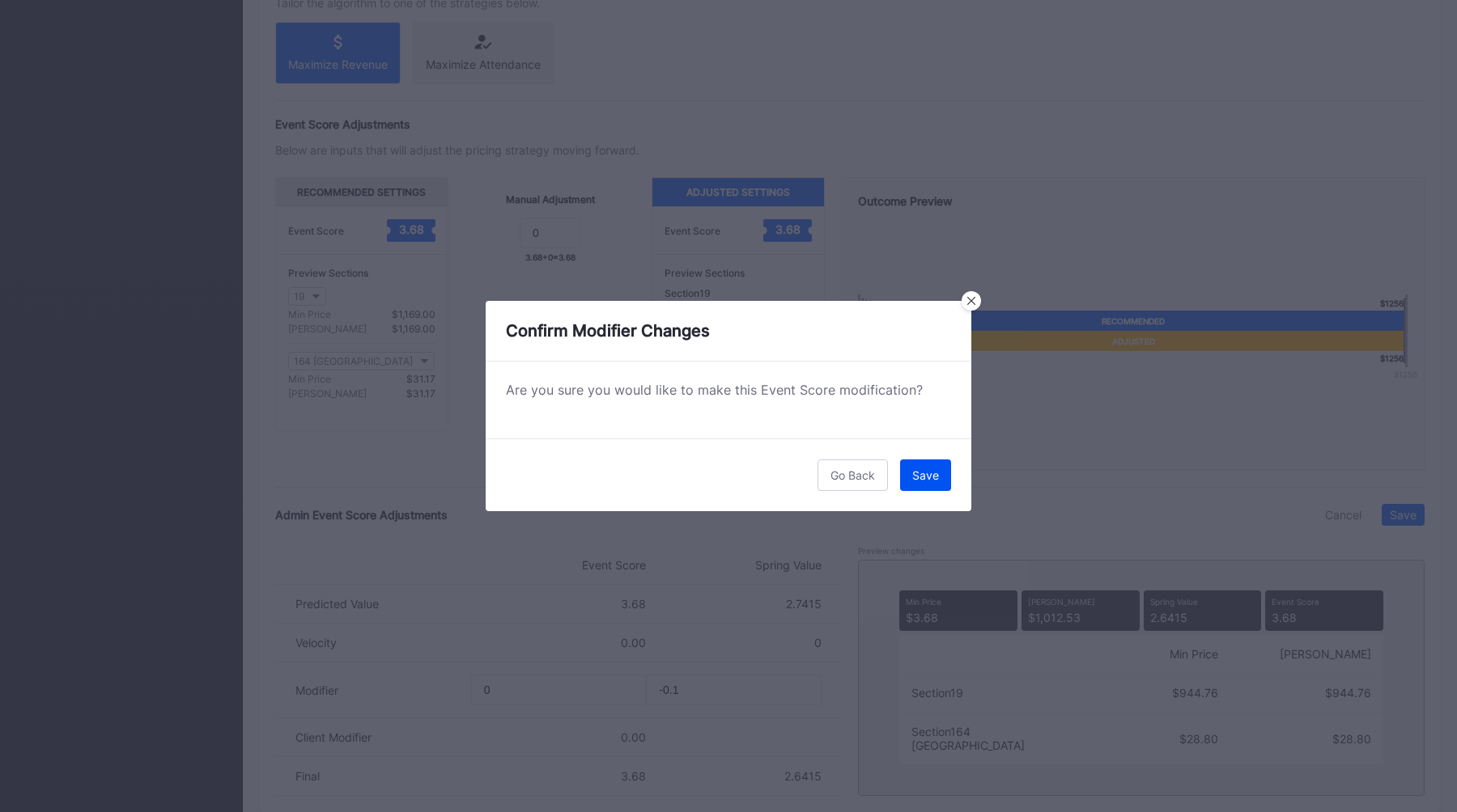
click at [915, 487] on button "Save" at bounding box center [925, 475] width 51 height 32
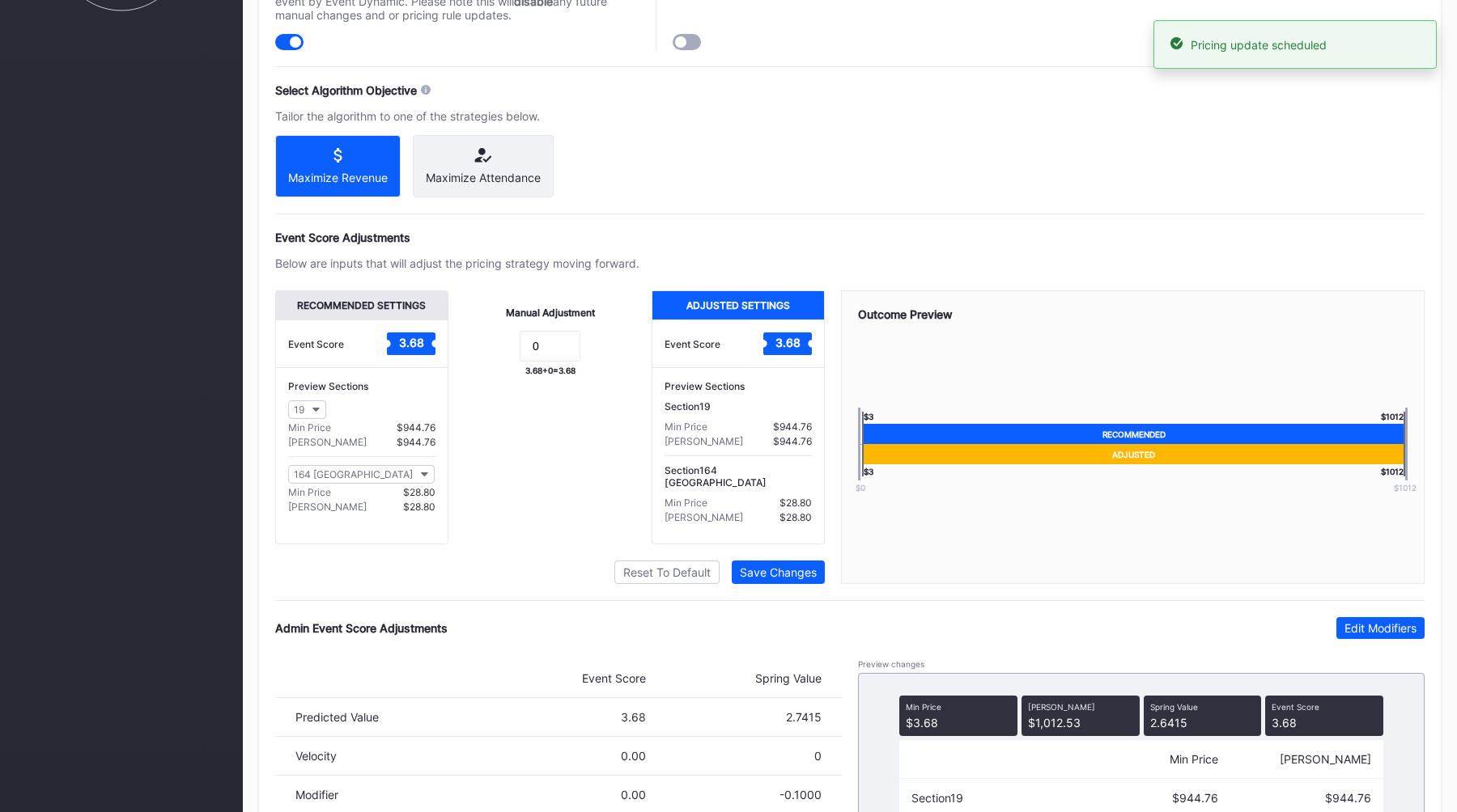
scroll to position [0, 0]
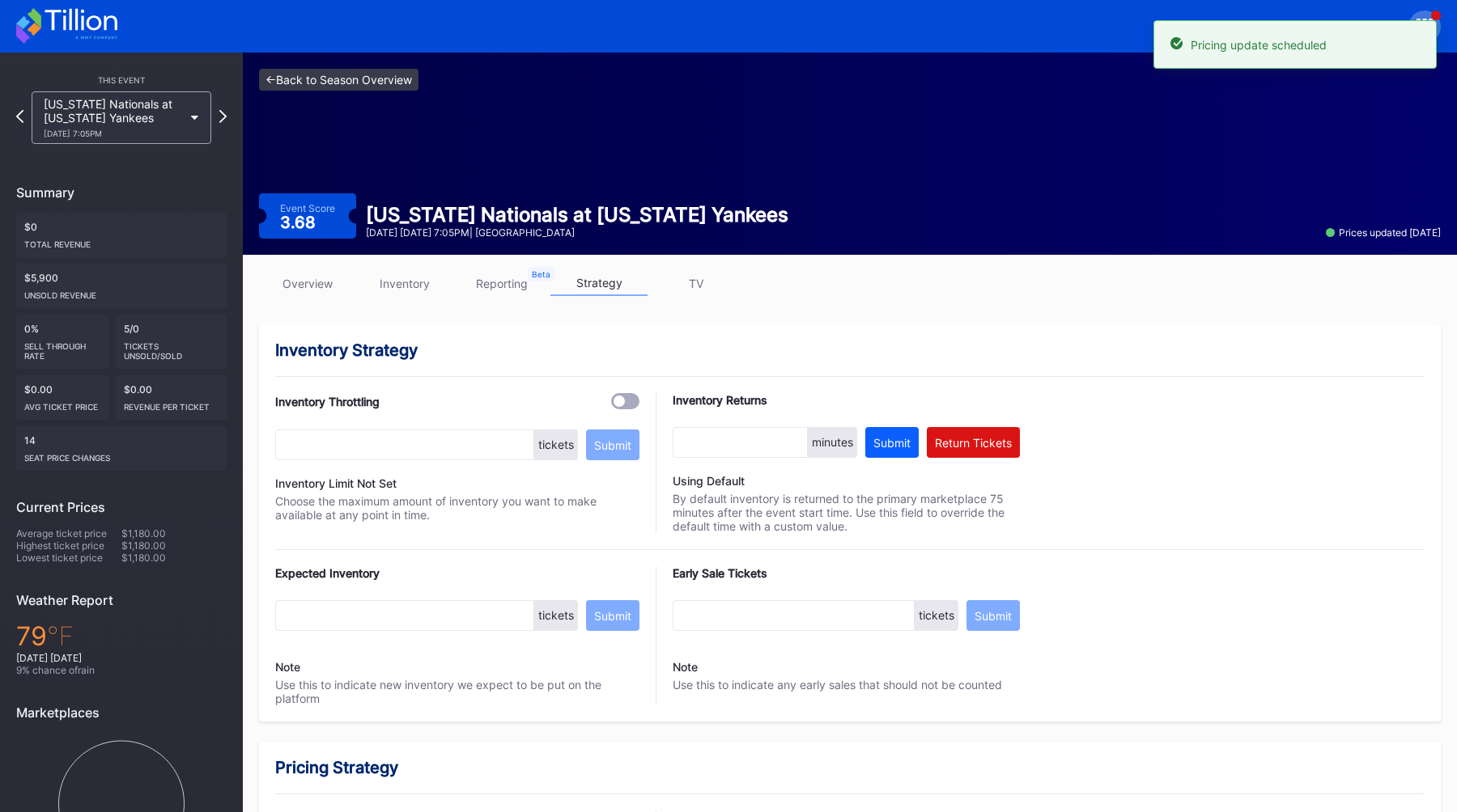
click at [295, 74] on link "<- Back to Season Overview" at bounding box center [339, 79] width 160 height 22
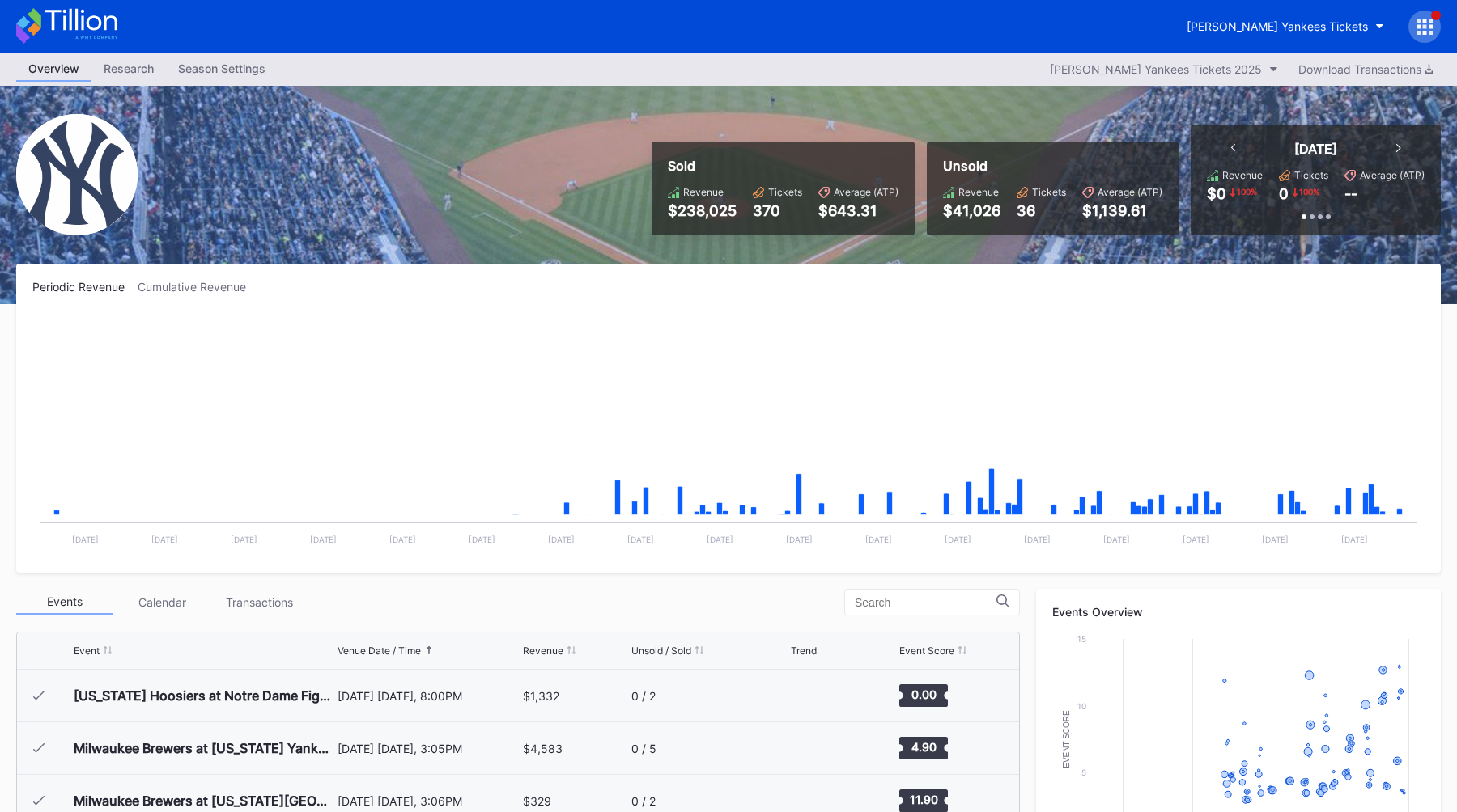
scroll to position [5679, 0]
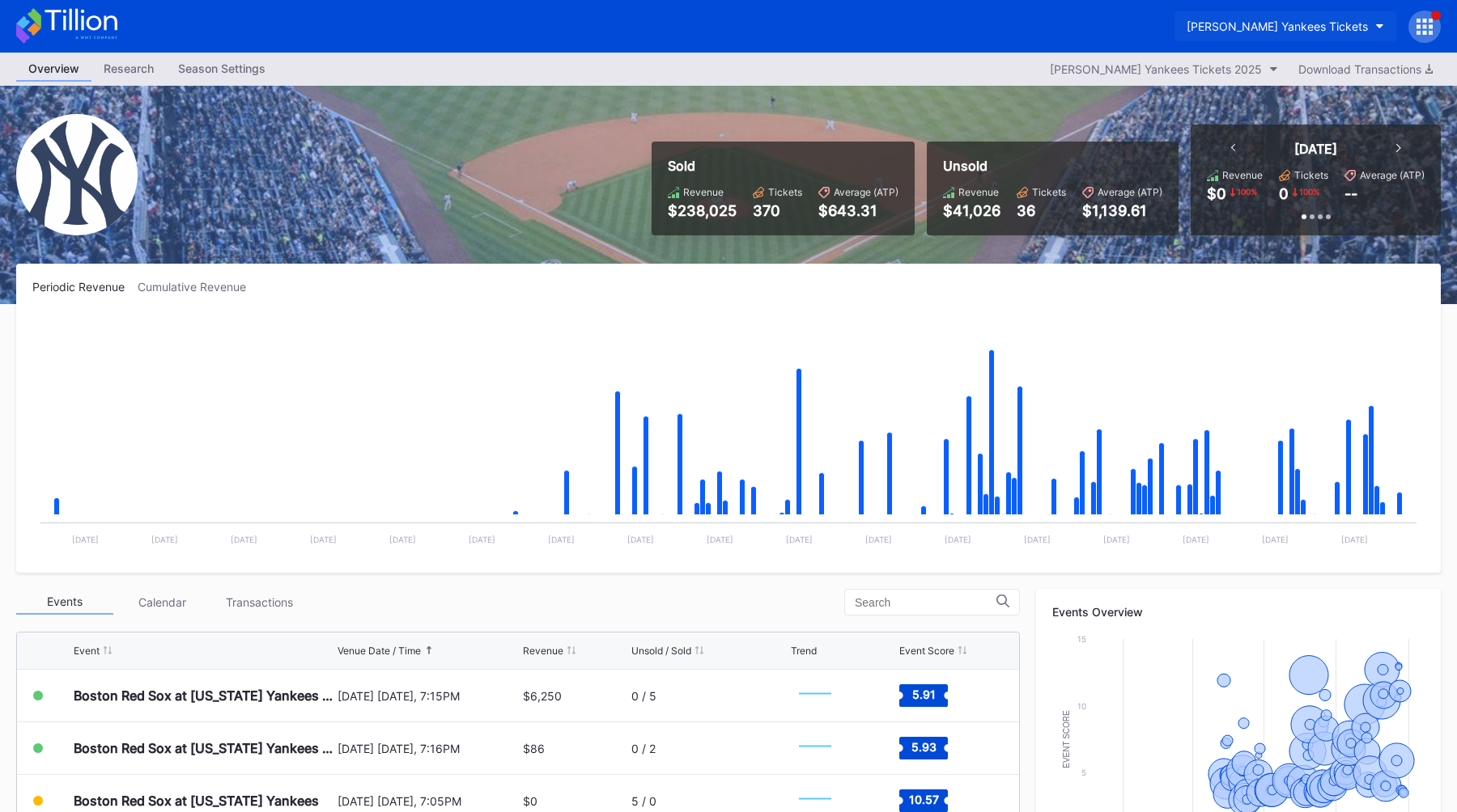
click at [1261, 18] on button "[PERSON_NAME] Yankees Tickets" at bounding box center [1285, 26] width 221 height 30
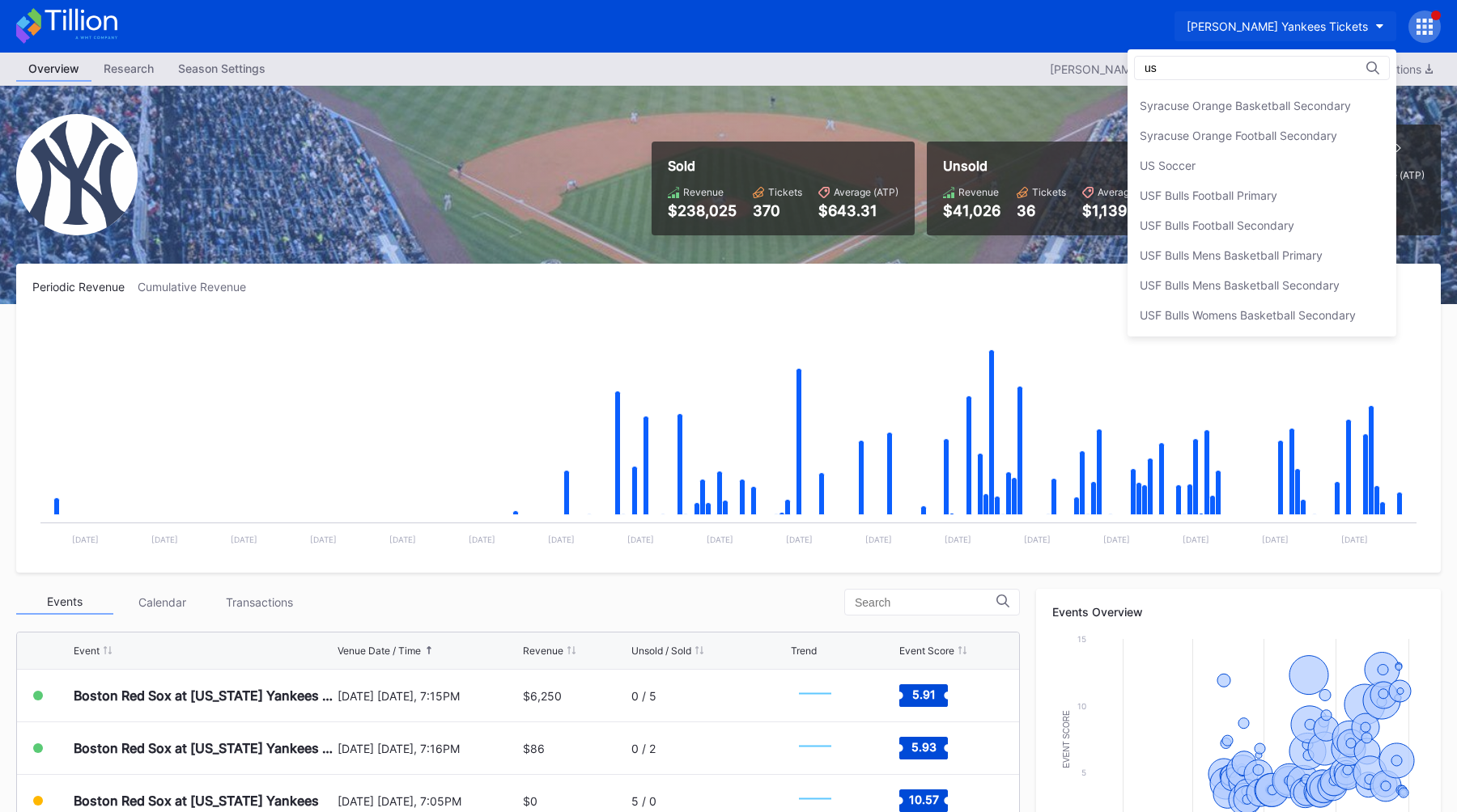
scroll to position [0, 0]
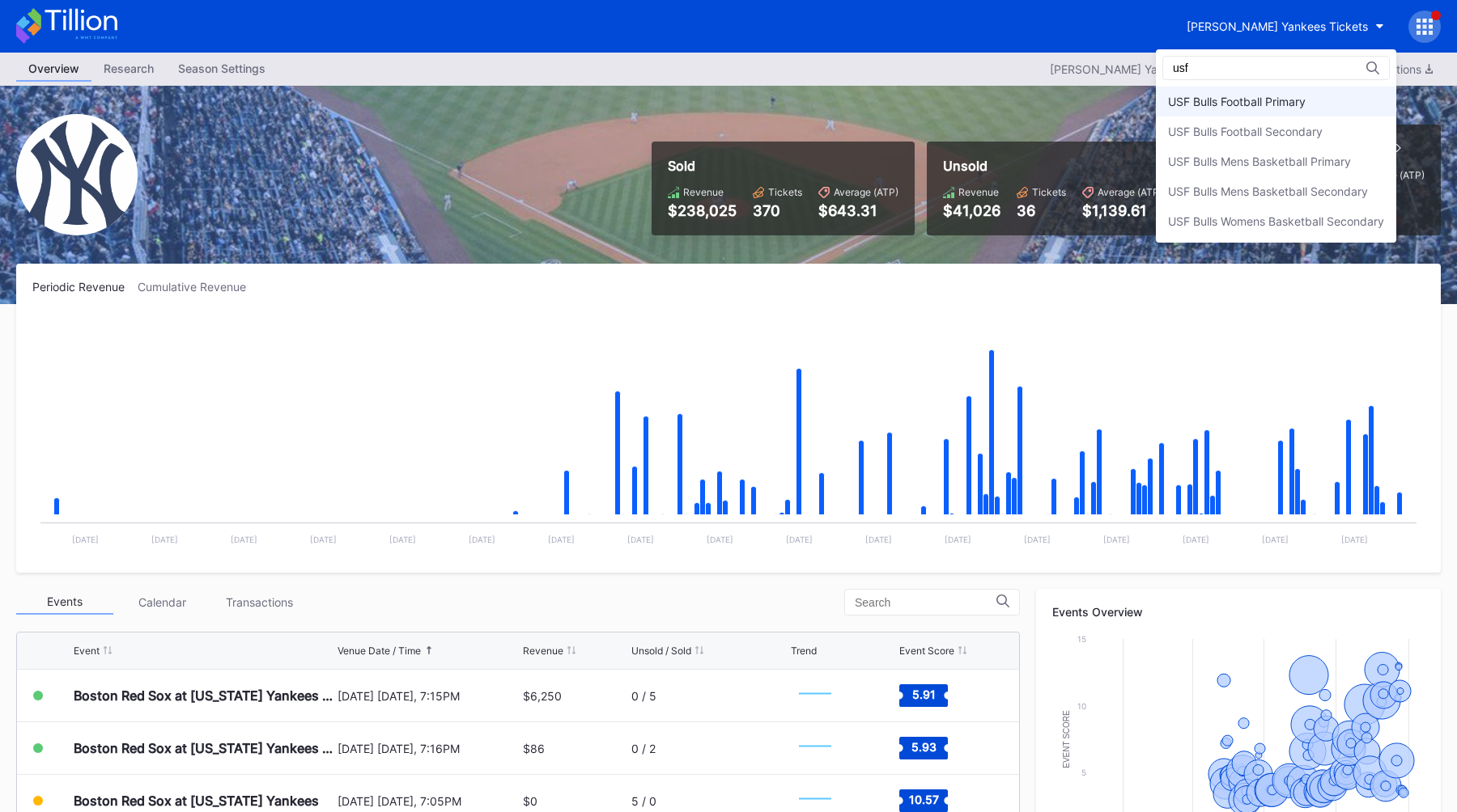
type input "usf"
click at [1305, 93] on div "USF Bulls Football Primary" at bounding box center [1276, 101] width 241 height 30
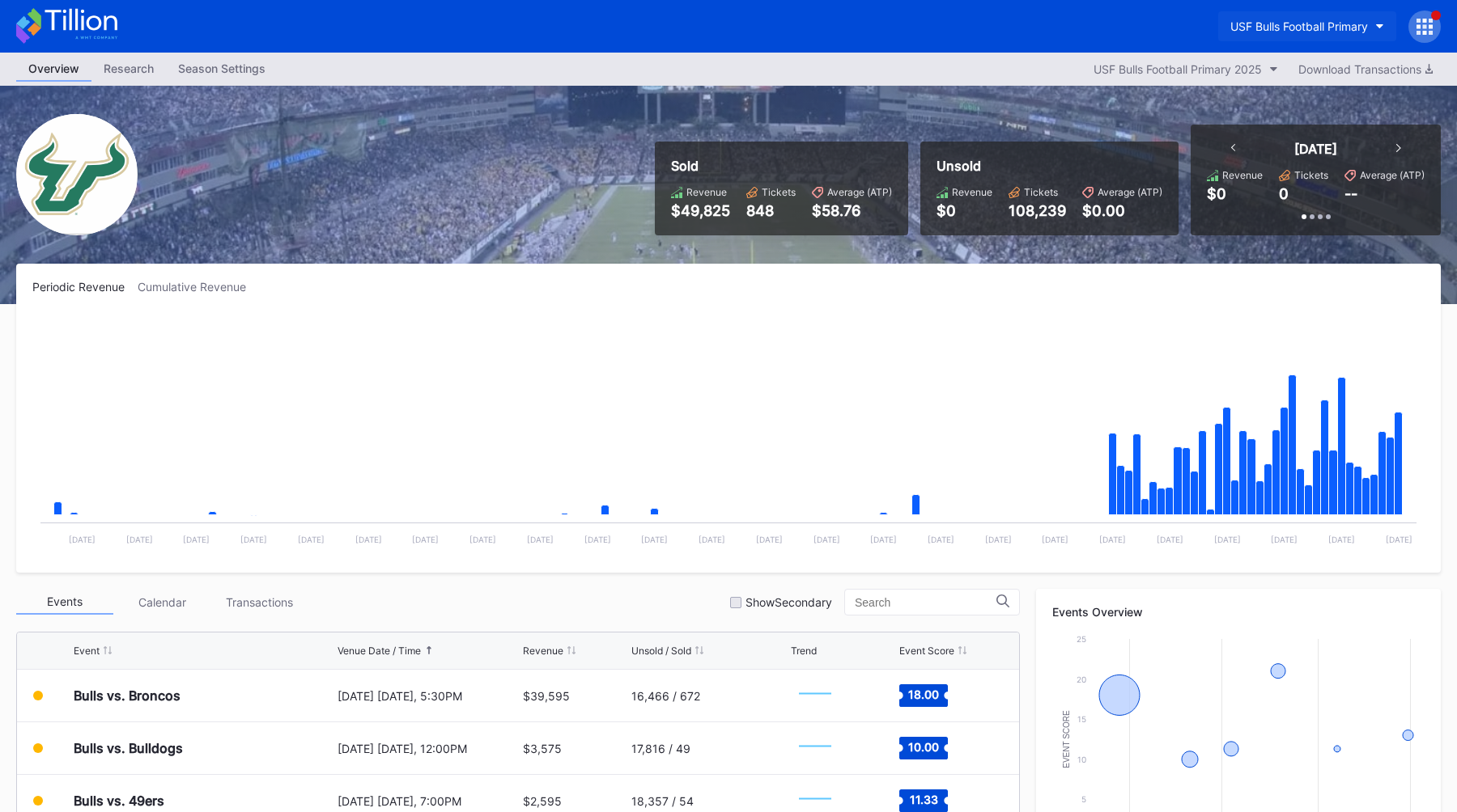
click at [1267, 27] on div "USF Bulls Football Primary" at bounding box center [1298, 26] width 138 height 13
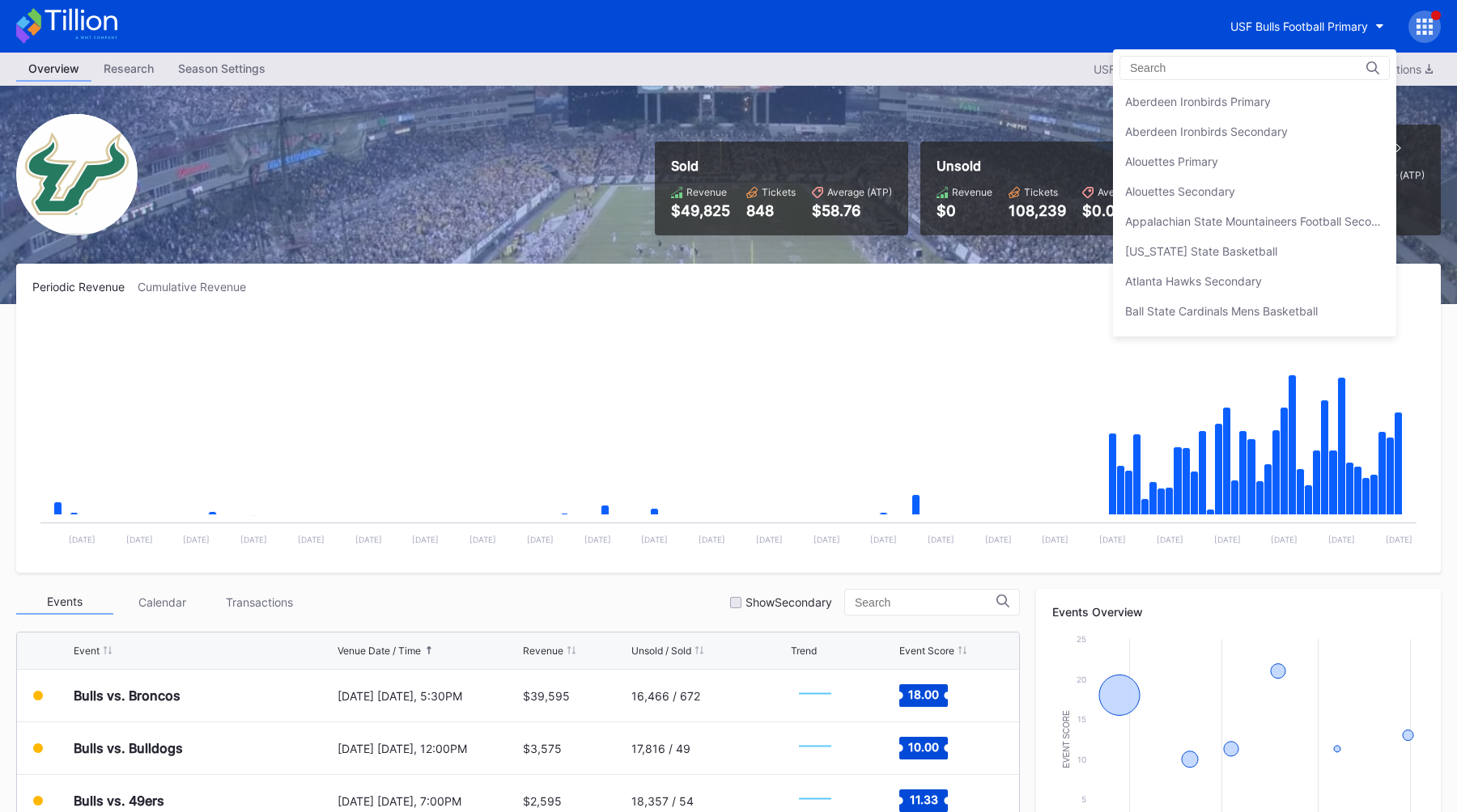
scroll to position [5328, 0]
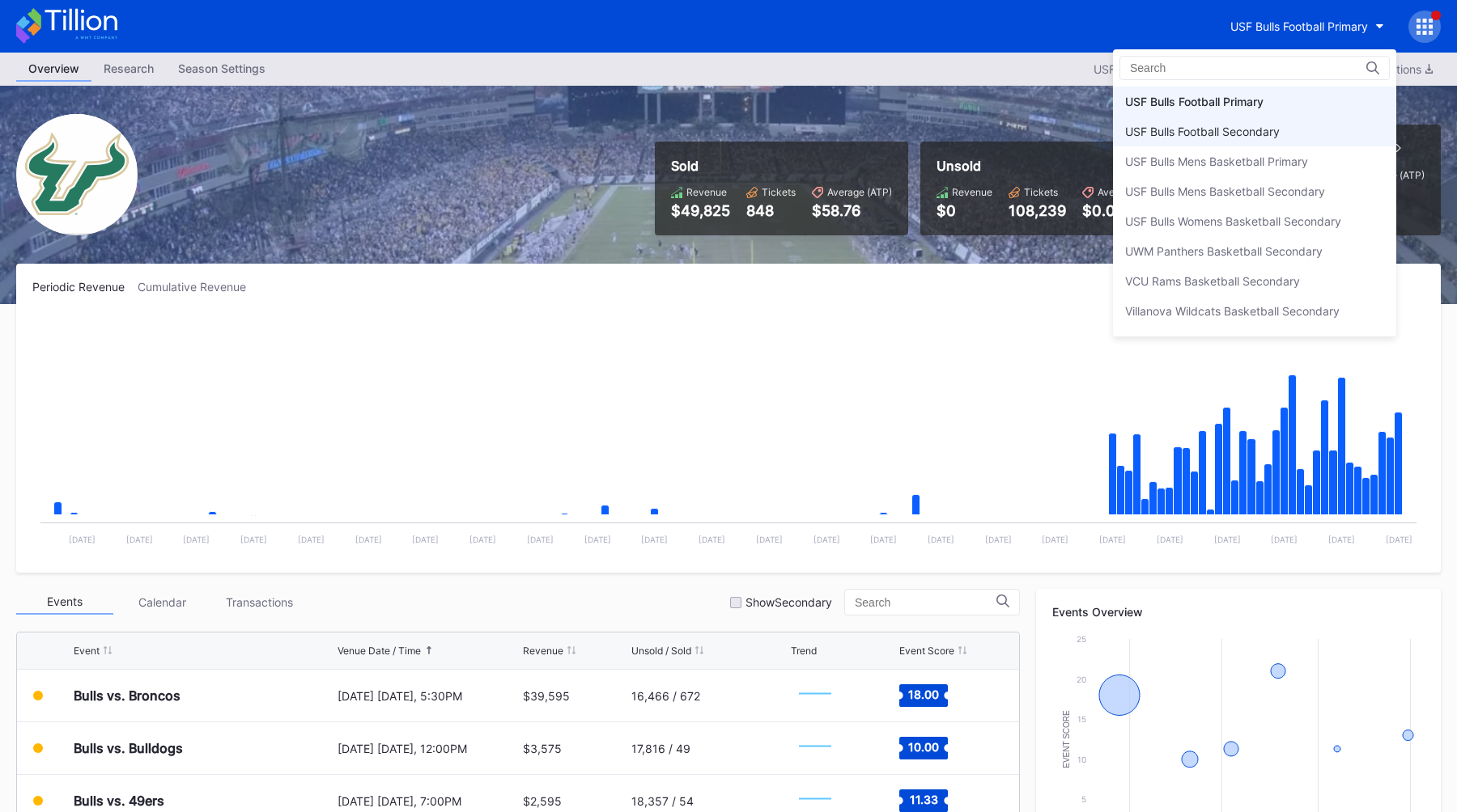
click at [1259, 121] on div "USF Bulls Football Secondary" at bounding box center [1254, 131] width 283 height 30
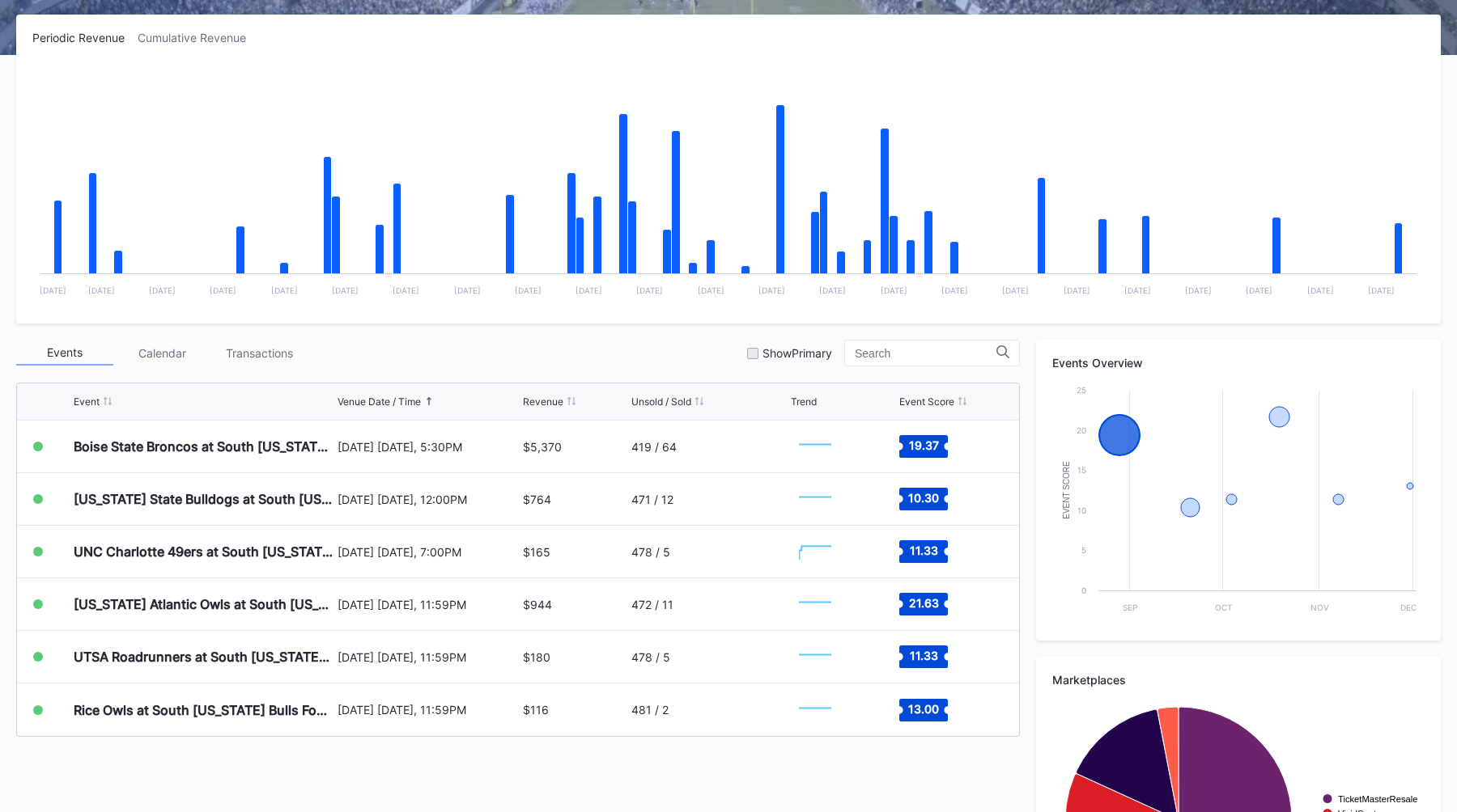
scroll to position [250, 0]
click at [561, 362] on div "Events Calendar Transactions Show Primary" at bounding box center [518, 352] width 1004 height 27
click at [517, 368] on div "Events Calendar Transactions Show Primary Event Venue Date / Time Revenue Unsol…" at bounding box center [518, 537] width 1004 height 397
